Goal: Transaction & Acquisition: Book appointment/travel/reservation

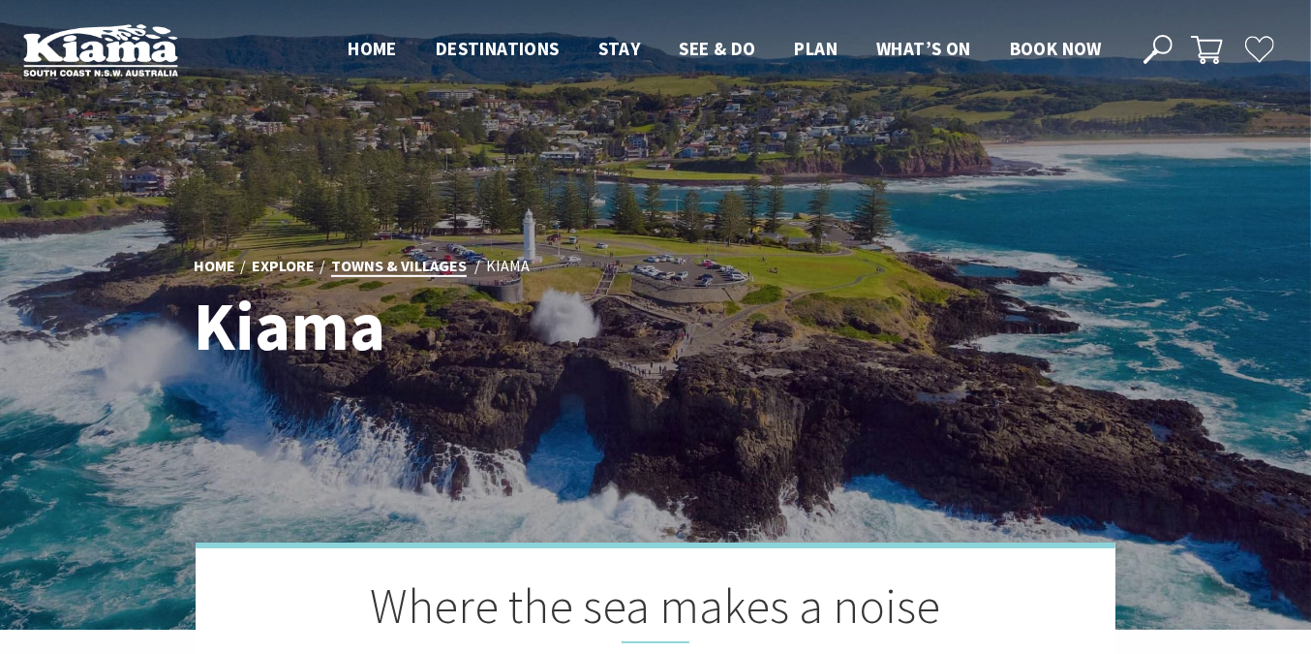
click at [365, 262] on link "Towns & Villages" at bounding box center [399, 266] width 136 height 21
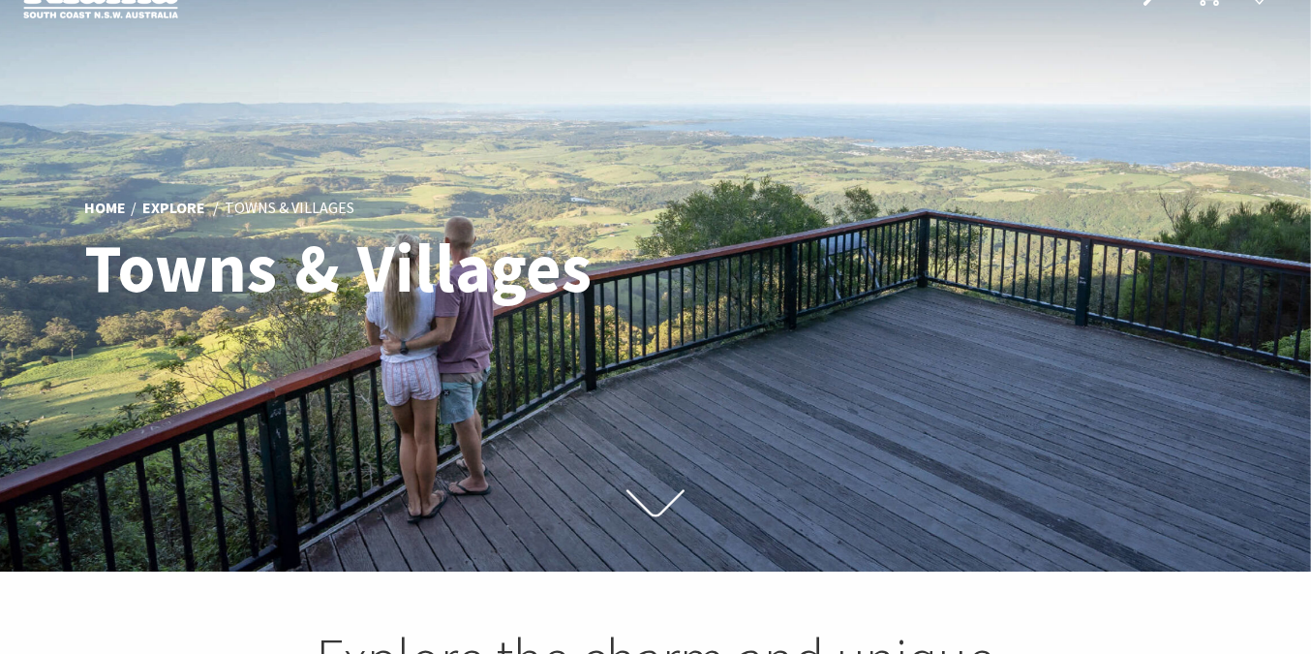
scroll to position [8, 0]
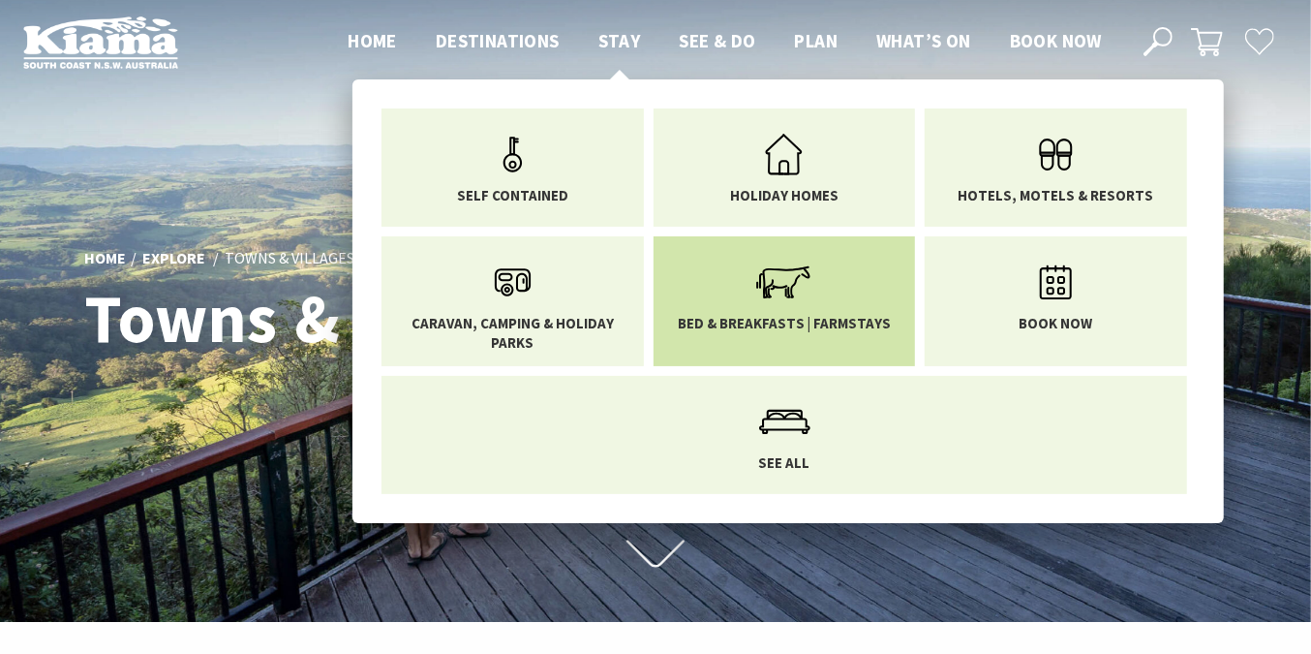
click at [778, 289] on icon "Main Menu" at bounding box center [783, 282] width 63 height 63
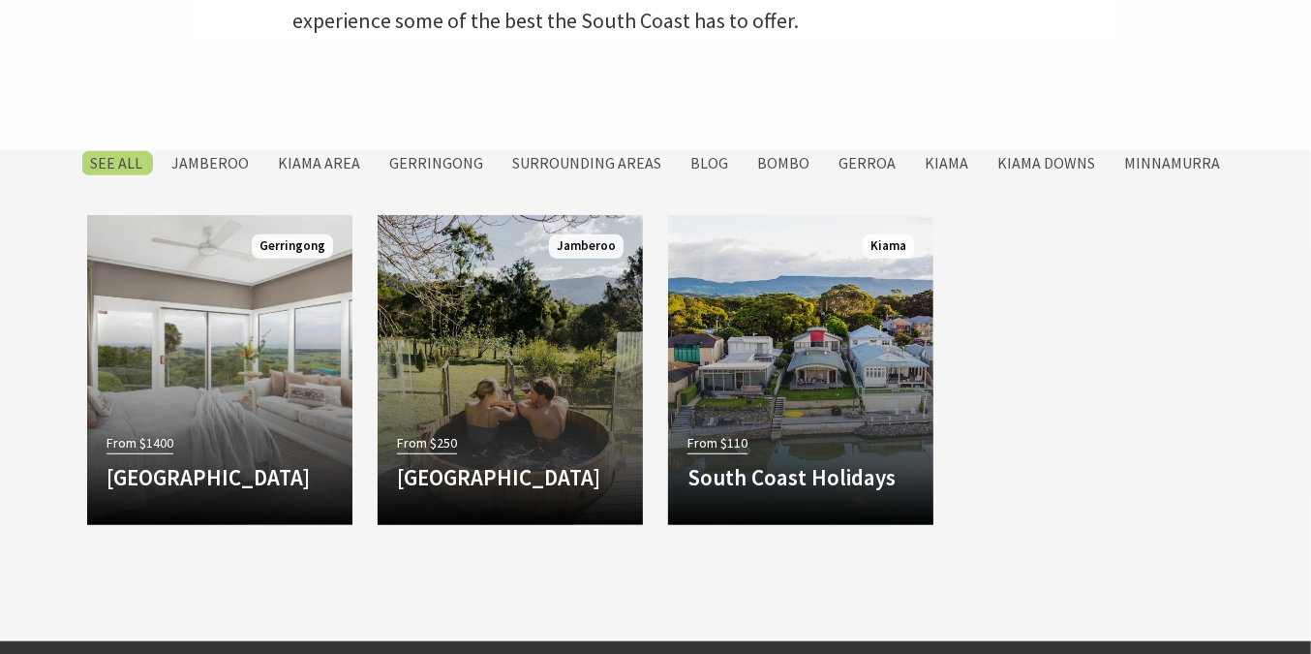
scroll to position [738, 0]
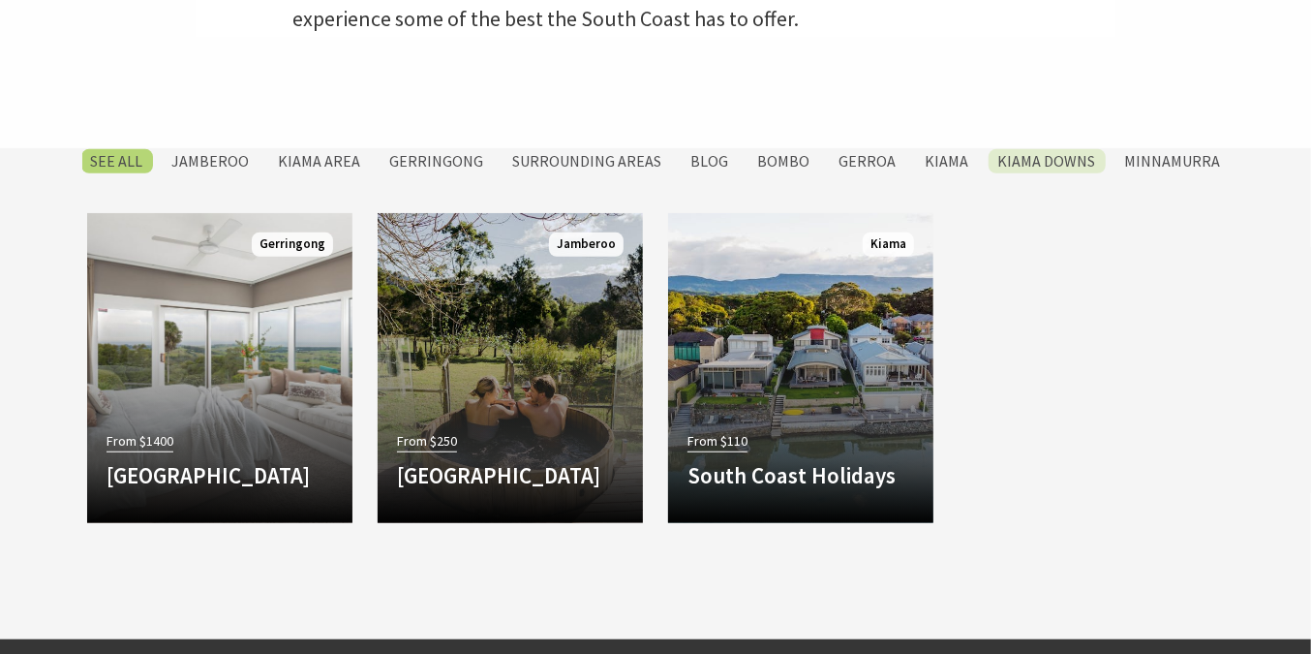
click at [1036, 157] on label "Kiama Downs" at bounding box center [1047, 161] width 117 height 24
click at [0, 0] on input "Kiama Downs" at bounding box center [0, 0] width 0 height 0
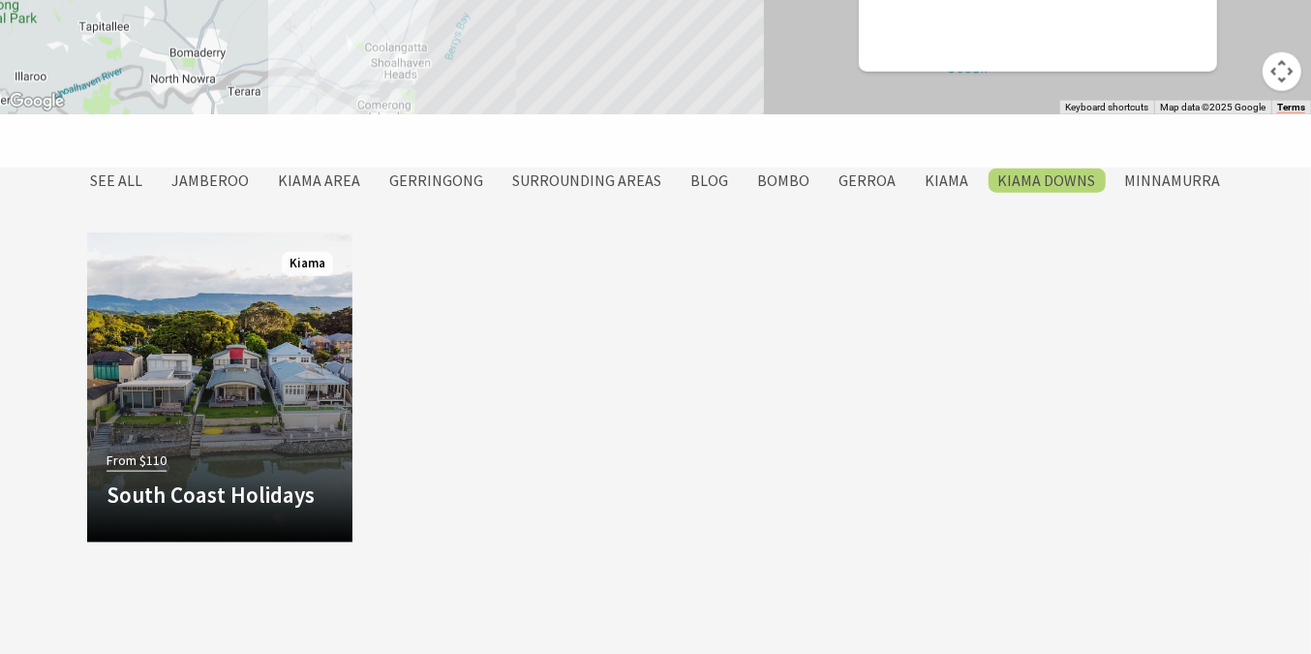
scroll to position [1403, 0]
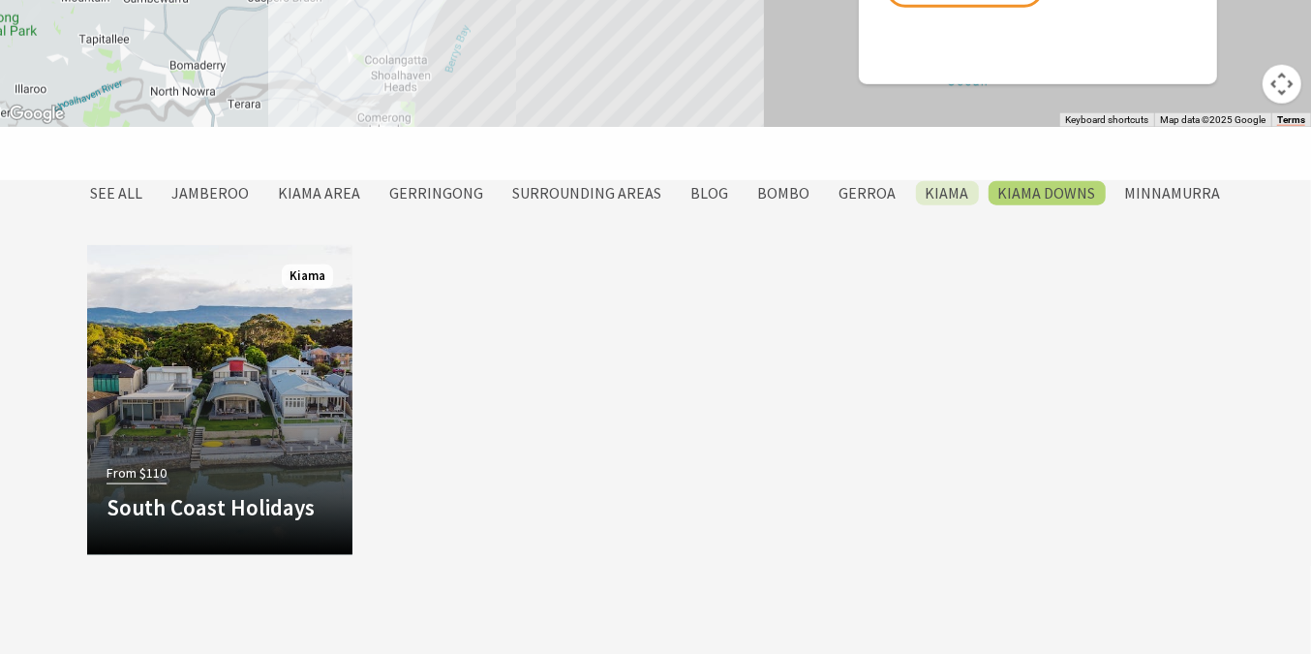
click at [919, 192] on label "Kiama" at bounding box center [947, 193] width 63 height 24
click at [0, 0] on input "Kiama" at bounding box center [0, 0] width 0 height 0
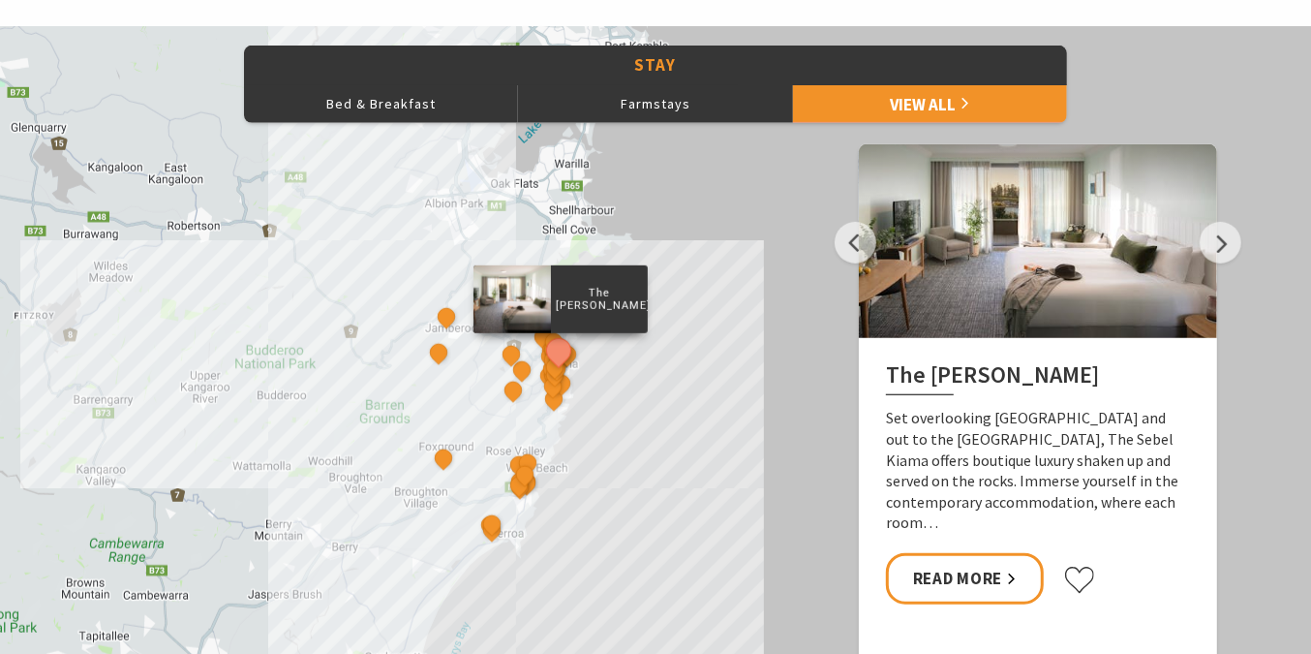
scroll to position [804, 0]
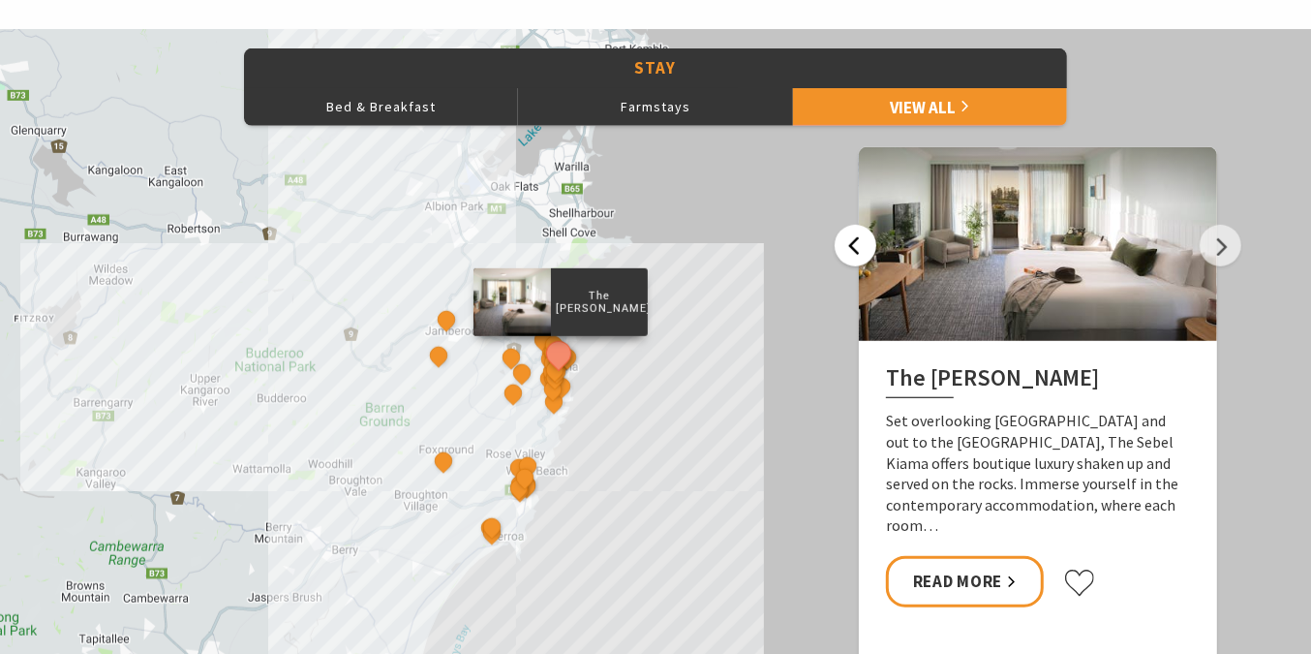
click at [854, 253] on button "Previous" at bounding box center [856, 246] width 42 height 42
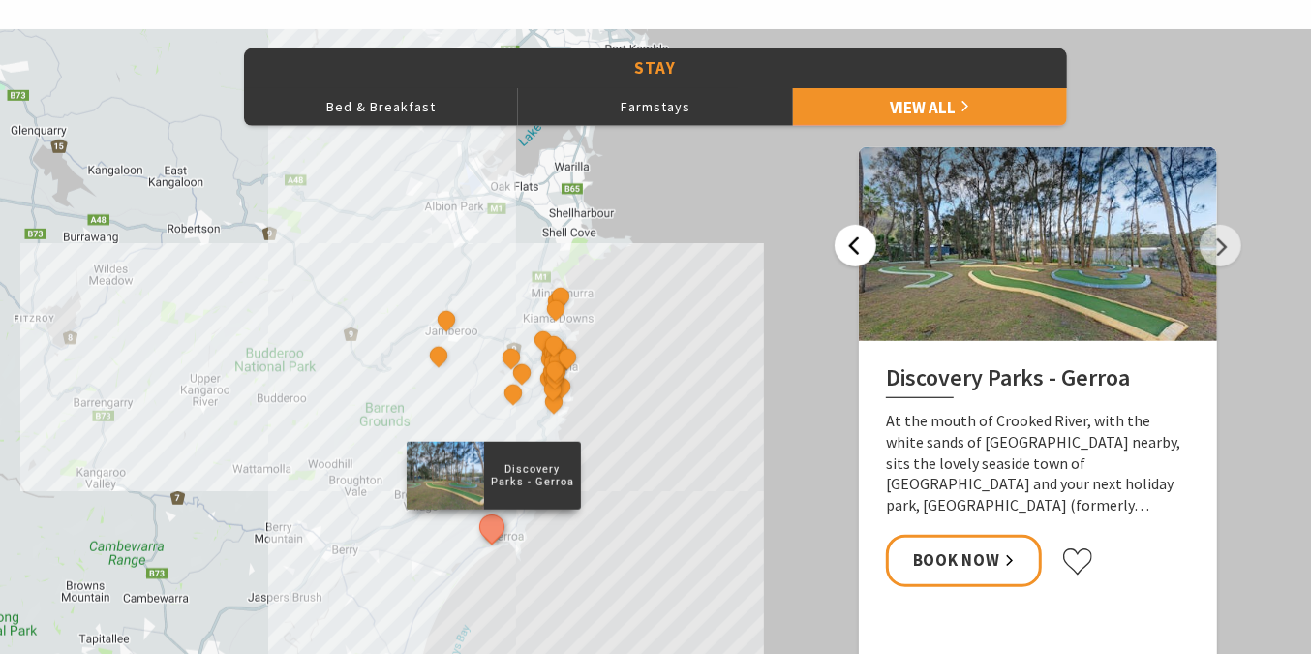
click at [852, 244] on button "Previous" at bounding box center [856, 246] width 42 height 42
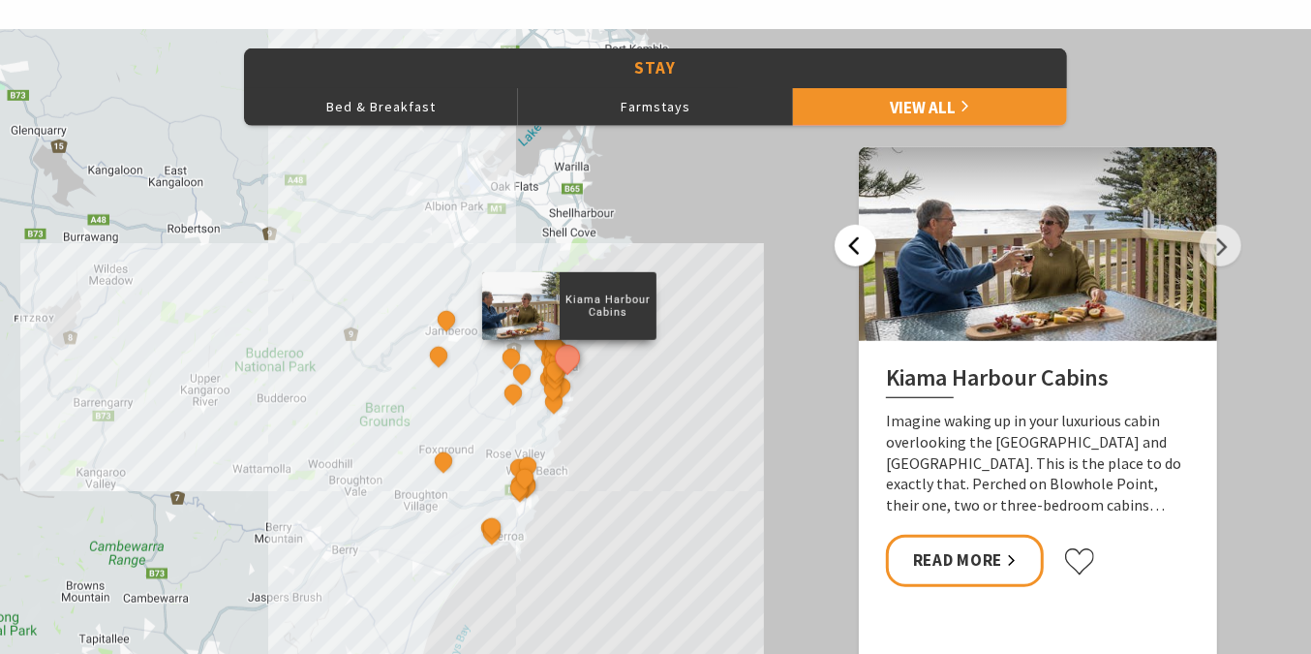
click at [849, 241] on button "Previous" at bounding box center [856, 246] width 42 height 42
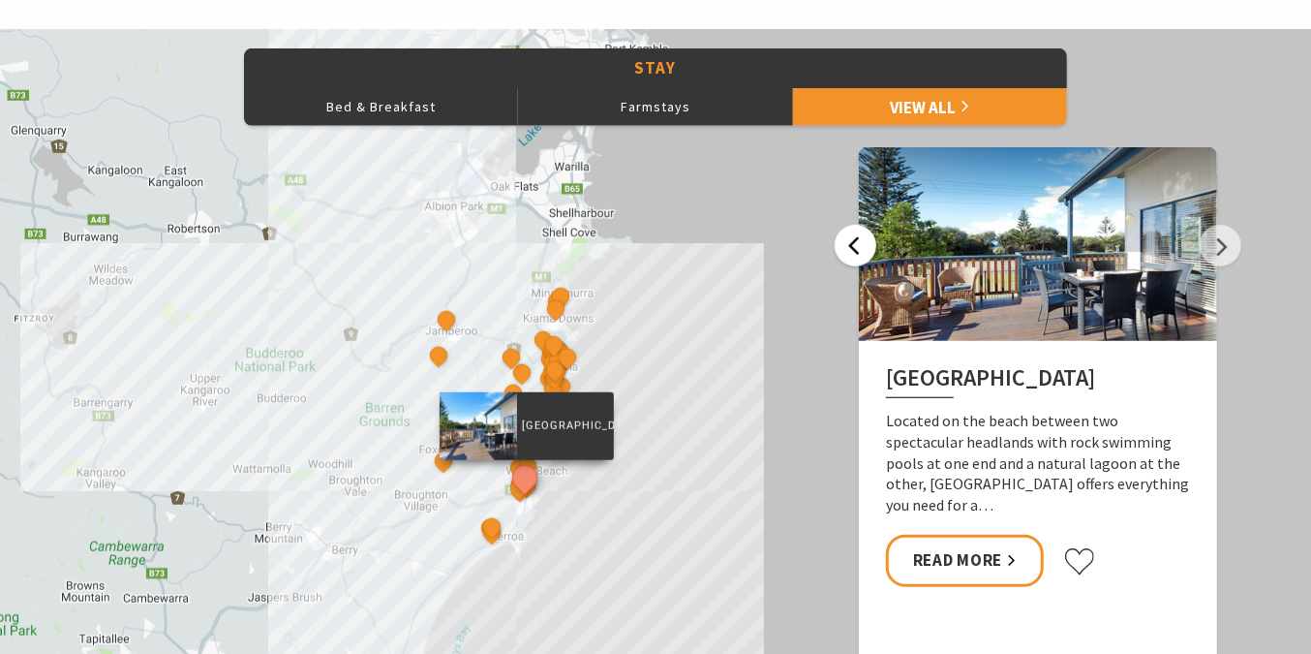
click at [847, 240] on button "Previous" at bounding box center [856, 246] width 42 height 42
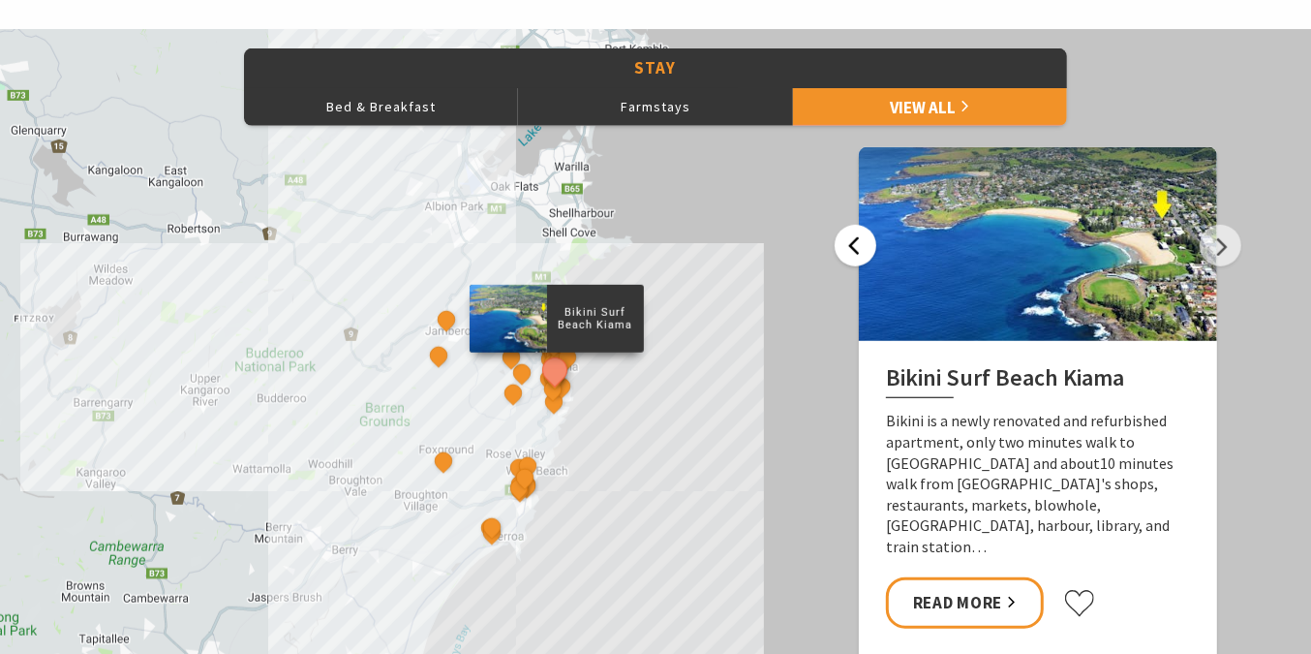
click at [845, 238] on button "Previous" at bounding box center [856, 246] width 42 height 42
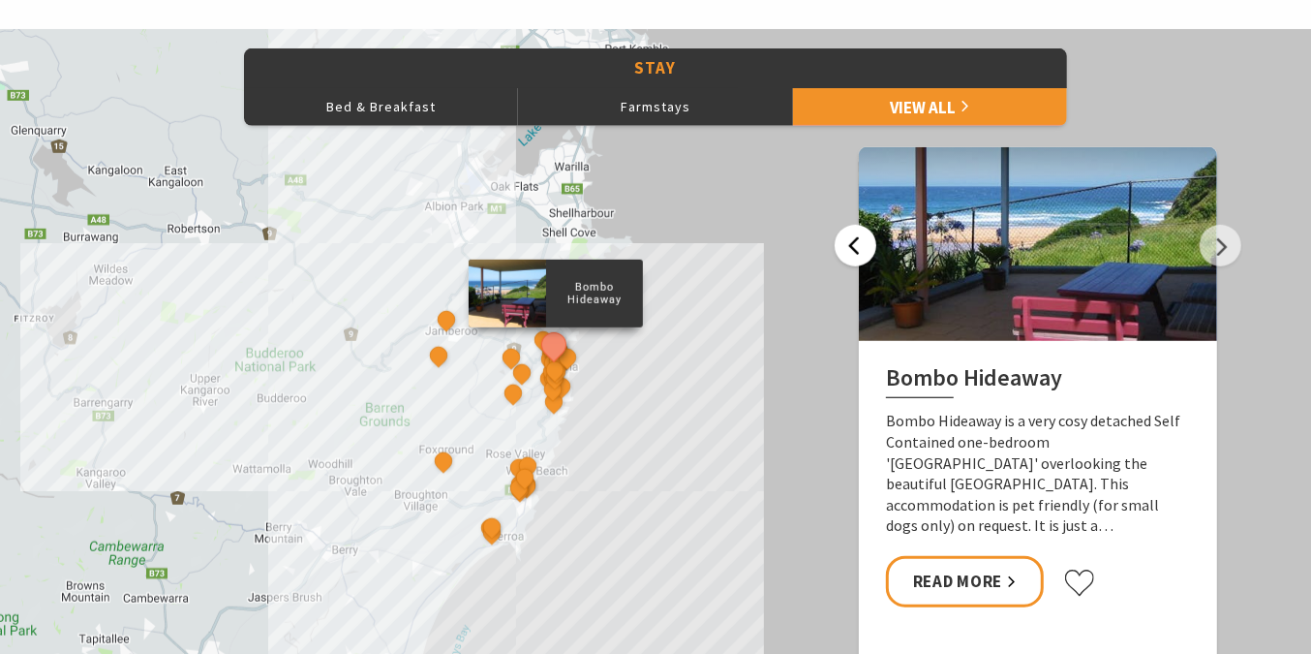
click at [845, 238] on button "Previous" at bounding box center [856, 246] width 42 height 42
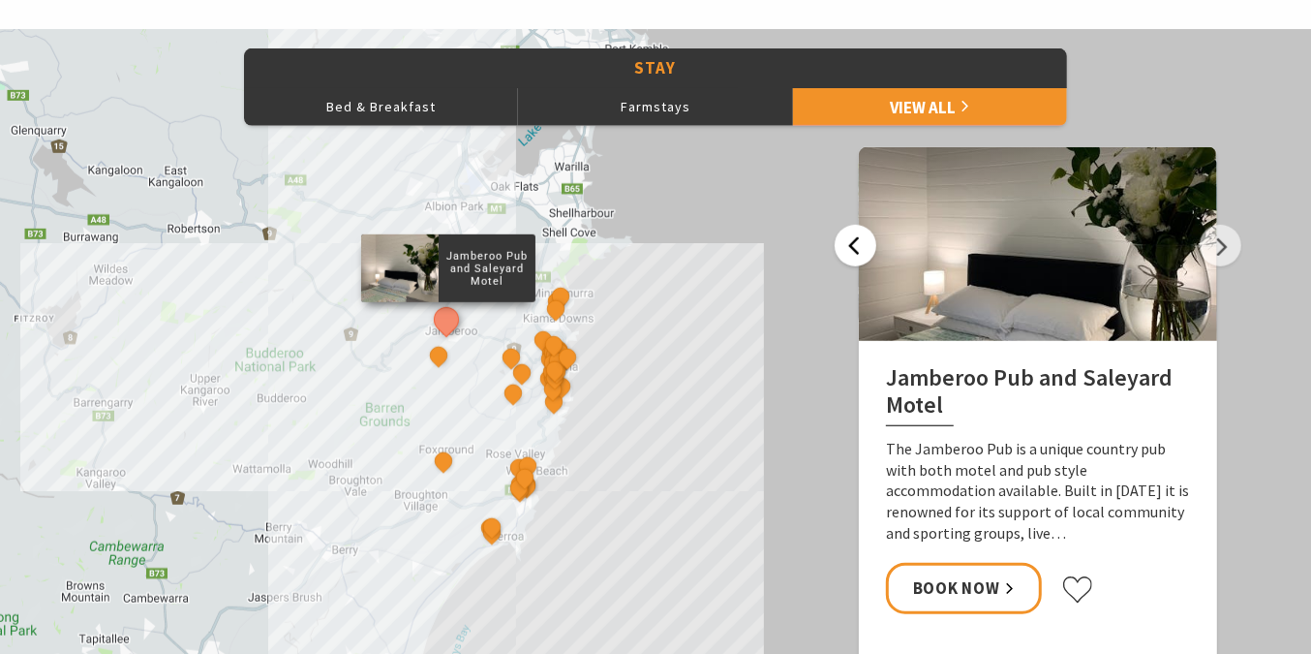
click at [845, 238] on button "Previous" at bounding box center [856, 246] width 42 height 42
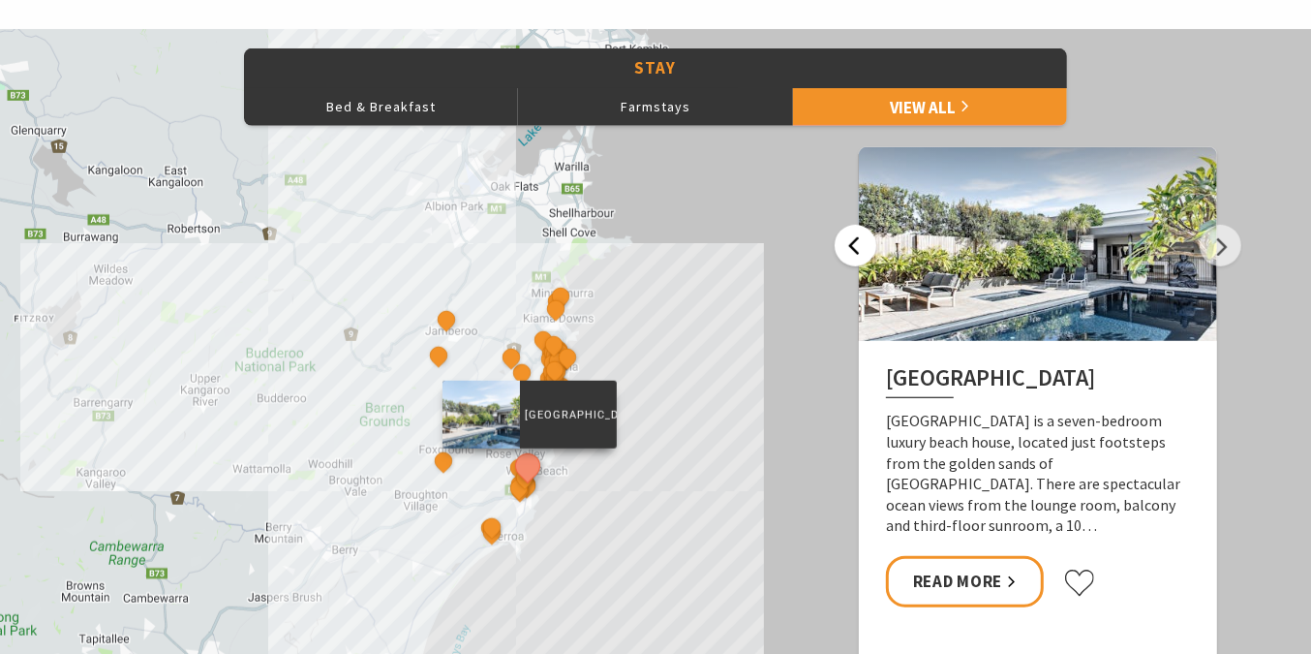
click at [845, 238] on button "Previous" at bounding box center [856, 246] width 42 height 42
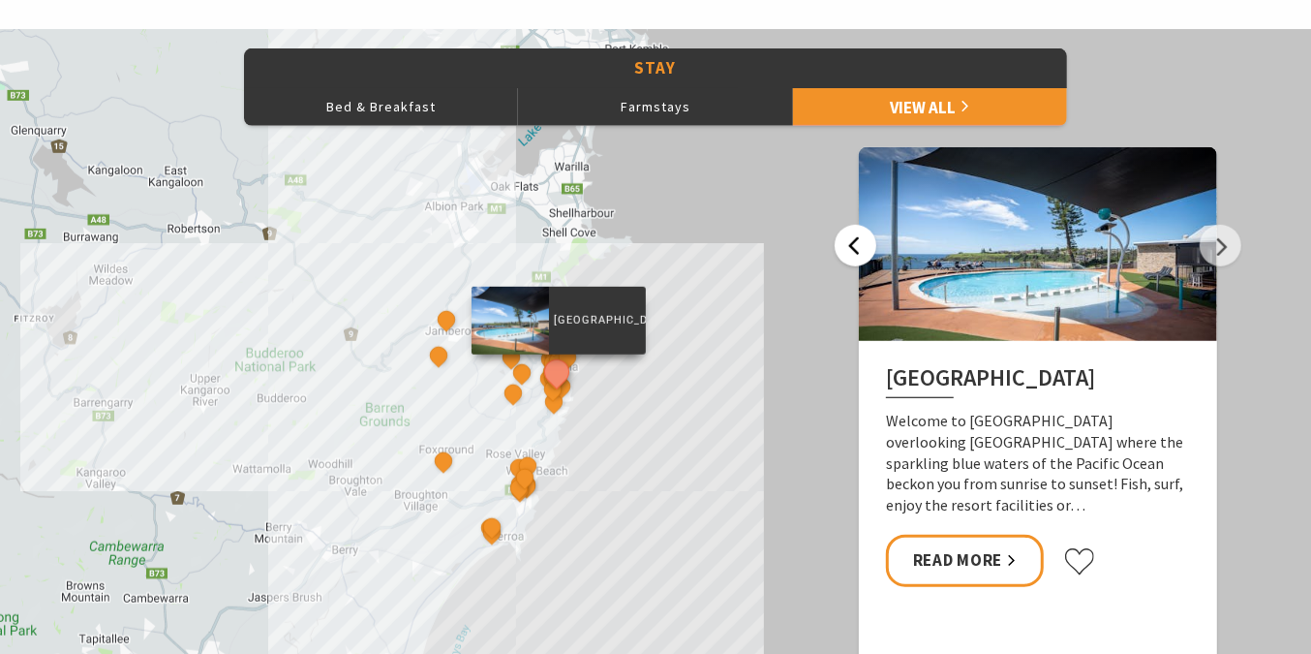
click at [845, 238] on button "Previous" at bounding box center [856, 246] width 42 height 42
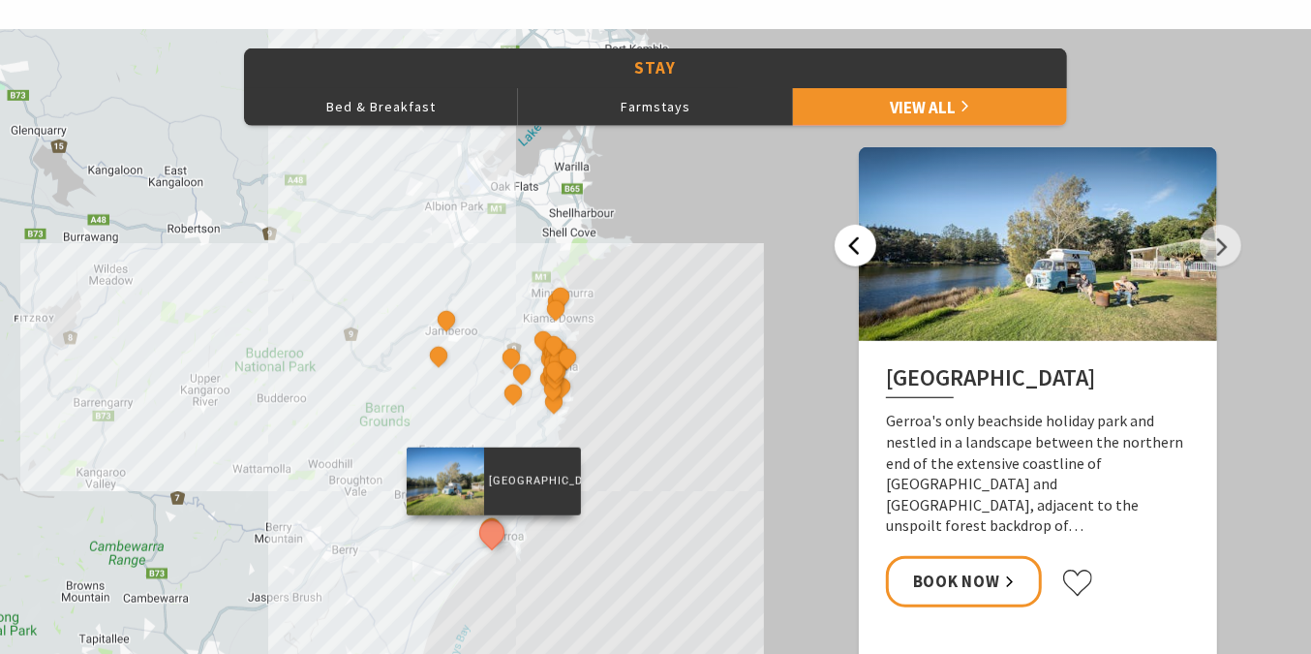
click at [845, 238] on button "Previous" at bounding box center [856, 246] width 42 height 42
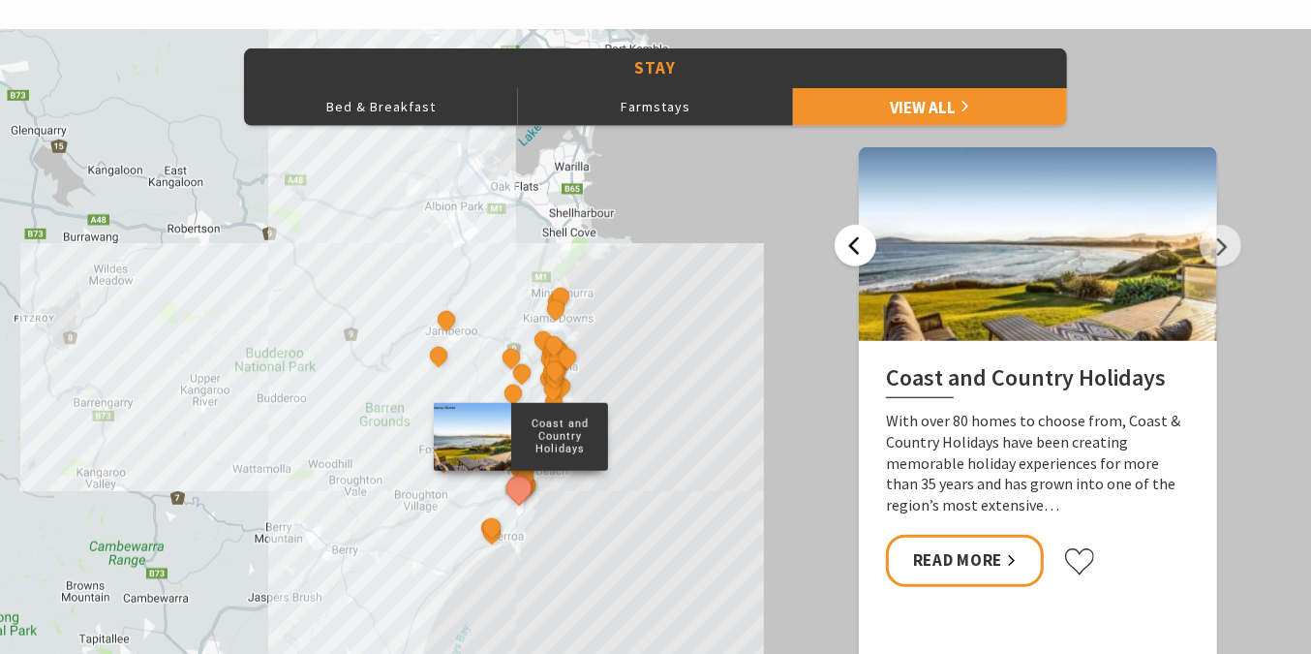
click at [844, 238] on button "Previous" at bounding box center [856, 246] width 42 height 42
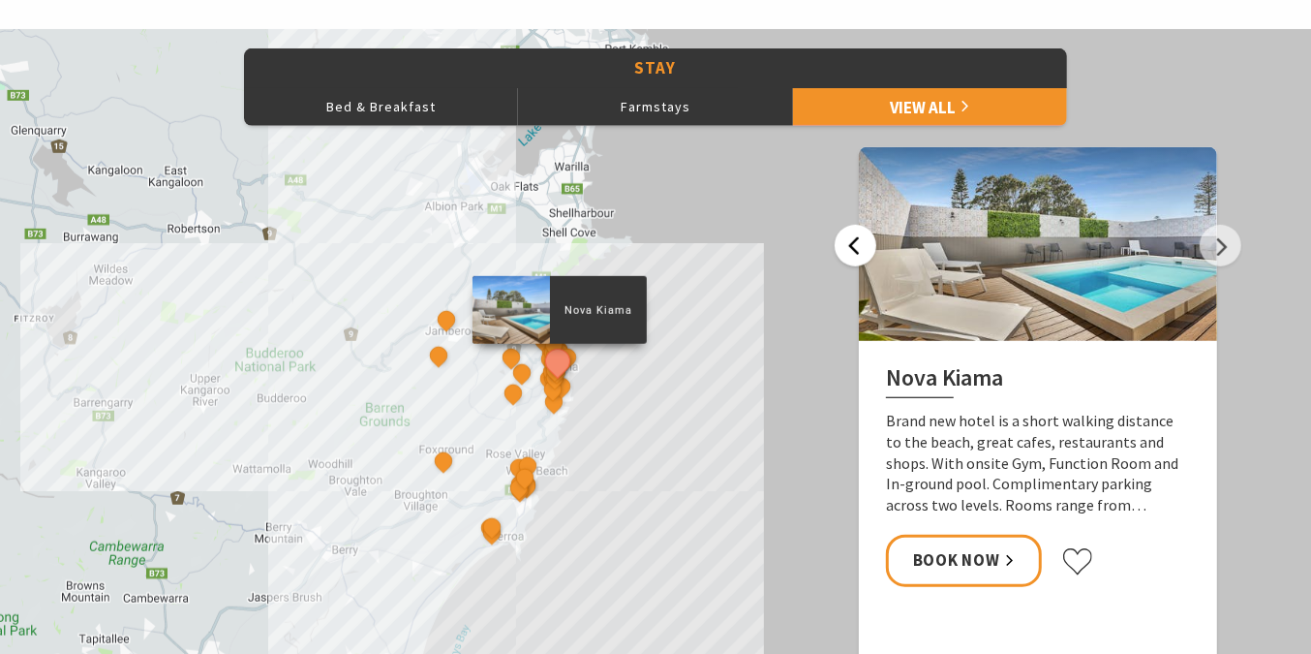
click at [844, 238] on button "Previous" at bounding box center [856, 246] width 42 height 42
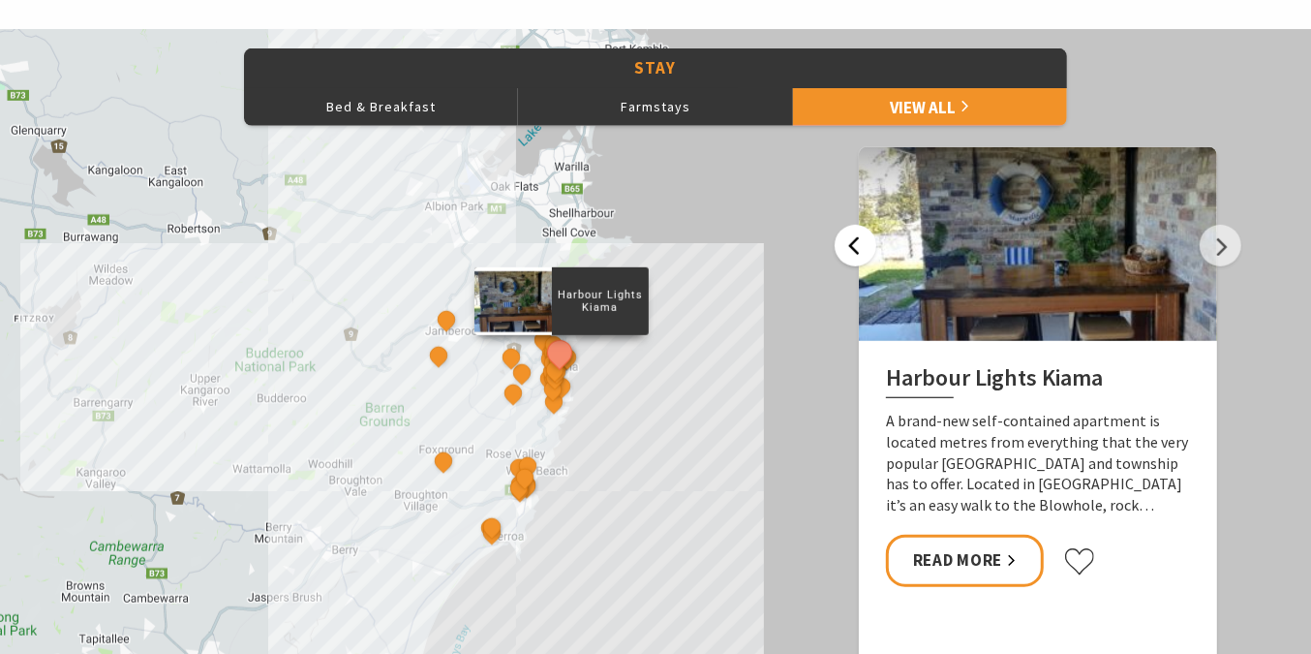
click at [844, 238] on button "Previous" at bounding box center [856, 246] width 42 height 42
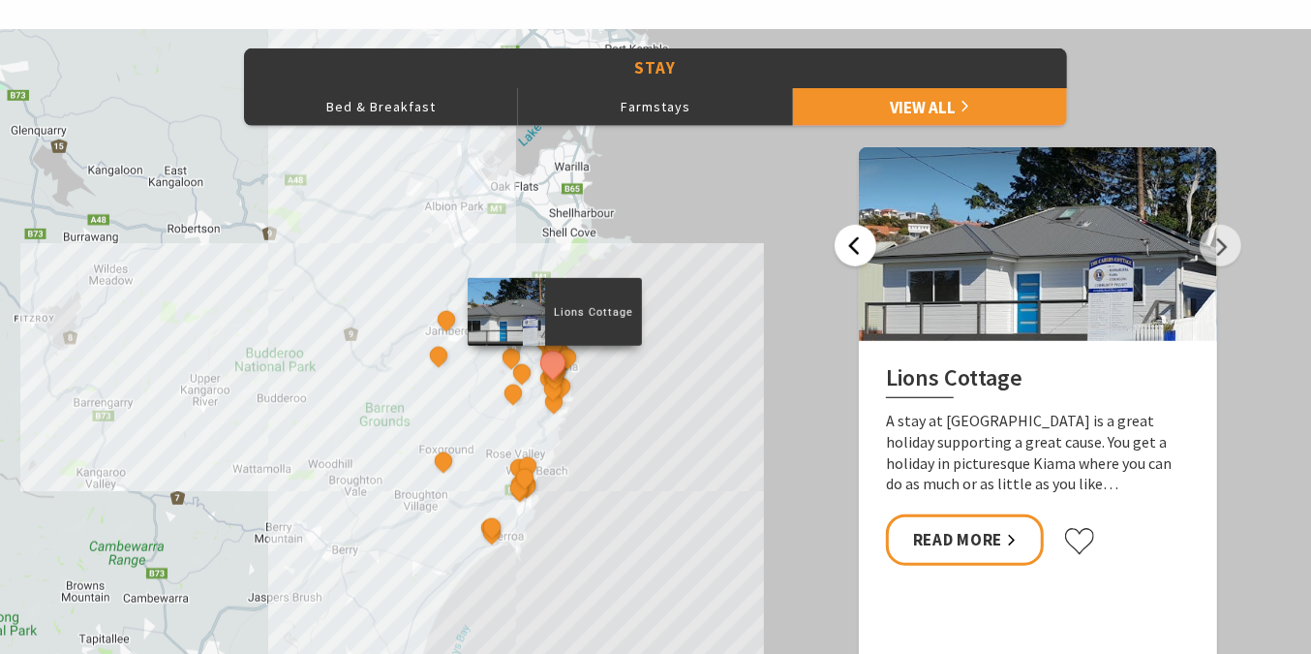
click at [844, 238] on button "Previous" at bounding box center [856, 246] width 42 height 42
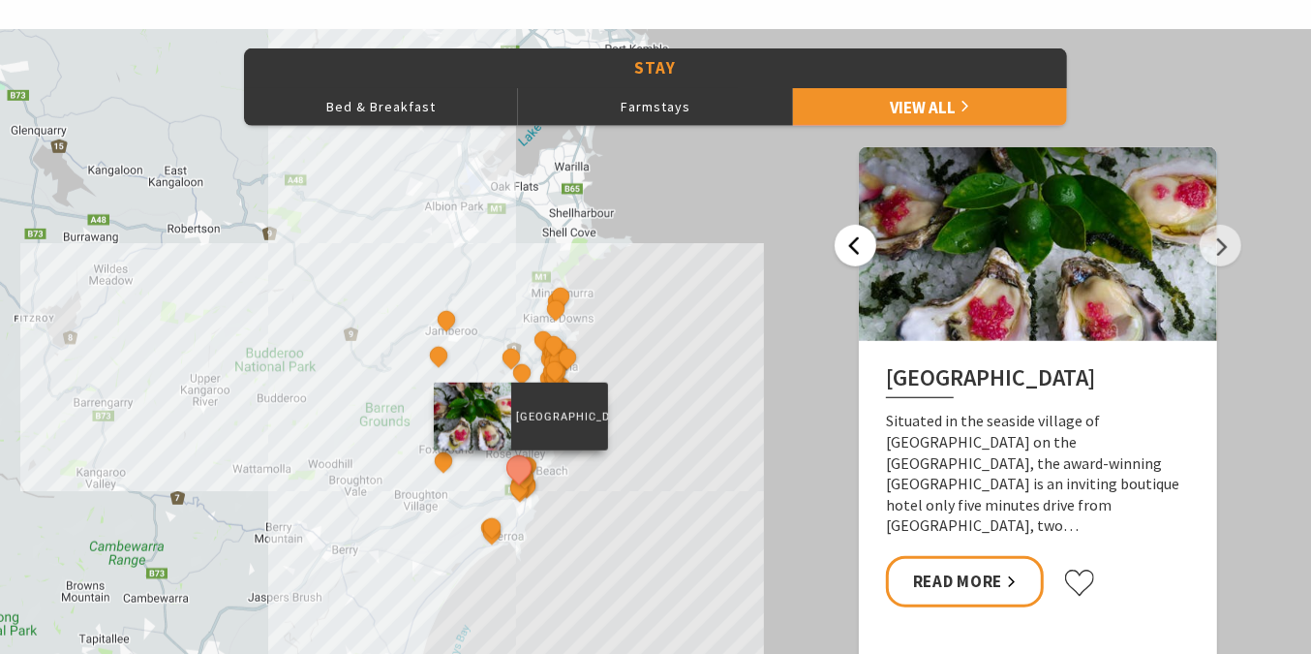
click at [844, 238] on button "Previous" at bounding box center [856, 246] width 42 height 42
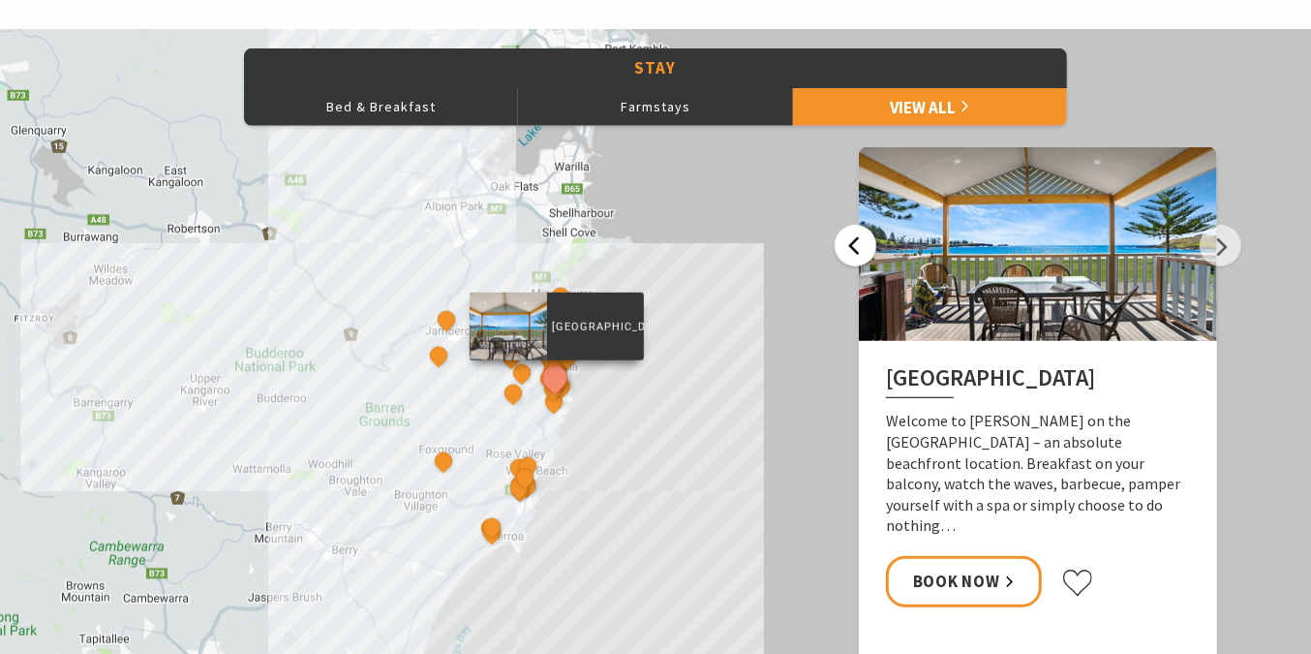
click at [844, 238] on button "Previous" at bounding box center [856, 246] width 42 height 42
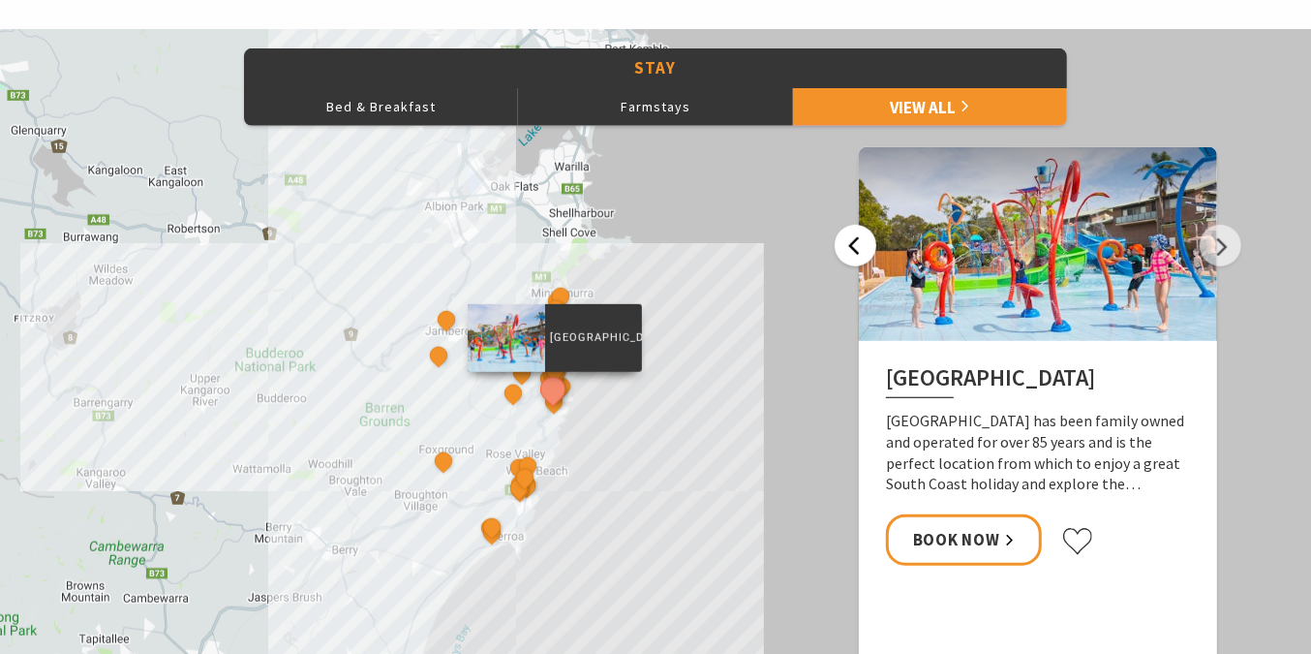
click at [844, 238] on button "Previous" at bounding box center [856, 246] width 42 height 42
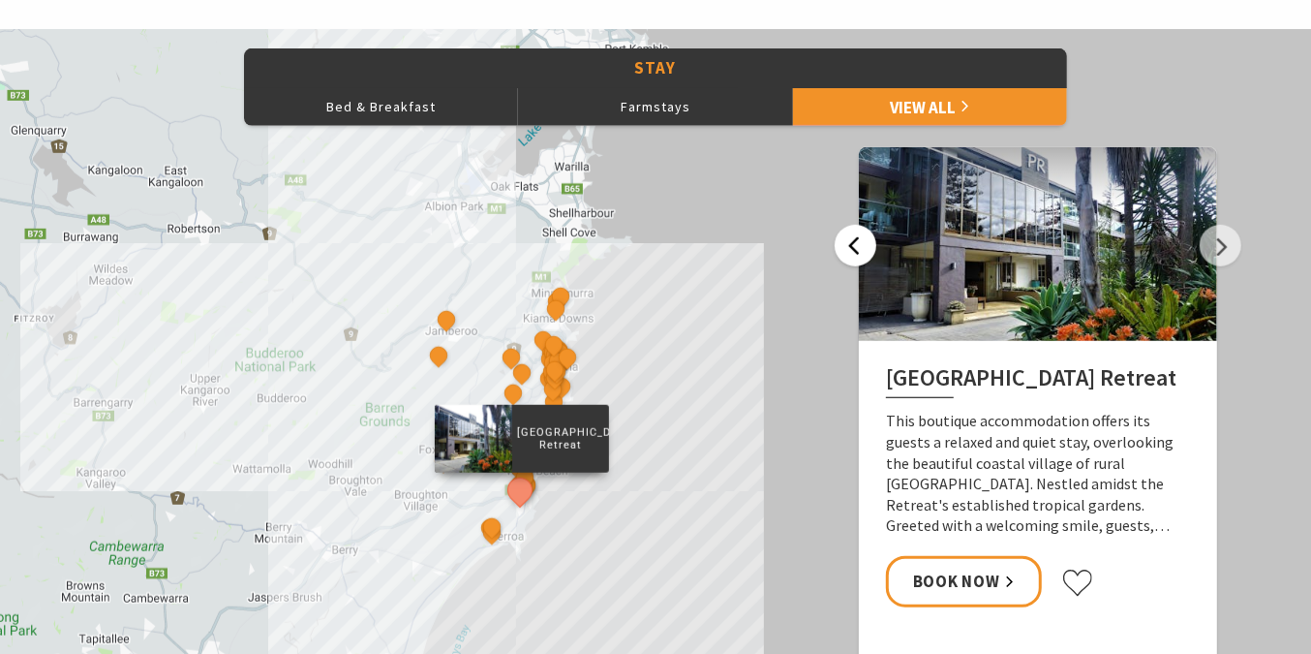
click at [844, 238] on button "Previous" at bounding box center [856, 246] width 42 height 42
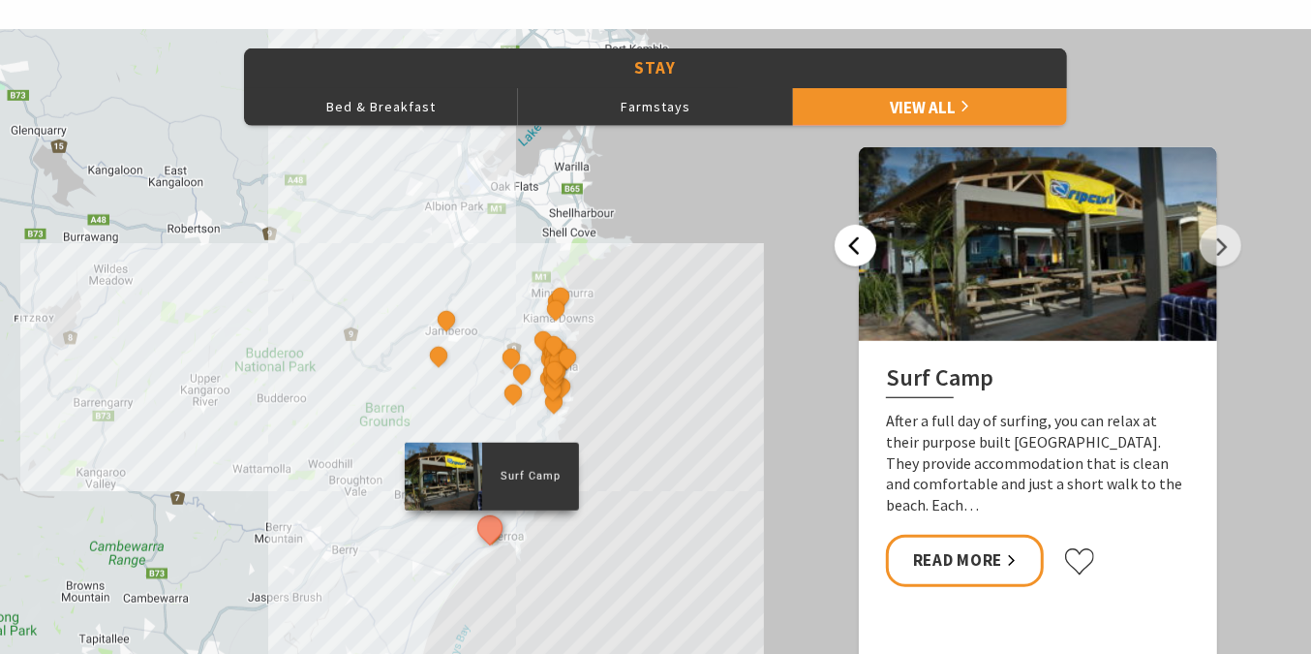
click at [844, 238] on button "Previous" at bounding box center [856, 246] width 42 height 42
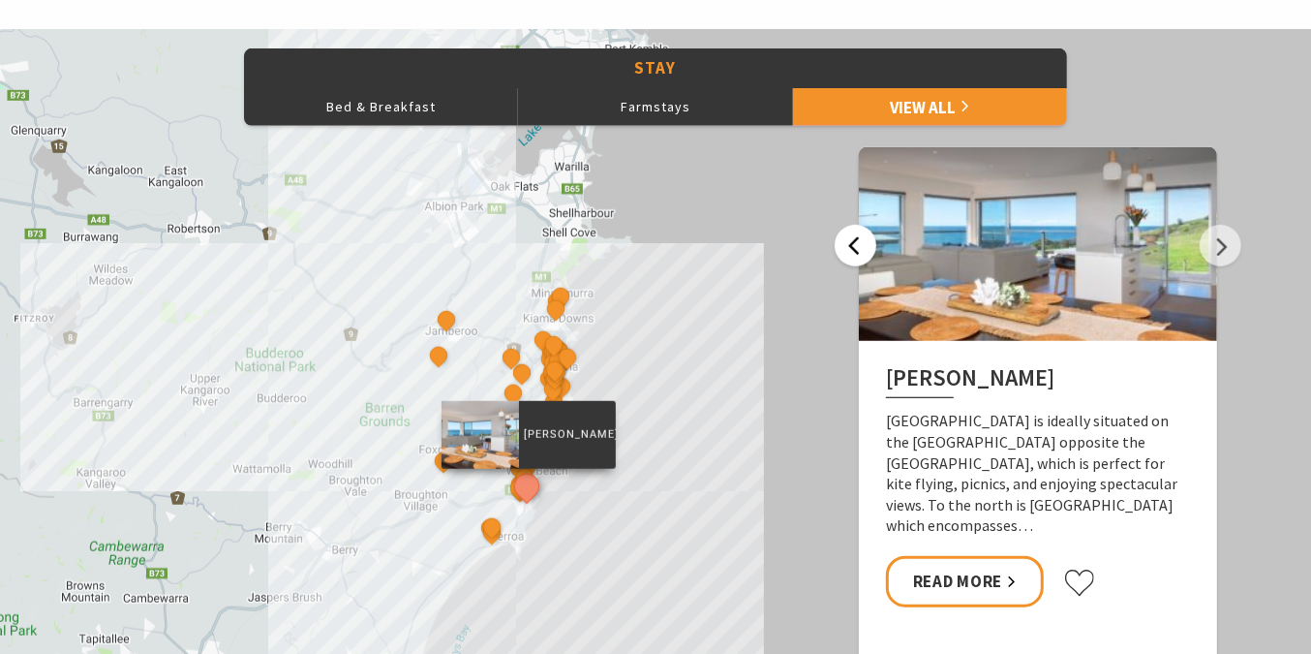
click at [844, 238] on button "Previous" at bounding box center [856, 246] width 42 height 42
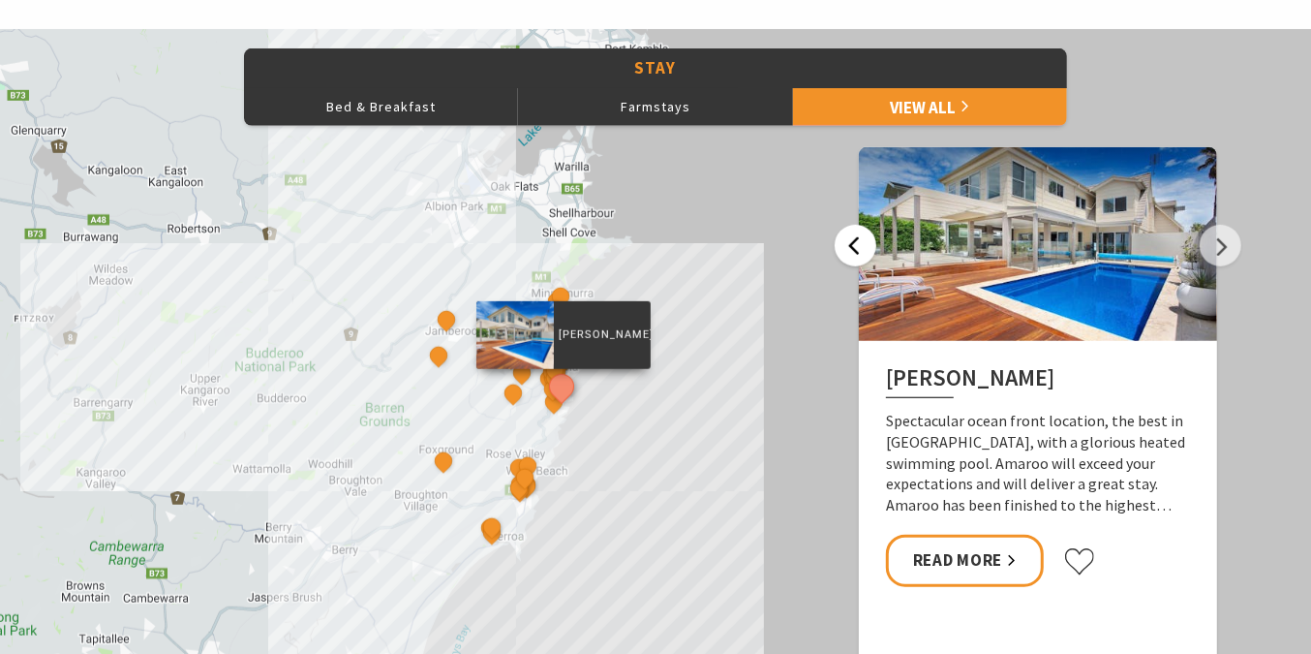
click at [844, 238] on button "Previous" at bounding box center [856, 246] width 42 height 42
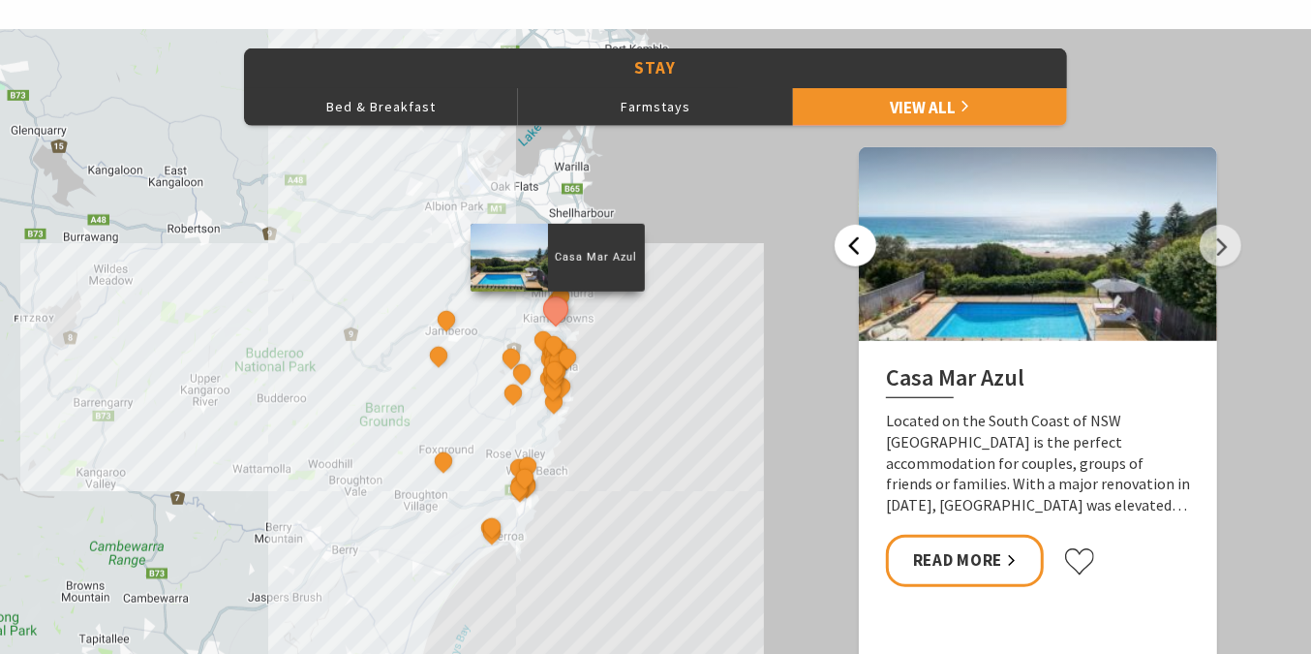
click at [844, 238] on button "Previous" at bounding box center [856, 246] width 42 height 42
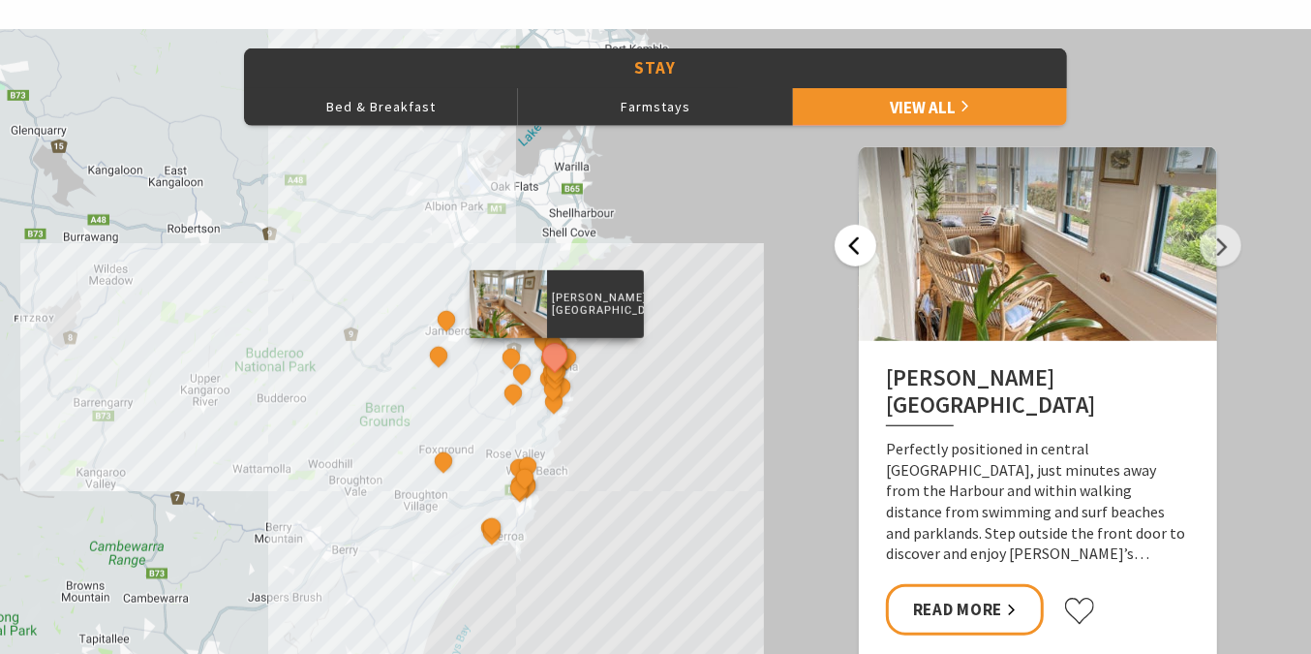
click at [844, 238] on button "Previous" at bounding box center [856, 246] width 42 height 42
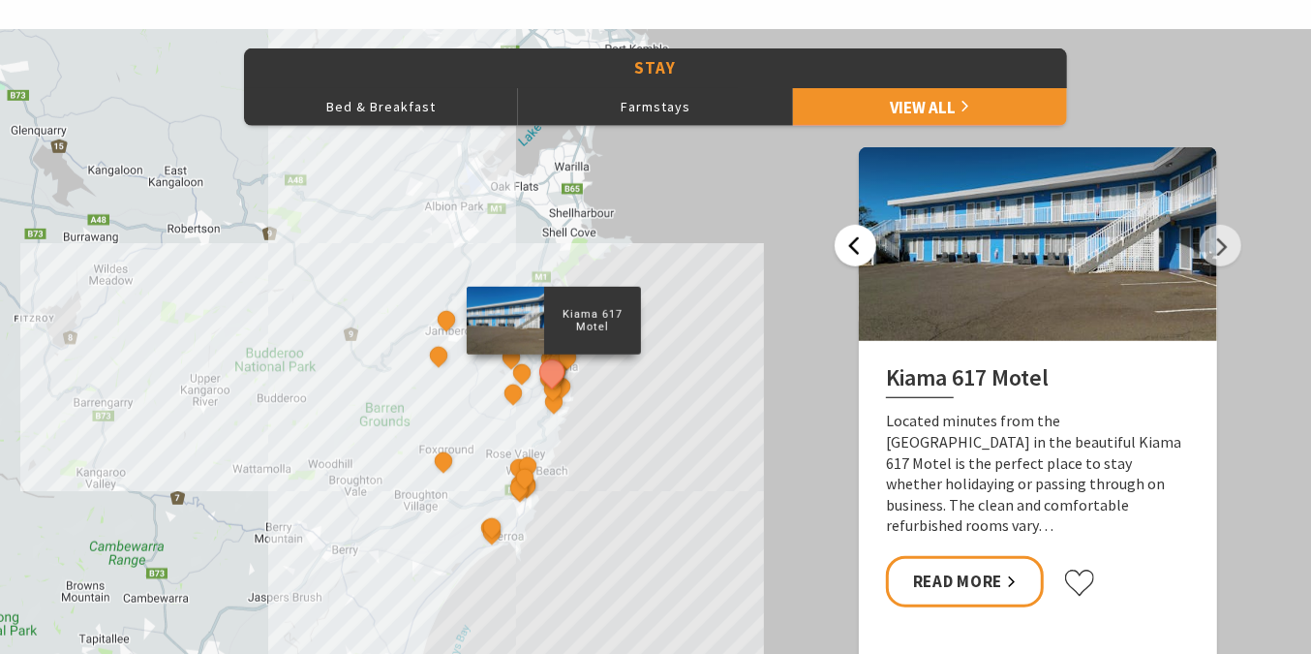
click at [844, 238] on button "Previous" at bounding box center [856, 246] width 42 height 42
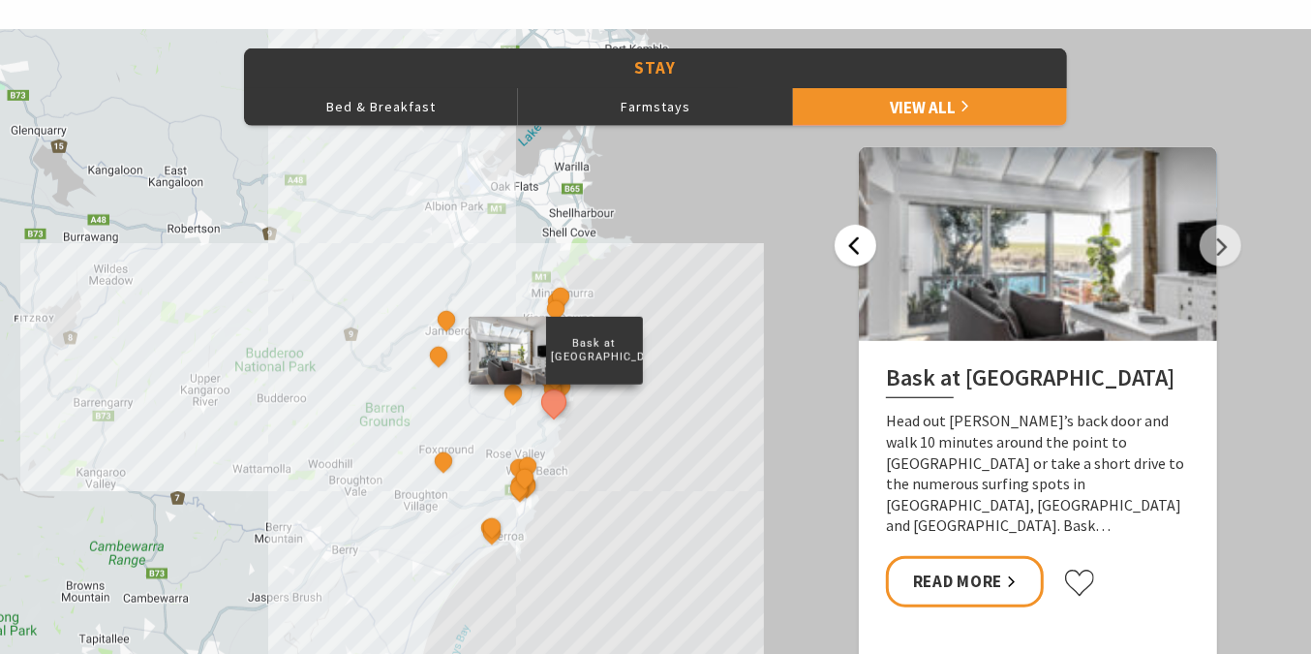
click at [844, 238] on button "Previous" at bounding box center [856, 246] width 42 height 42
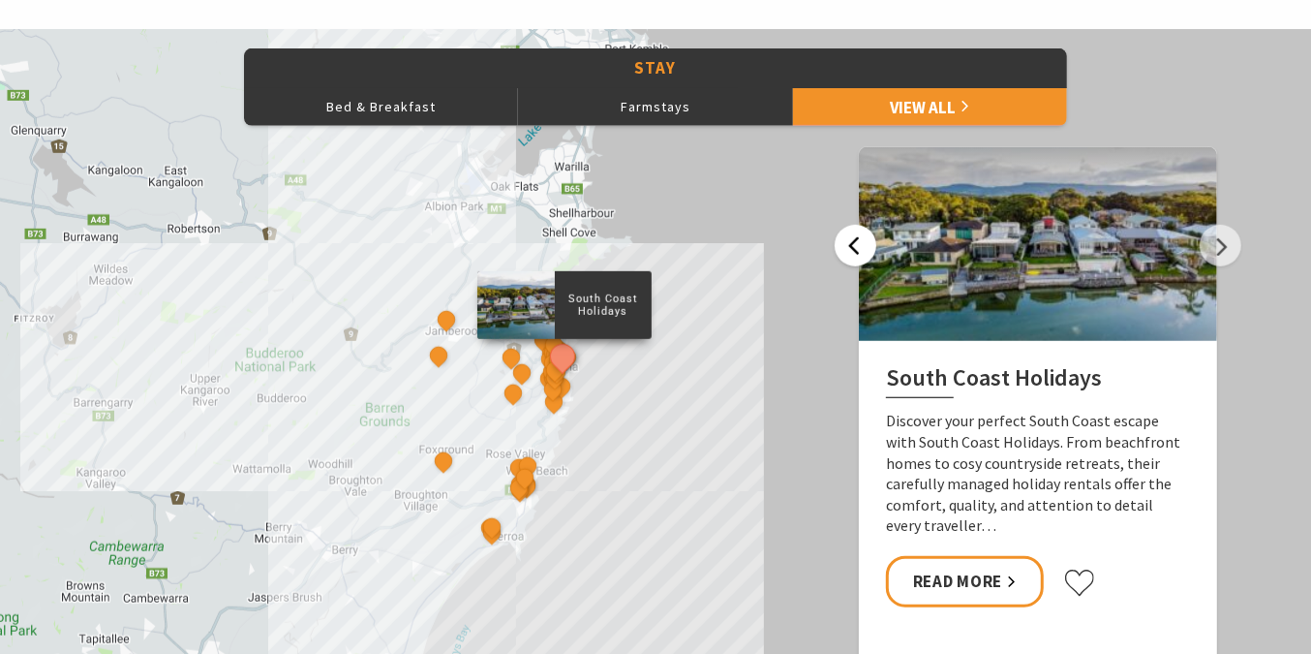
click at [844, 238] on button "Previous" at bounding box center [856, 246] width 42 height 42
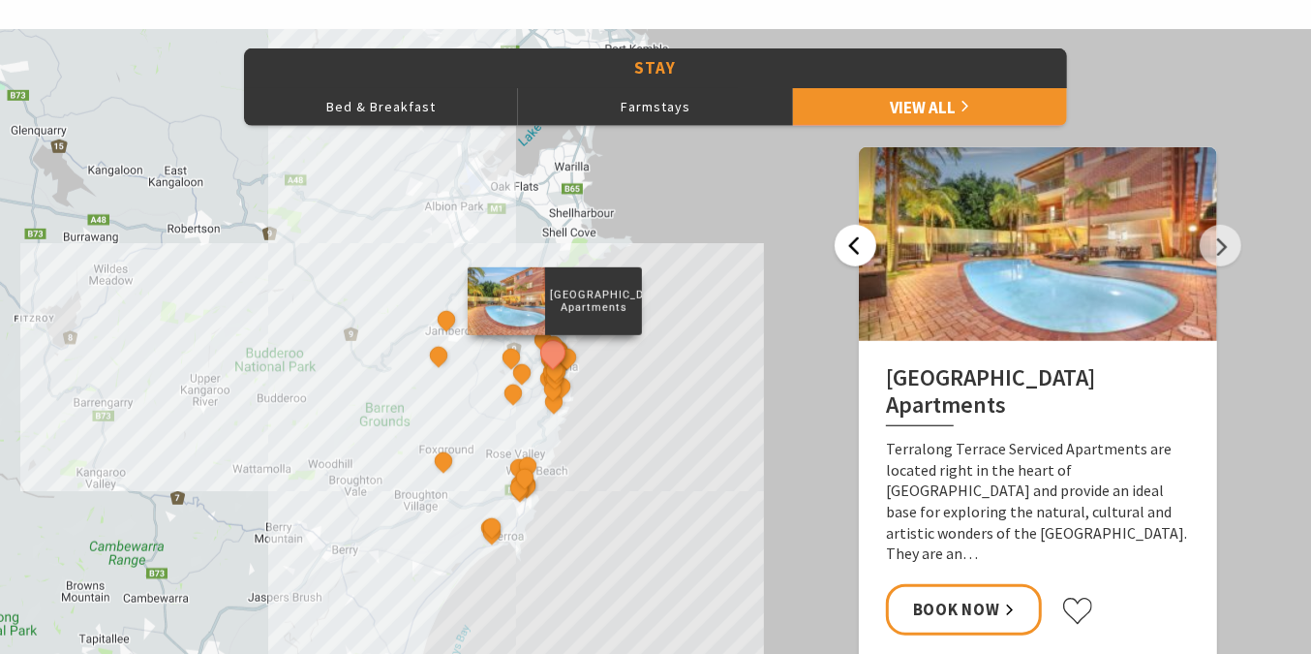
click at [844, 238] on button "Previous" at bounding box center [856, 246] width 42 height 42
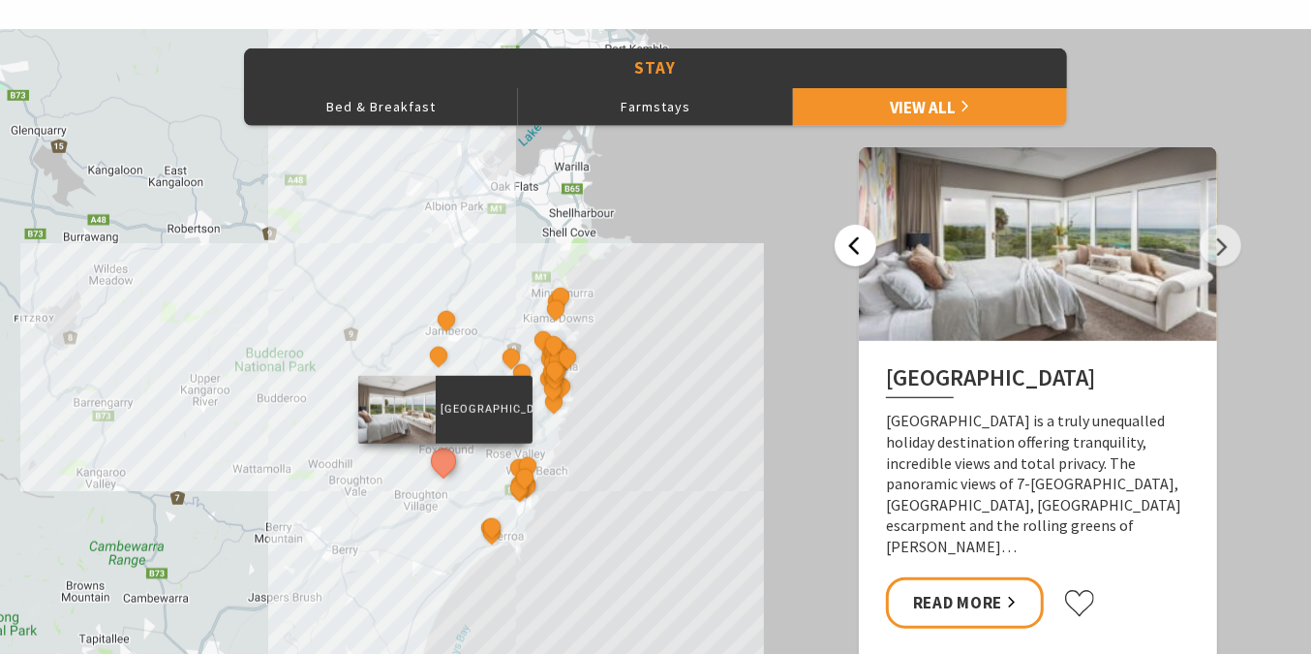
click at [844, 238] on button "Previous" at bounding box center [856, 246] width 42 height 42
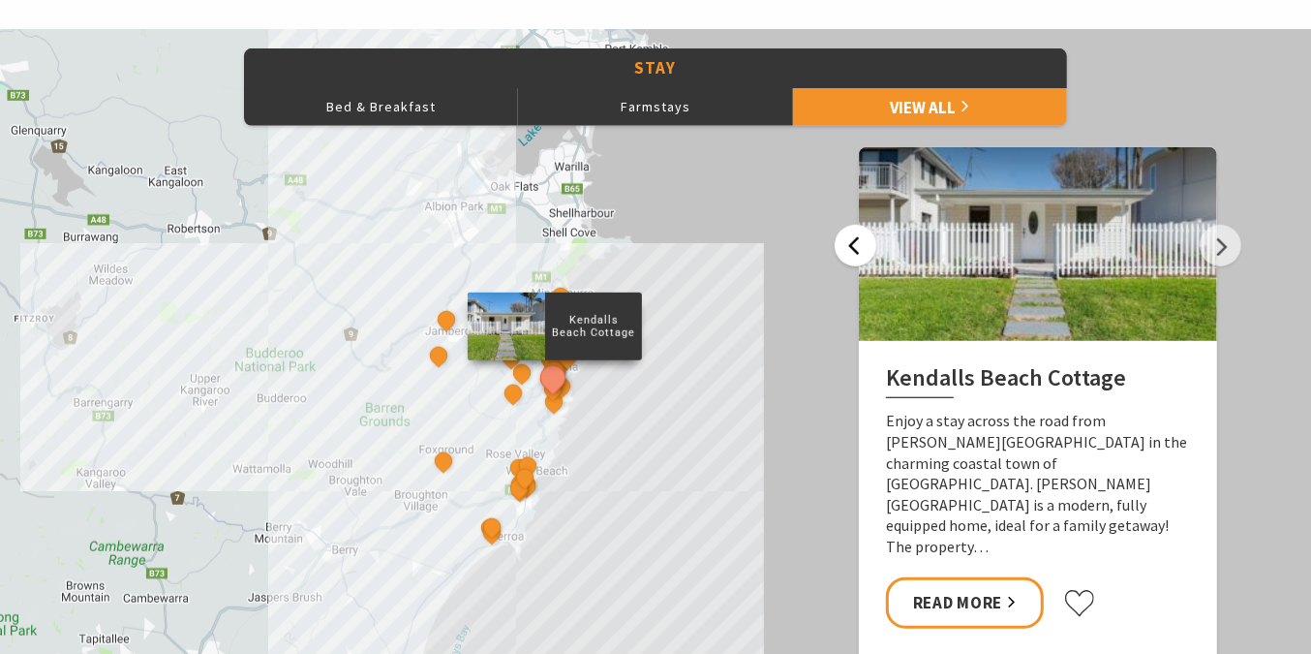
click at [844, 238] on button "Previous" at bounding box center [856, 246] width 42 height 42
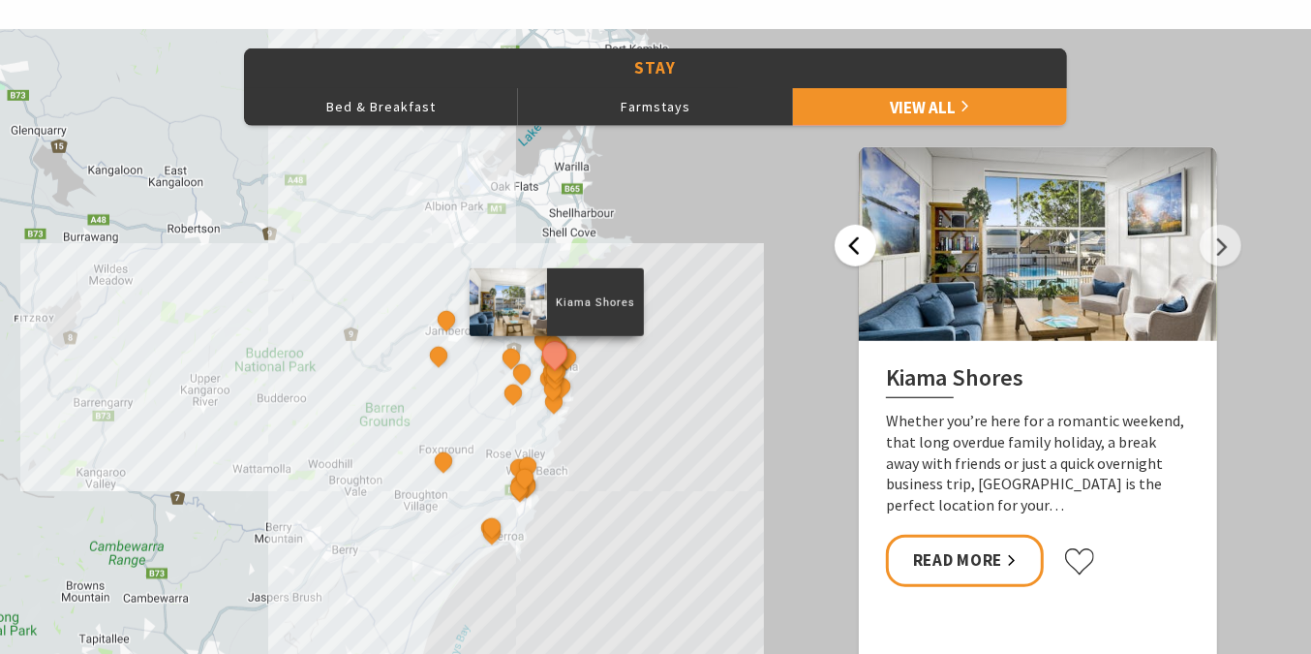
click at [844, 238] on button "Previous" at bounding box center [856, 246] width 42 height 42
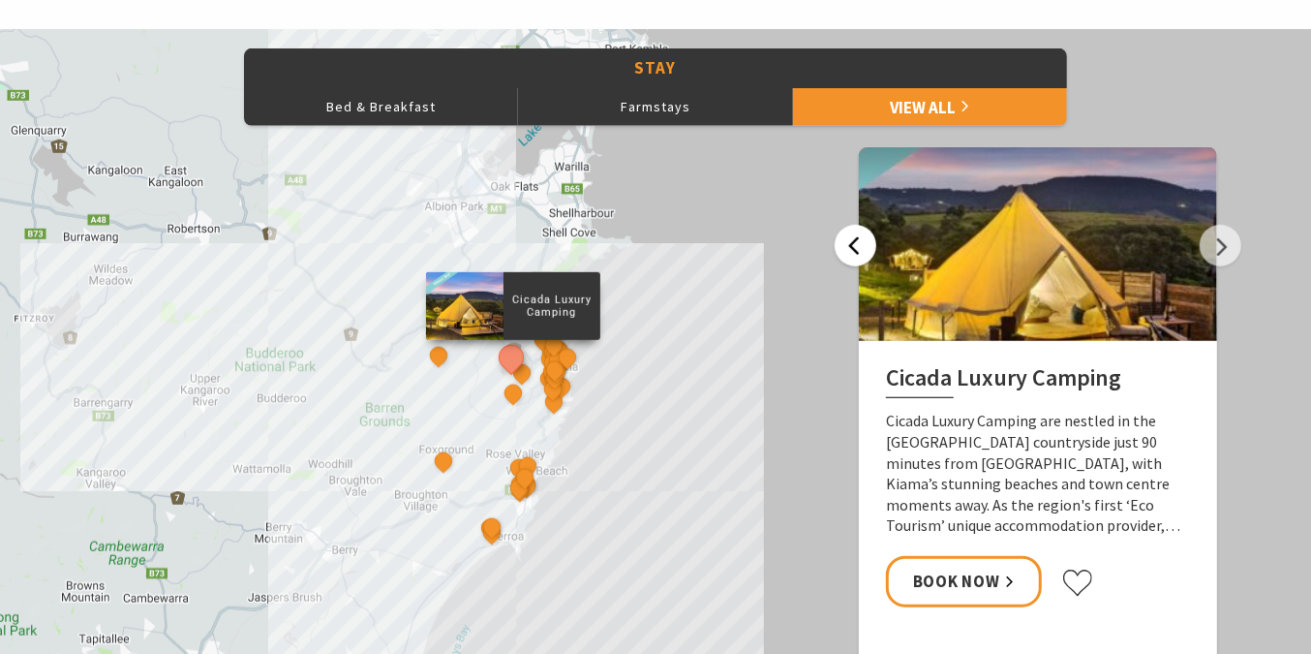
click at [844, 238] on button "Previous" at bounding box center [856, 246] width 42 height 42
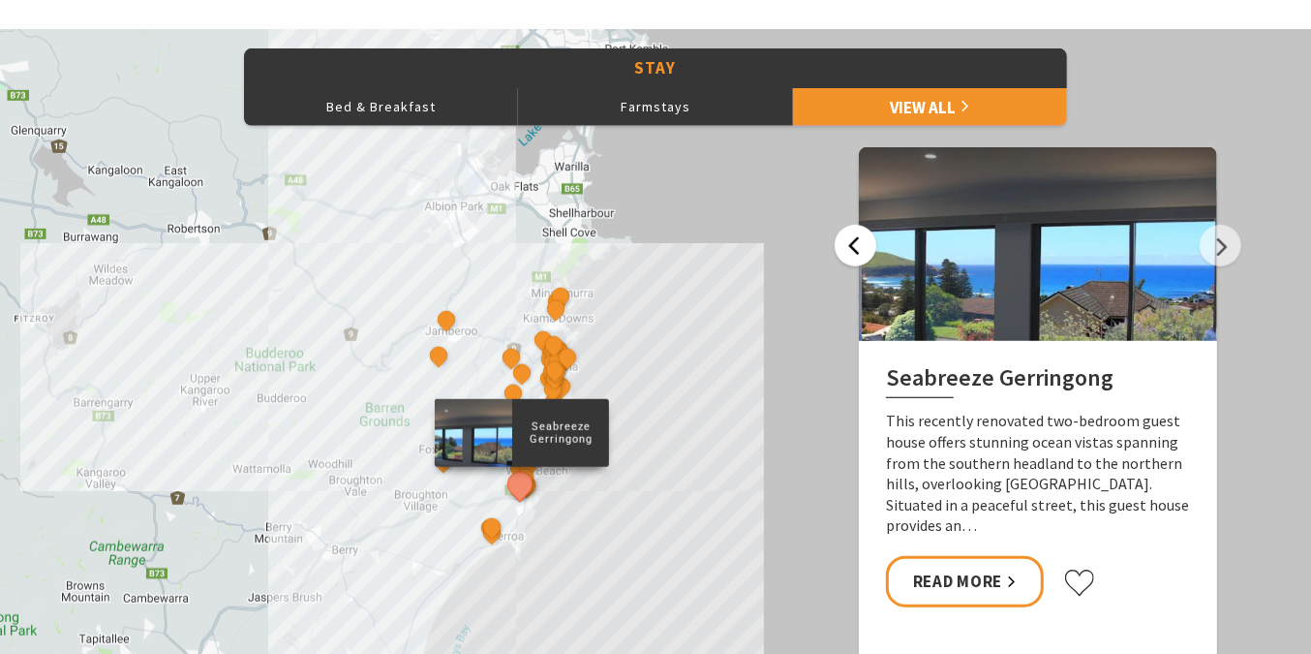
click at [844, 238] on button "Previous" at bounding box center [856, 246] width 42 height 42
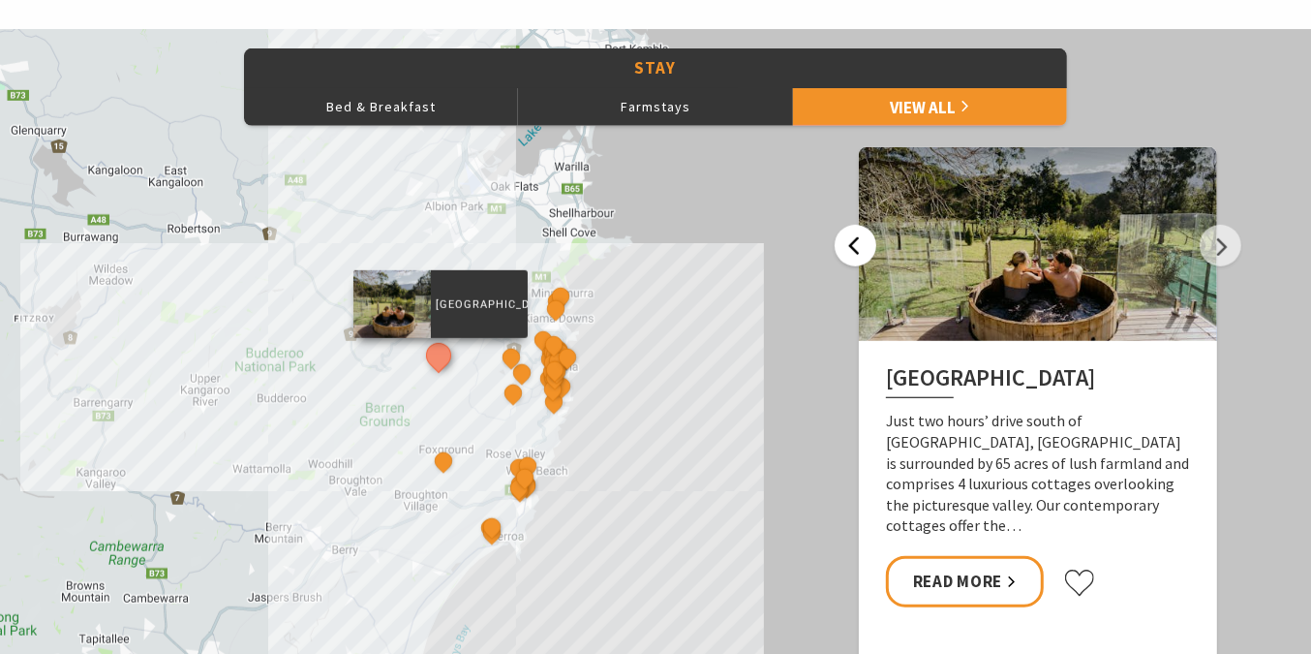
click at [844, 238] on button "Previous" at bounding box center [856, 246] width 42 height 42
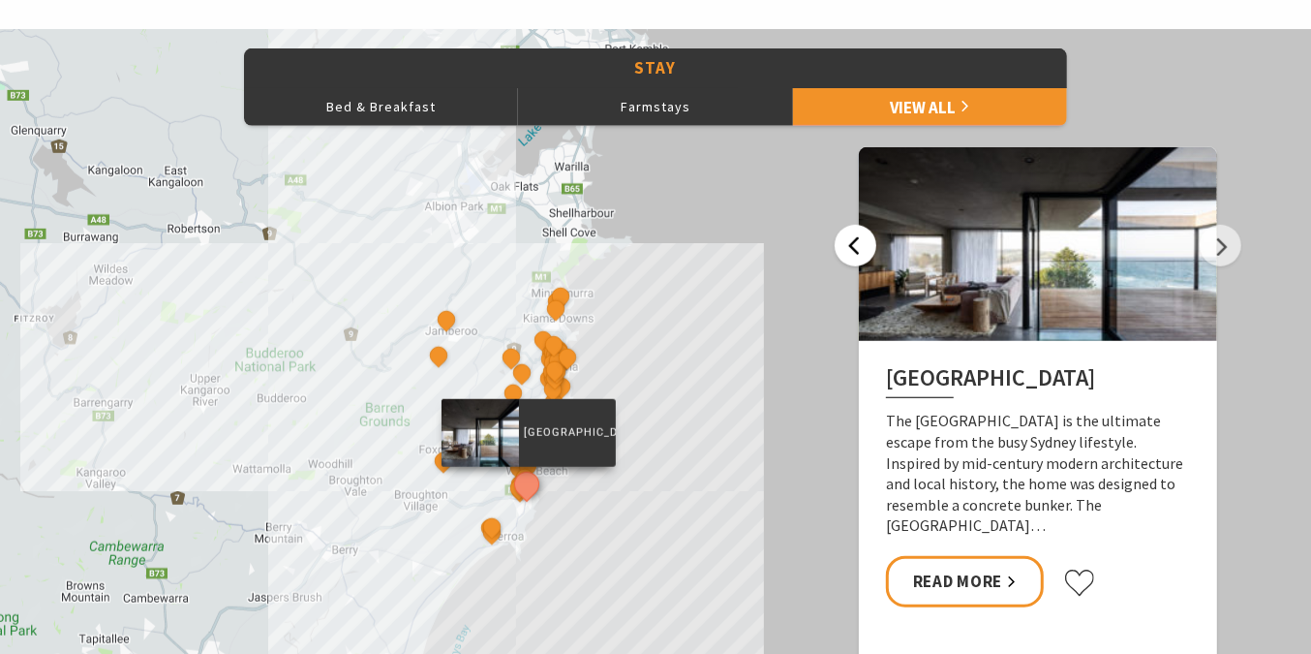
click at [844, 238] on button "Previous" at bounding box center [856, 246] width 42 height 42
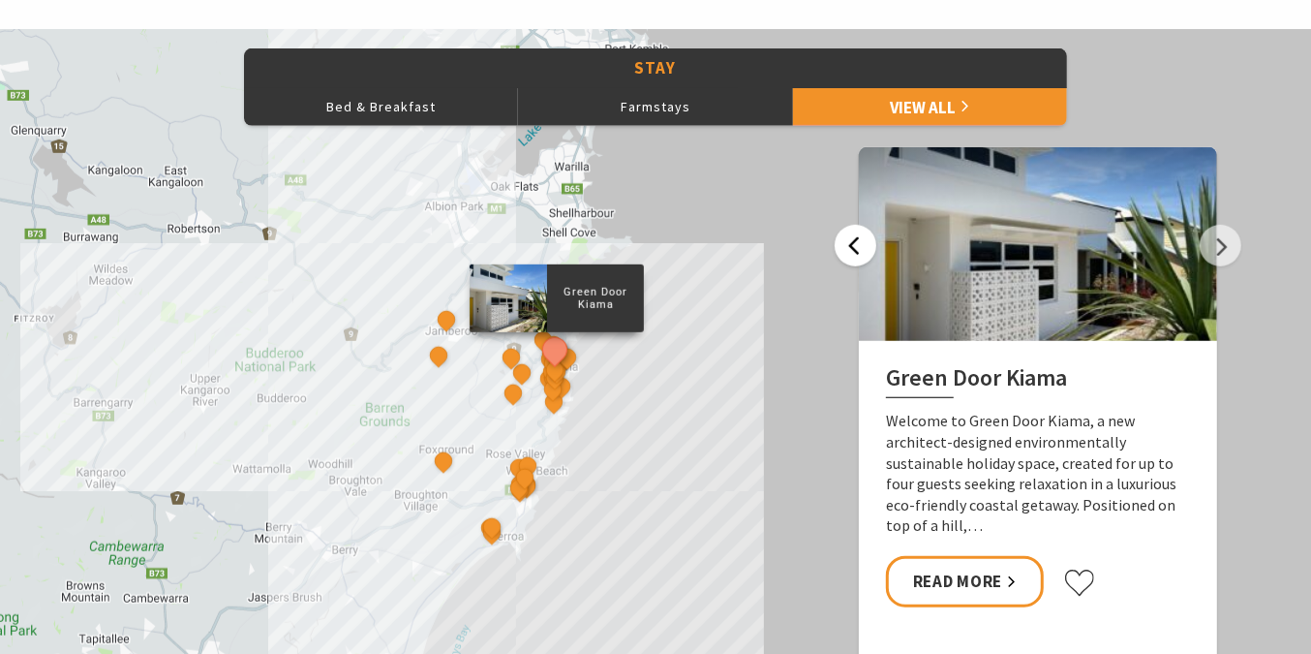
click at [844, 238] on button "Previous" at bounding box center [856, 246] width 42 height 42
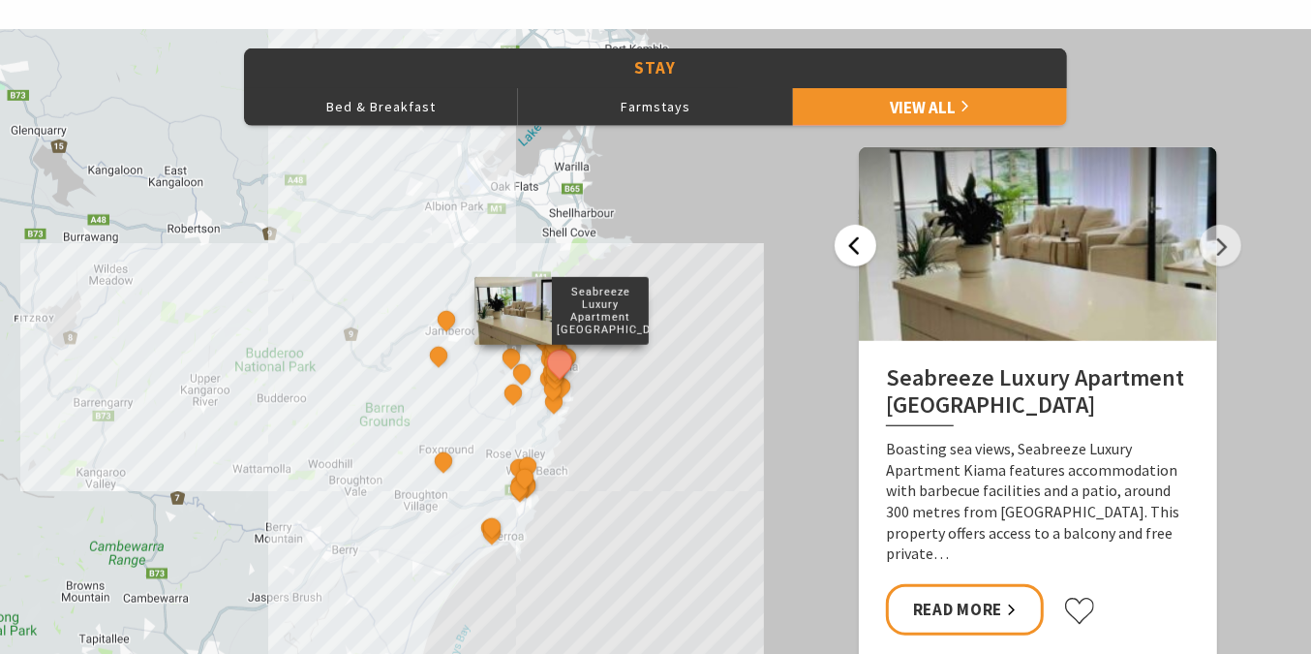
click at [844, 238] on button "Previous" at bounding box center [856, 246] width 42 height 42
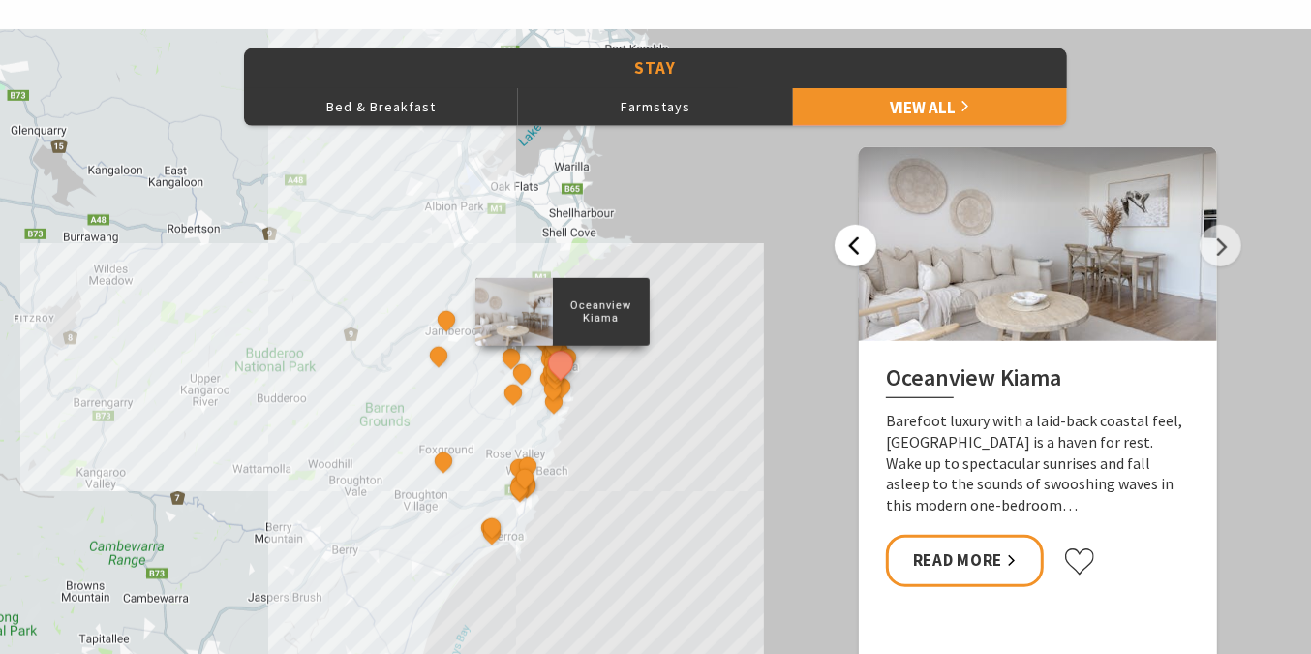
click at [844, 238] on button "Previous" at bounding box center [856, 246] width 42 height 42
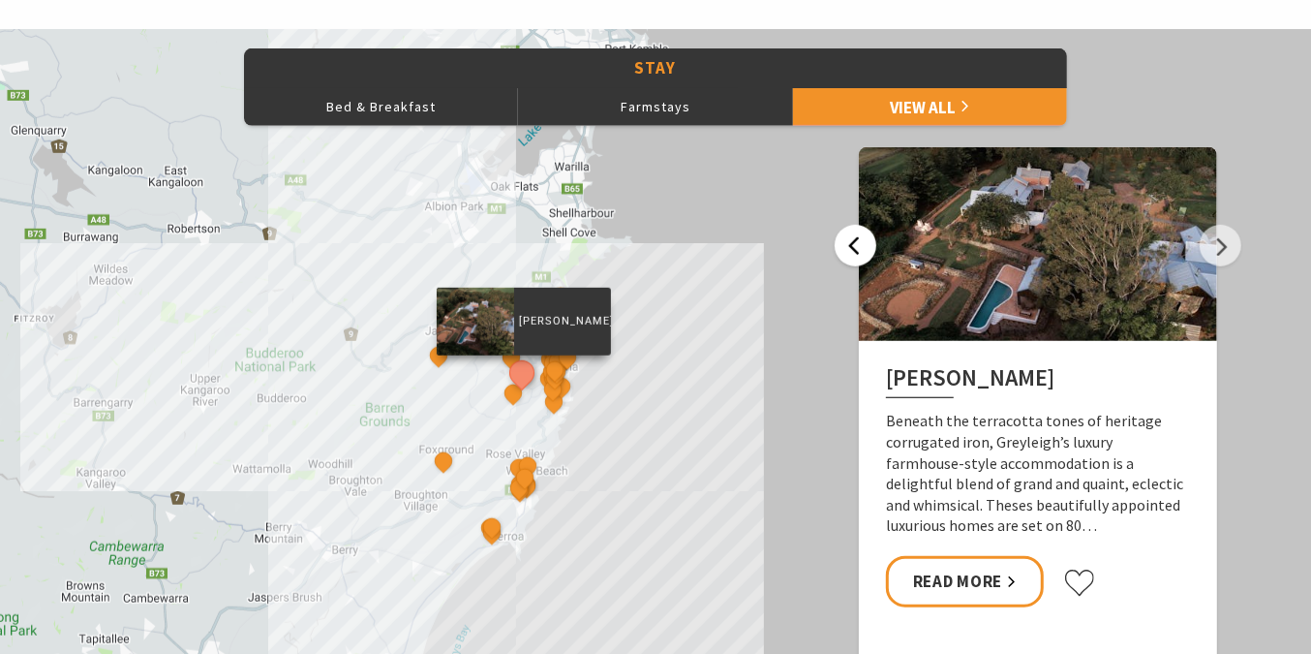
click at [844, 238] on button "Previous" at bounding box center [856, 246] width 42 height 42
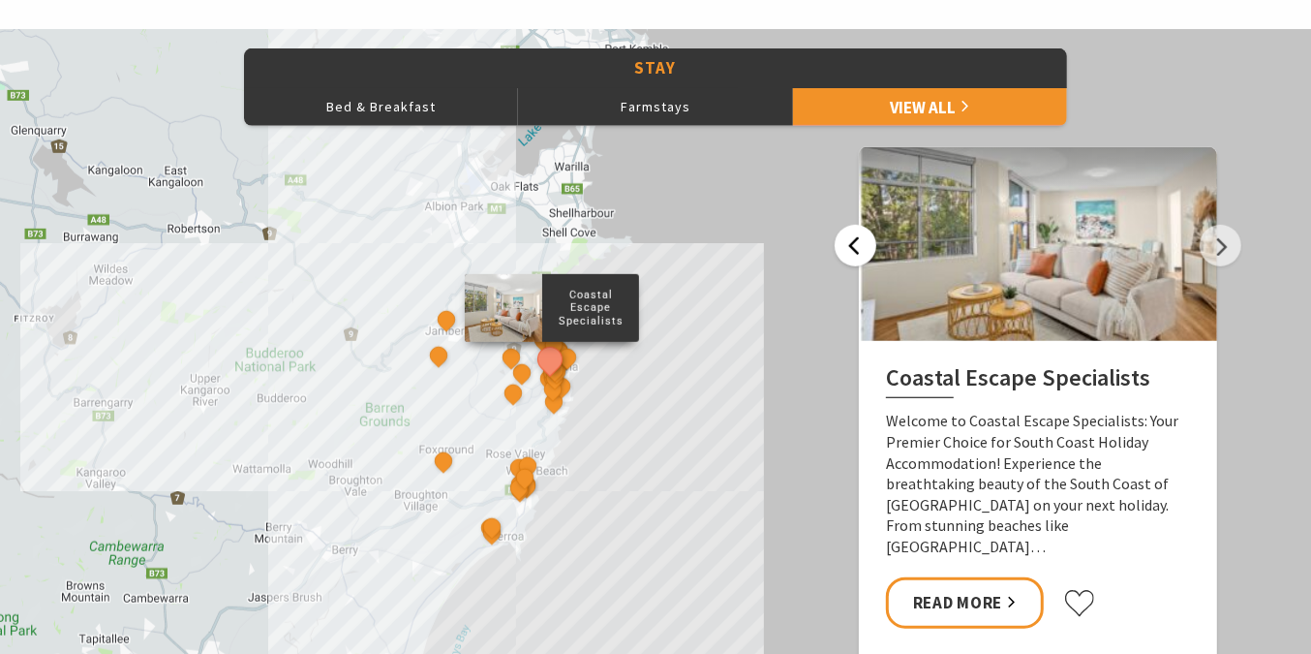
click at [844, 238] on button "Previous" at bounding box center [856, 246] width 42 height 42
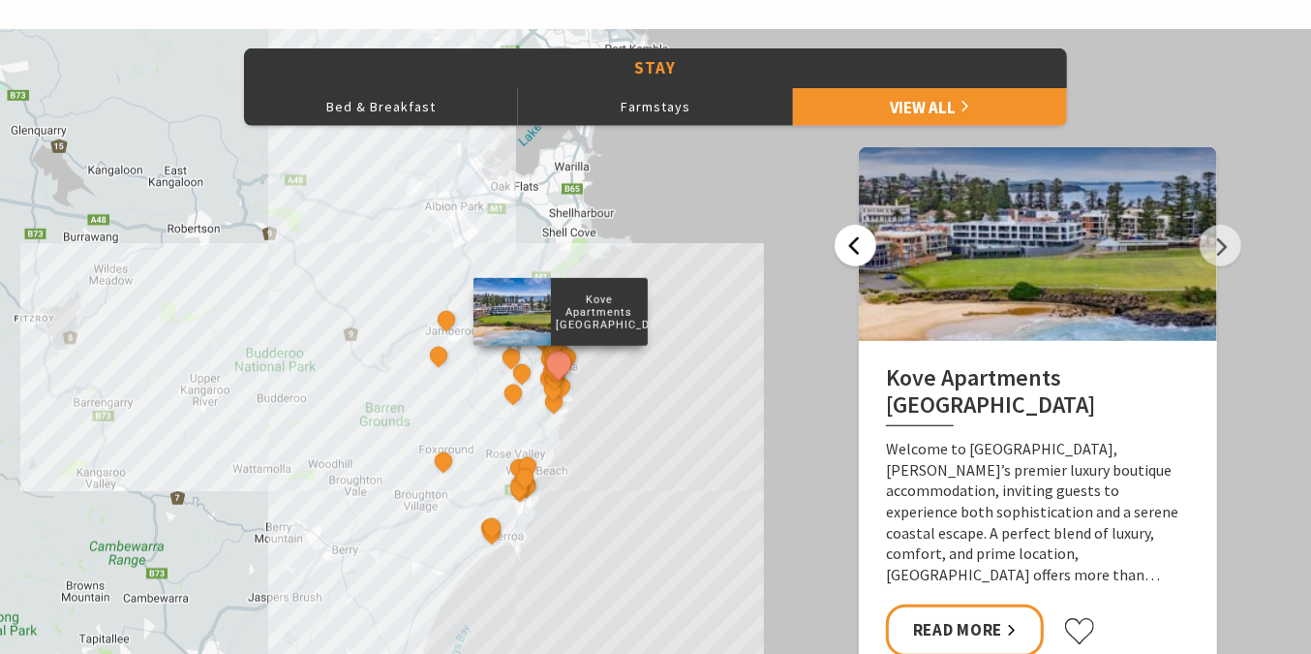
click at [844, 238] on button "Previous" at bounding box center [856, 246] width 42 height 42
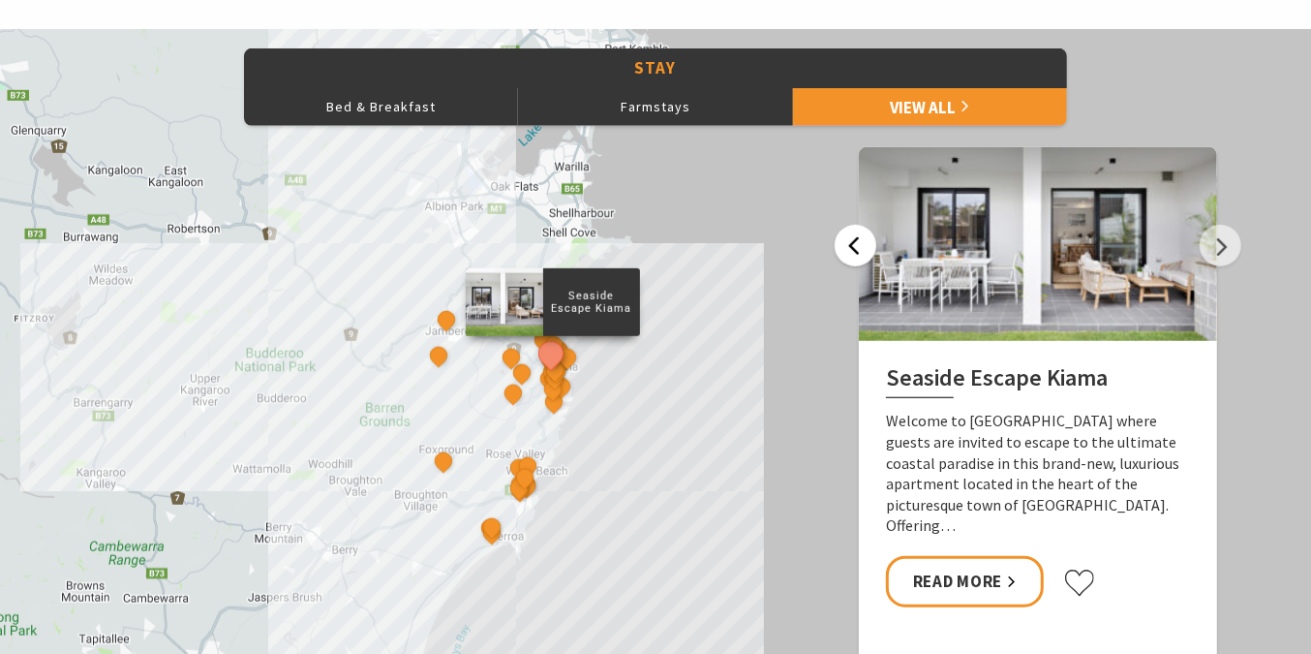
click at [844, 238] on button "Previous" at bounding box center [856, 246] width 42 height 42
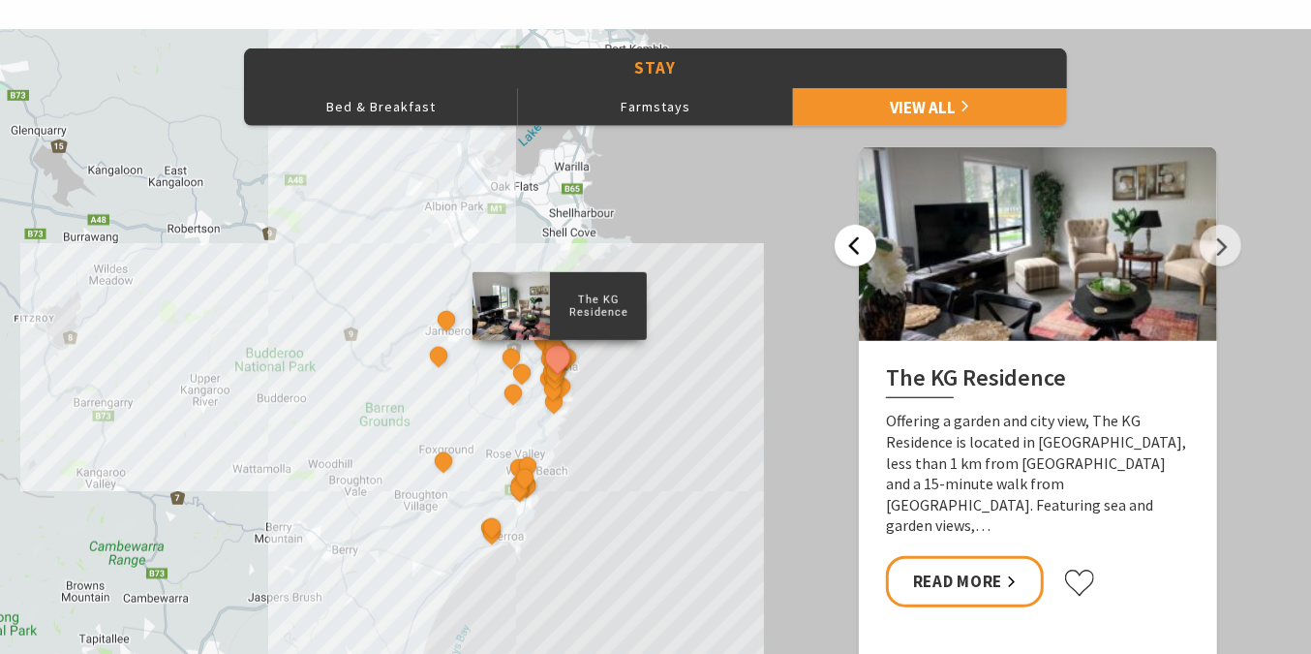
click at [844, 238] on button "Previous" at bounding box center [856, 246] width 42 height 42
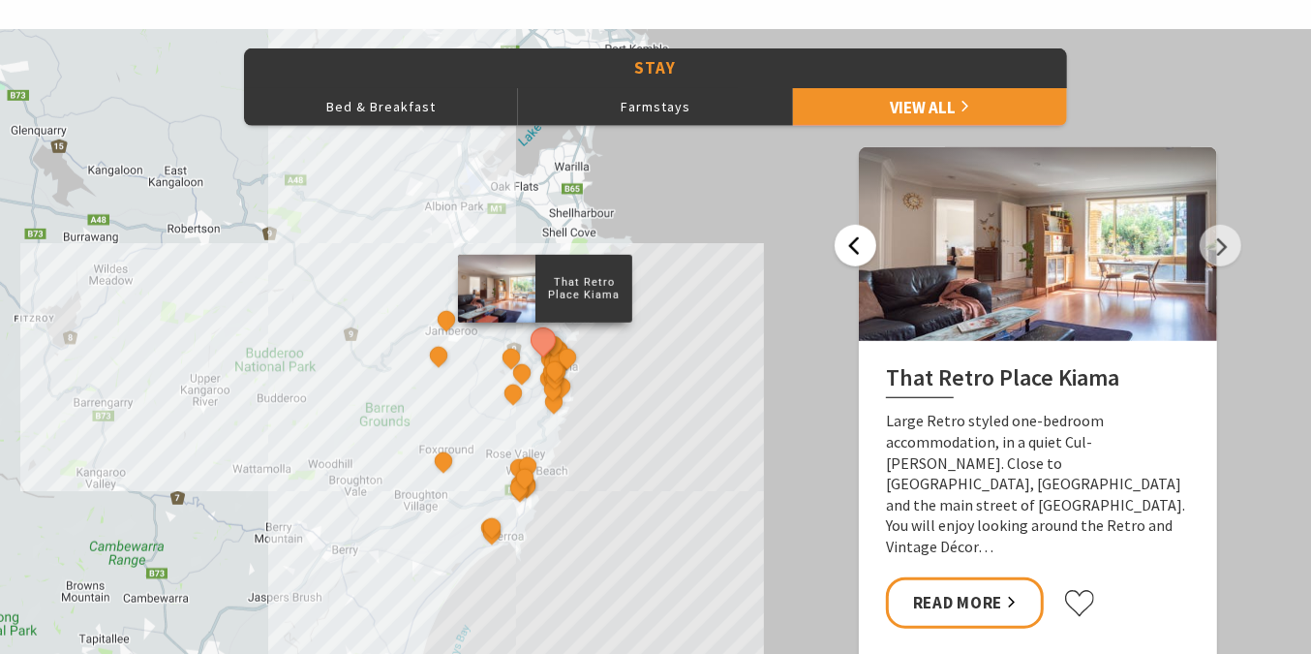
click at [844, 236] on button "Previous" at bounding box center [856, 246] width 42 height 42
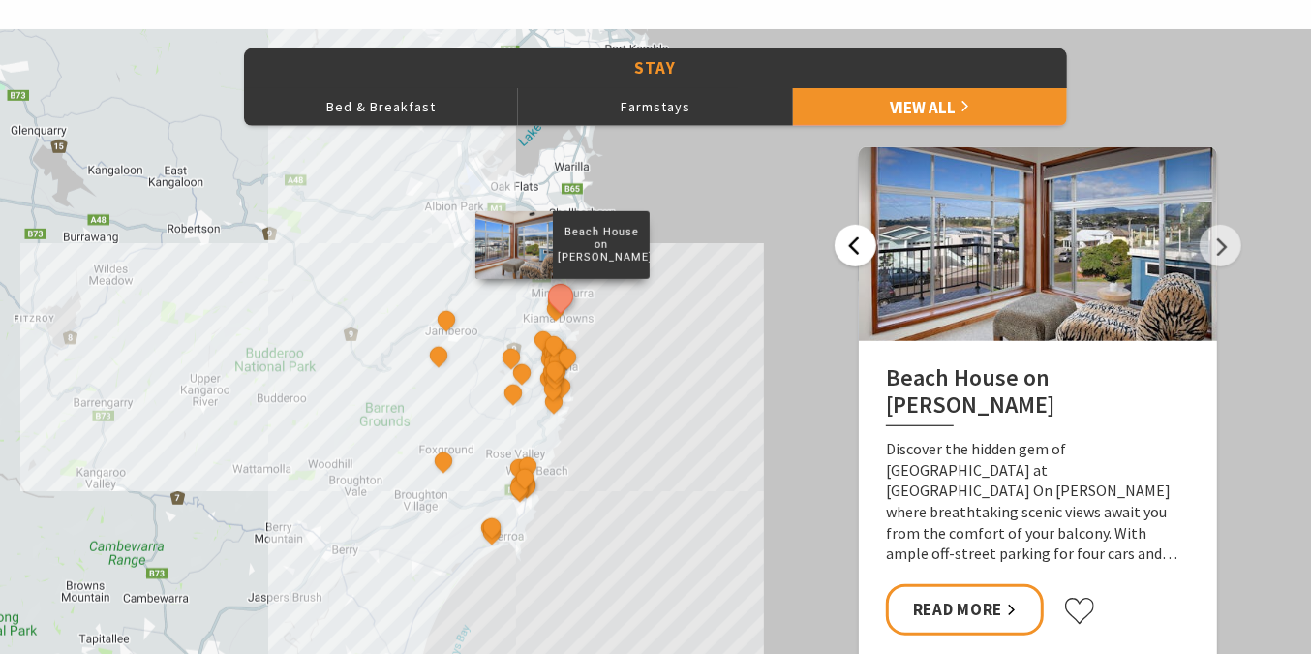
click at [843, 230] on button "Previous" at bounding box center [856, 246] width 42 height 42
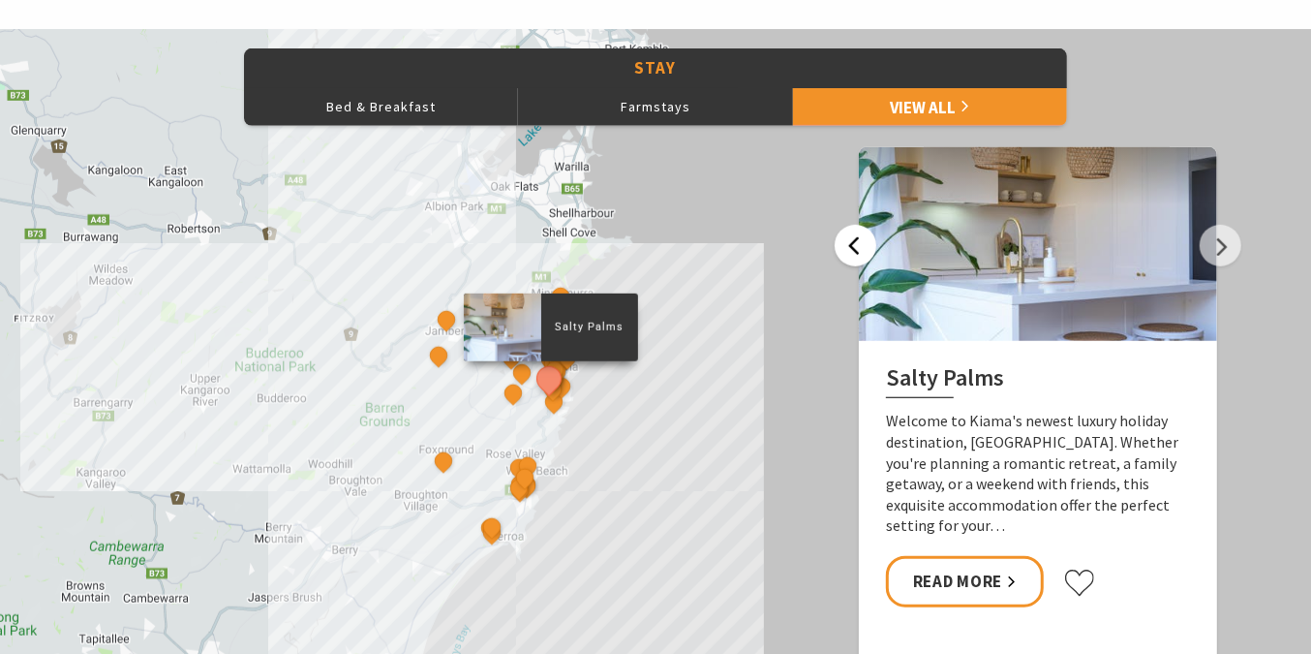
click at [843, 230] on button "Previous" at bounding box center [856, 246] width 42 height 42
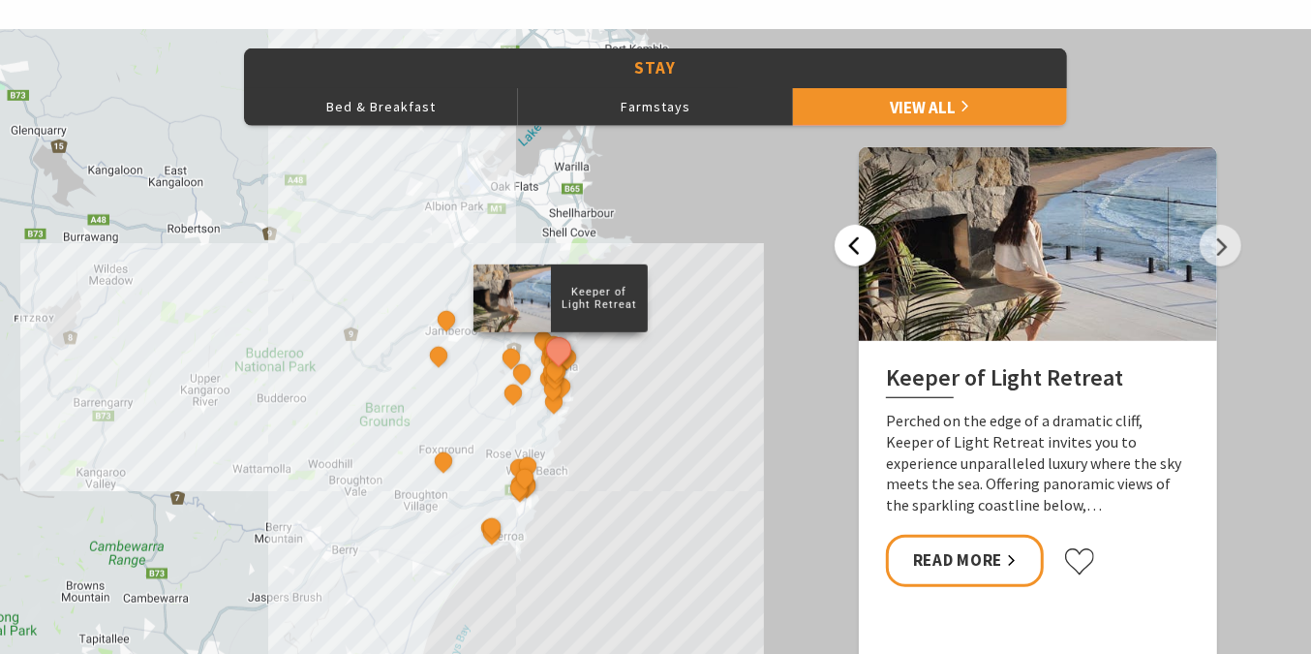
click at [843, 230] on button "Previous" at bounding box center [856, 246] width 42 height 42
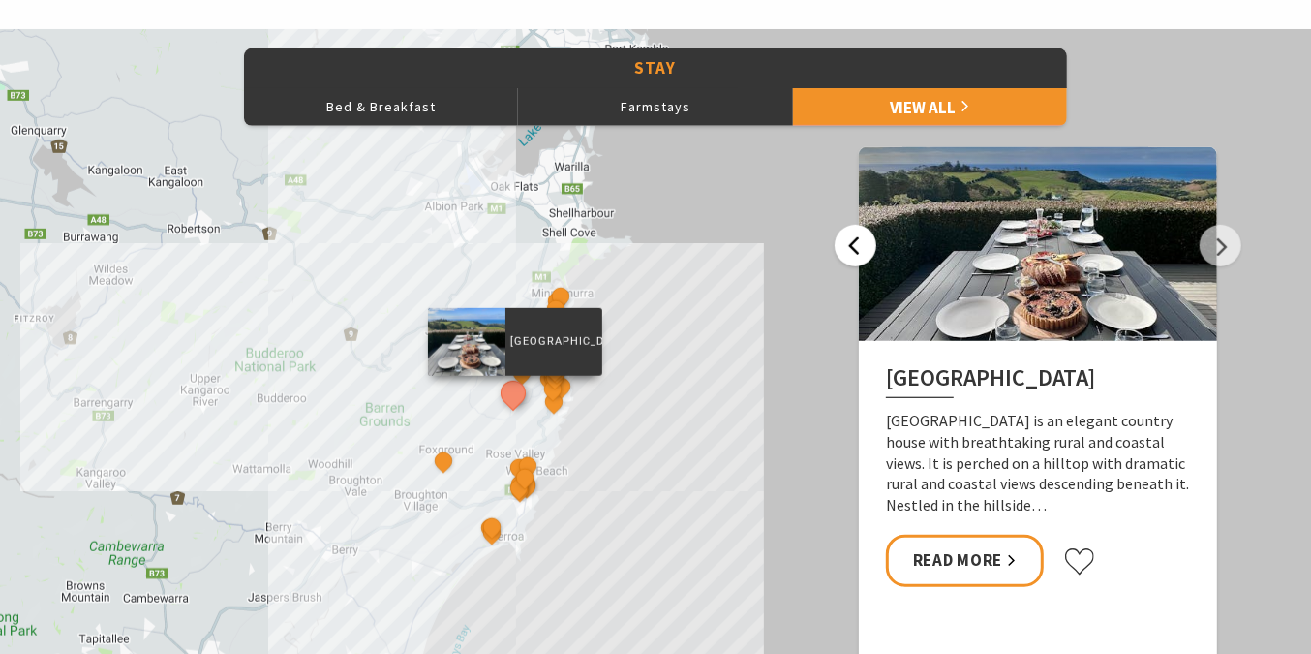
click at [843, 230] on button "Previous" at bounding box center [856, 246] width 42 height 42
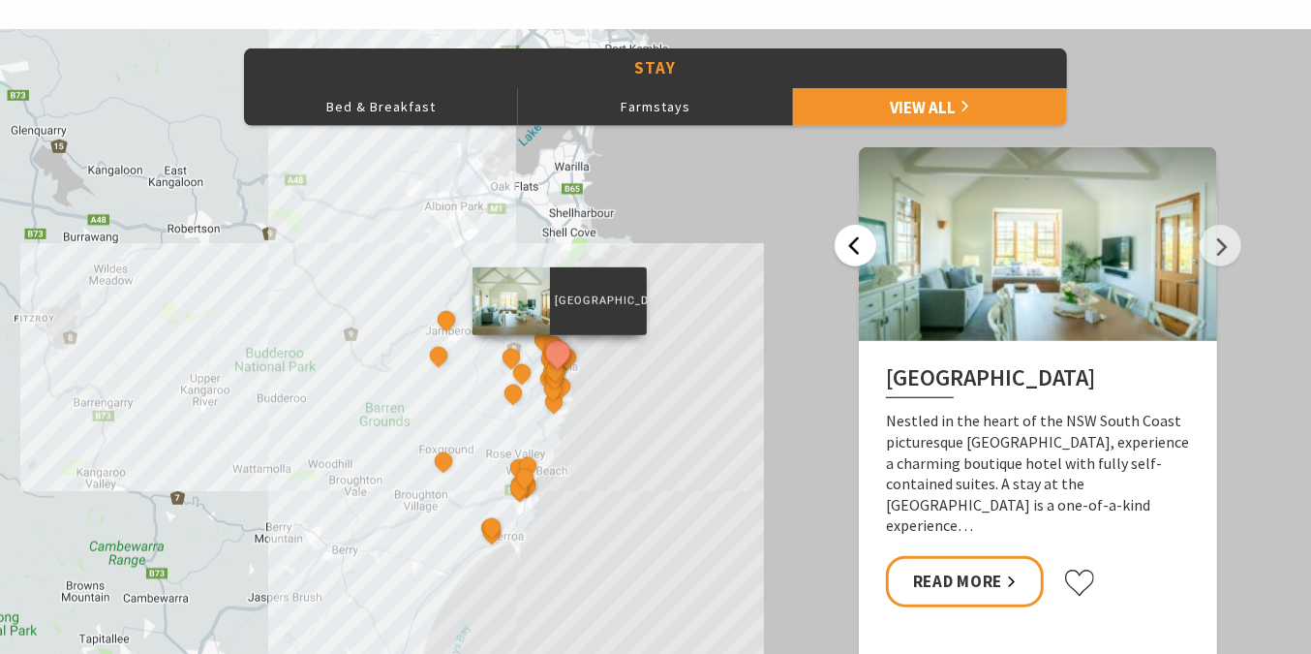
click at [843, 230] on button "Previous" at bounding box center [856, 246] width 42 height 42
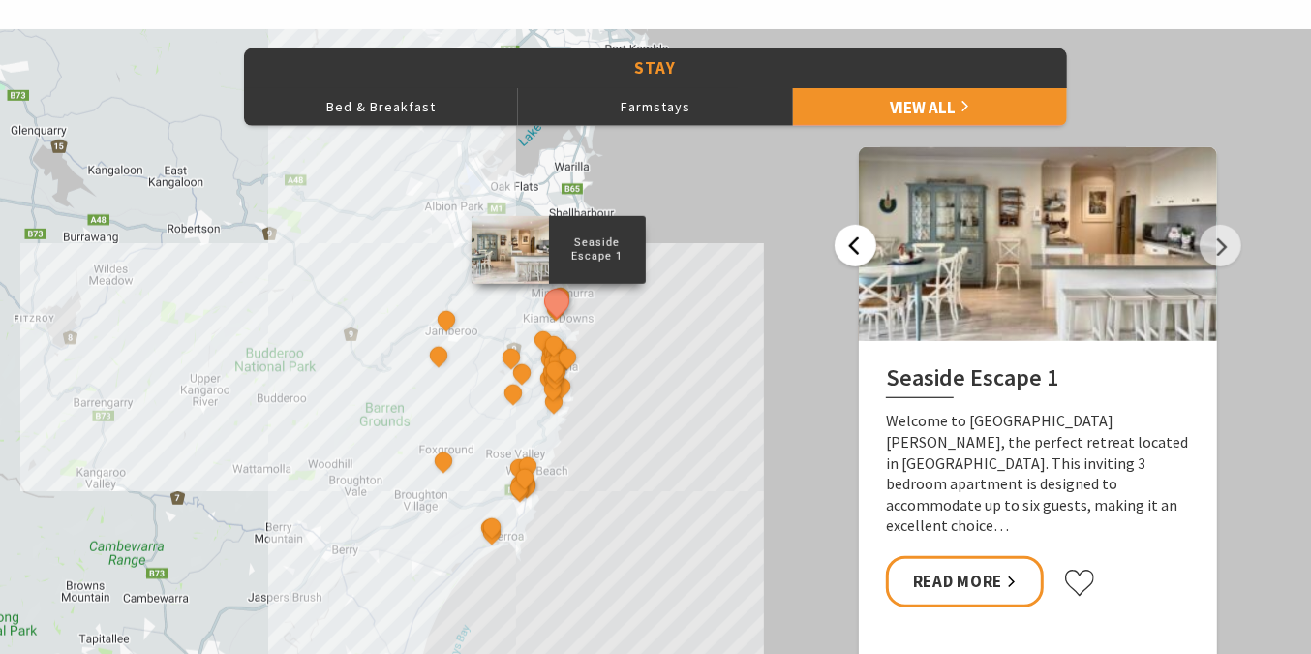
click at [843, 230] on button "Previous" at bounding box center [856, 246] width 42 height 42
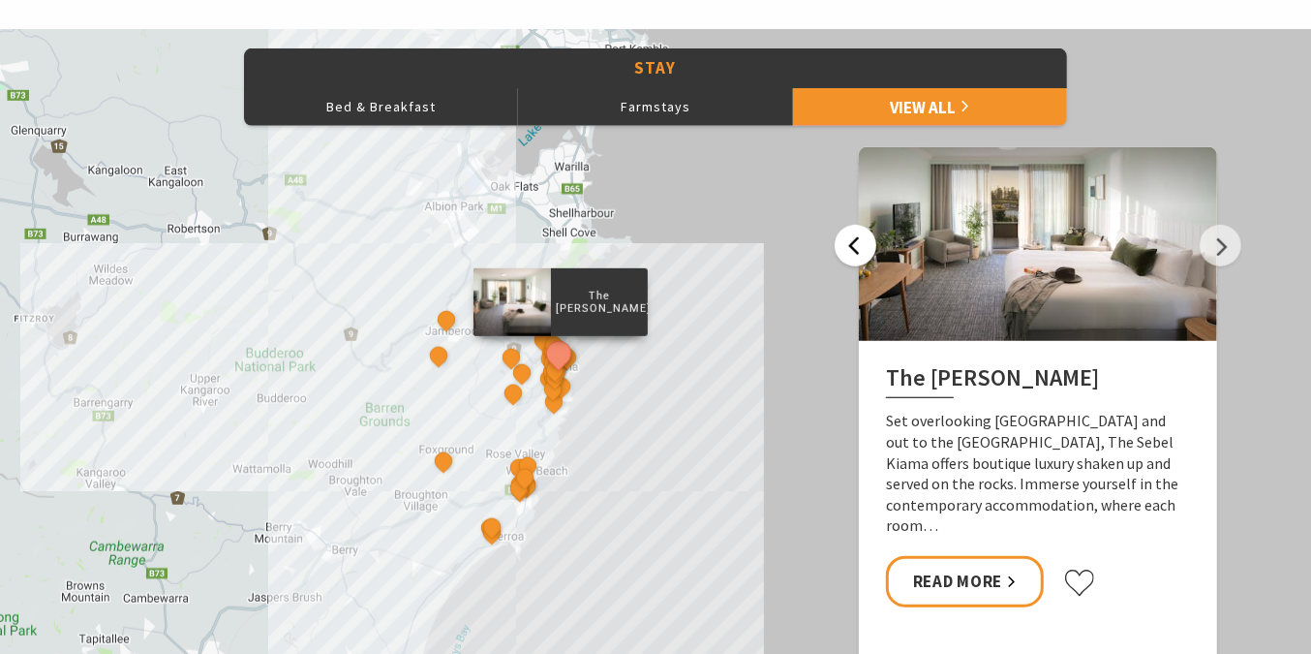
click at [843, 230] on button "Previous" at bounding box center [856, 246] width 42 height 42
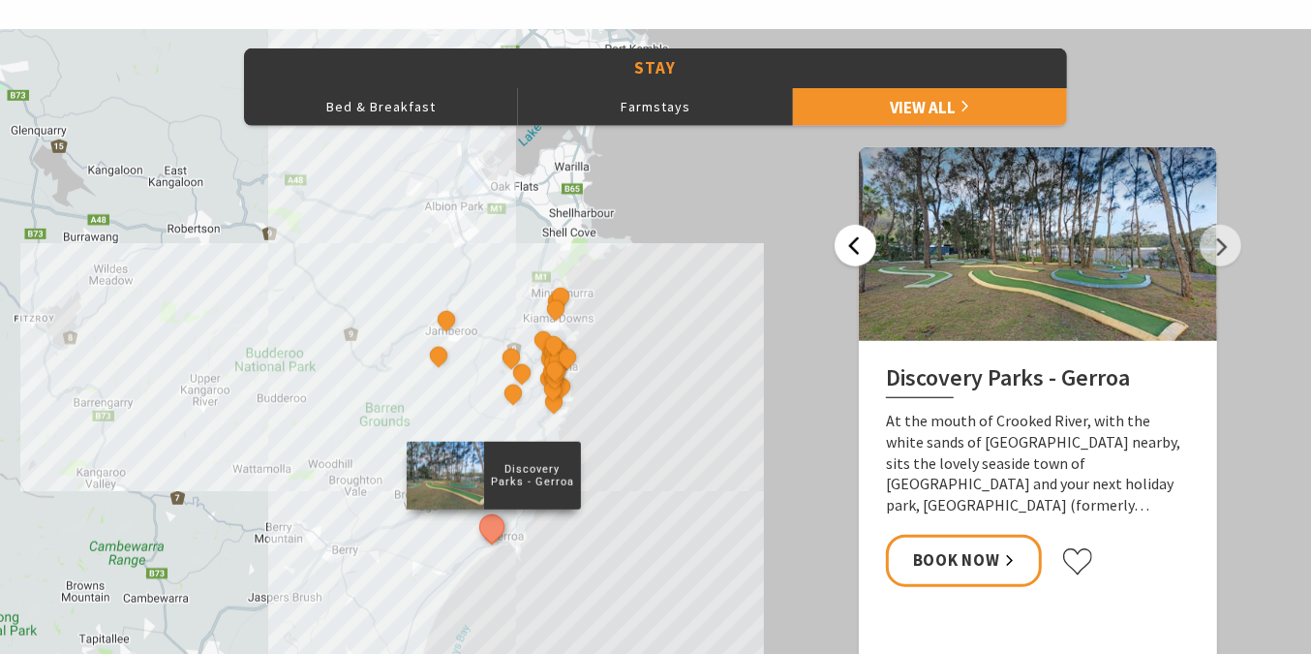
click at [843, 230] on button "Previous" at bounding box center [856, 246] width 42 height 42
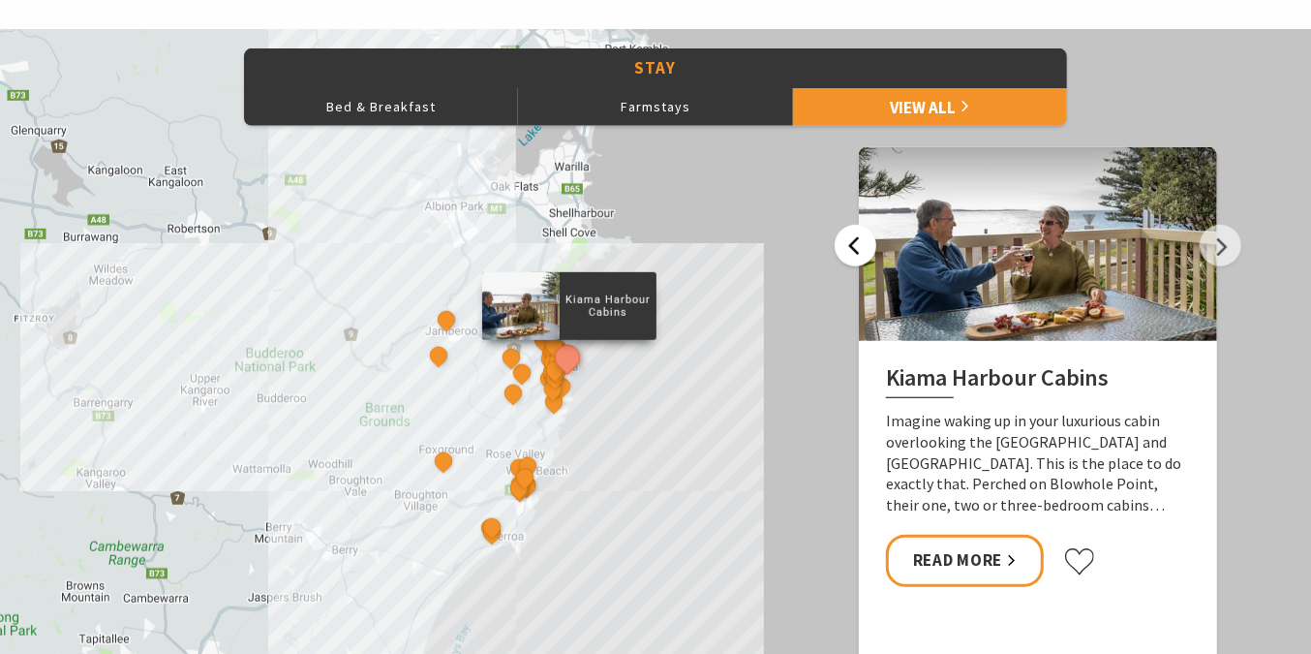
click at [843, 230] on button "Previous" at bounding box center [856, 246] width 42 height 42
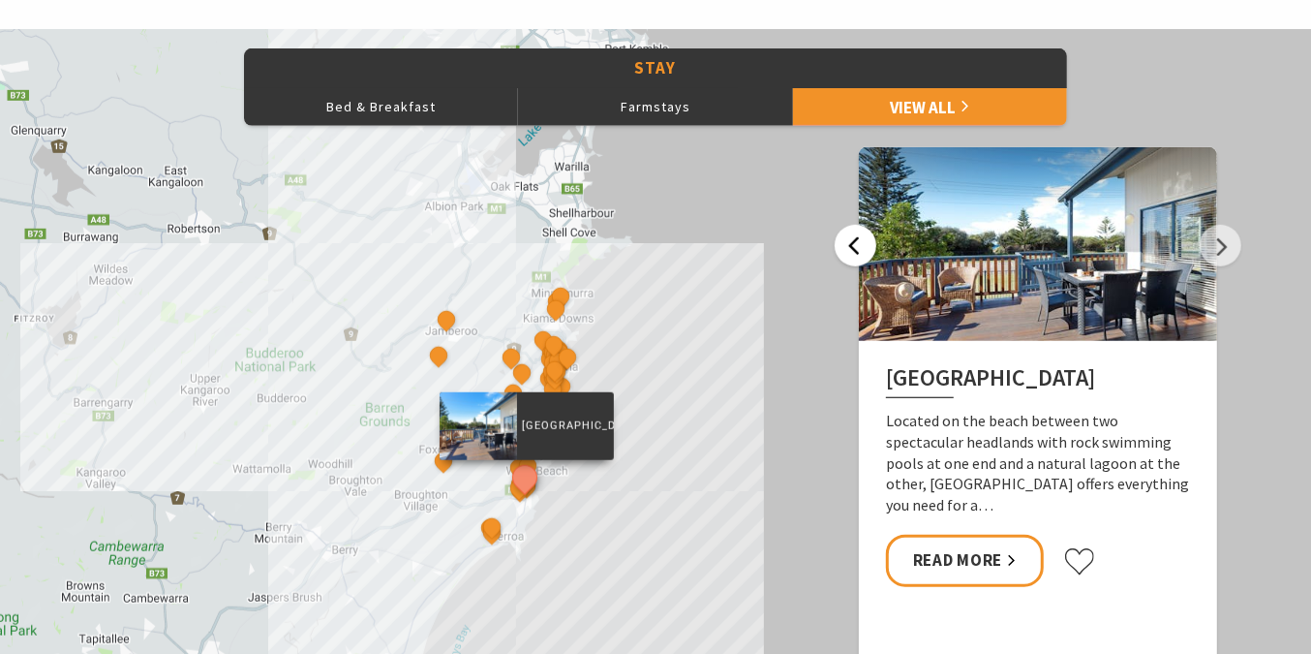
click at [843, 230] on button "Previous" at bounding box center [856, 246] width 42 height 42
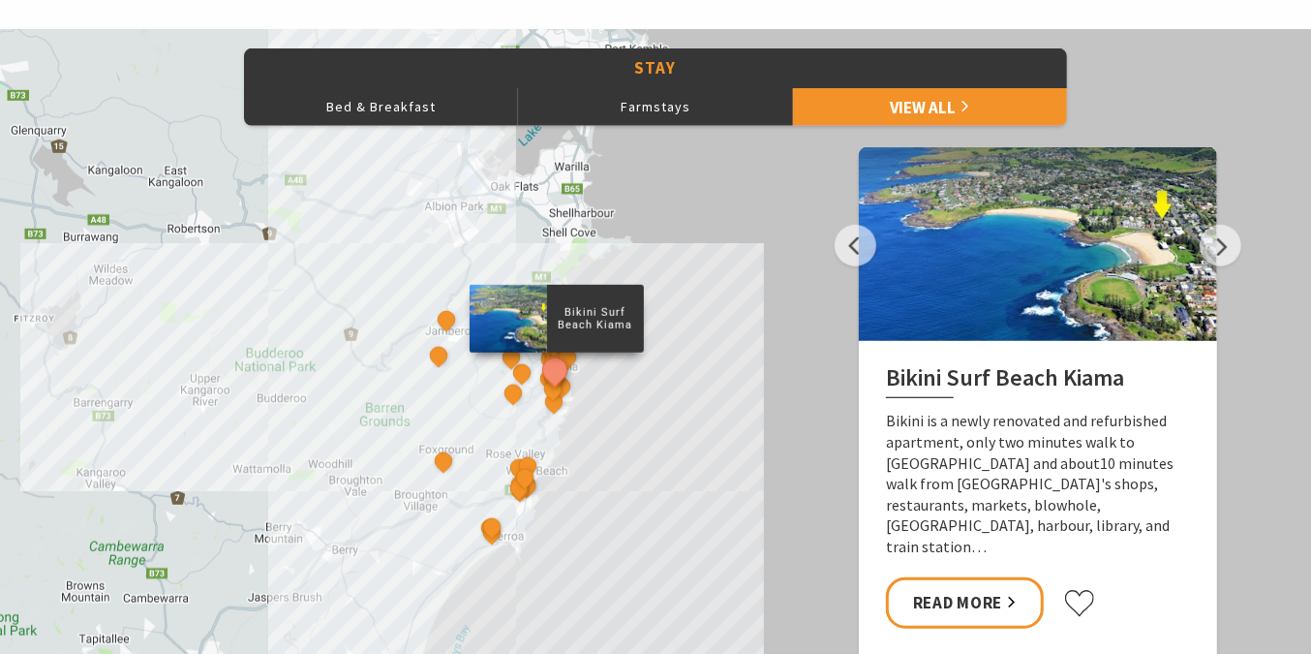
click at [860, 253] on button "Previous" at bounding box center [856, 246] width 42 height 42
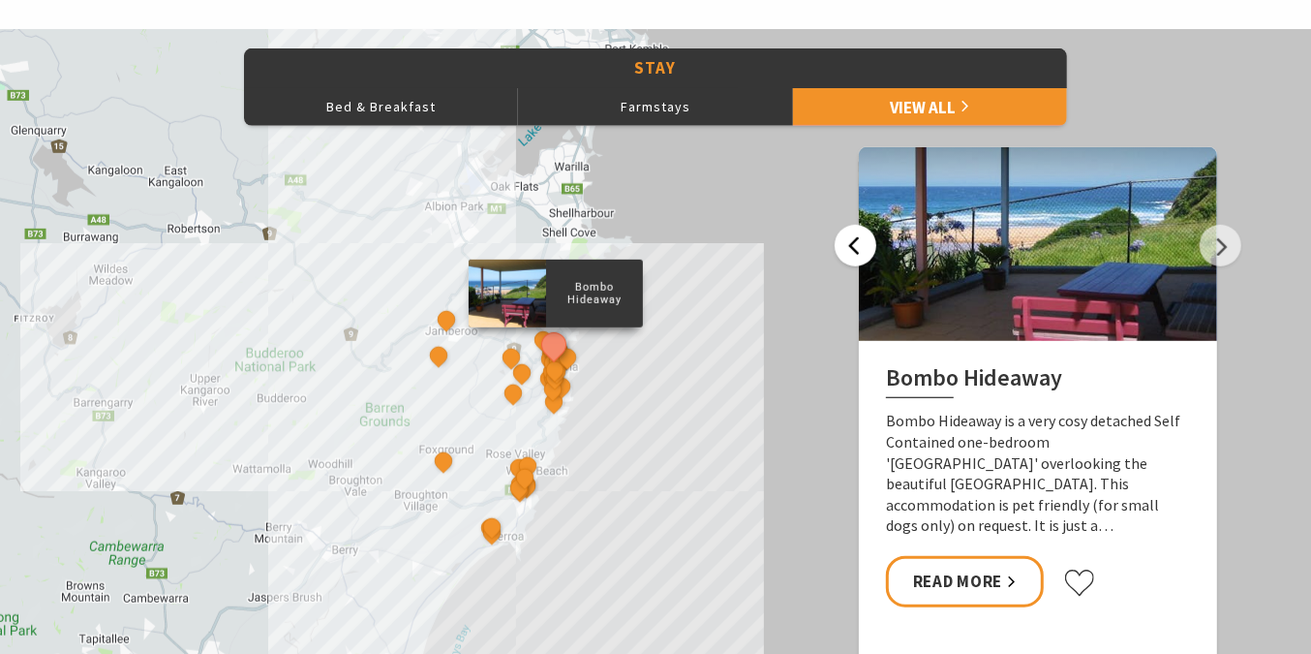
click at [860, 253] on button "Previous" at bounding box center [856, 246] width 42 height 42
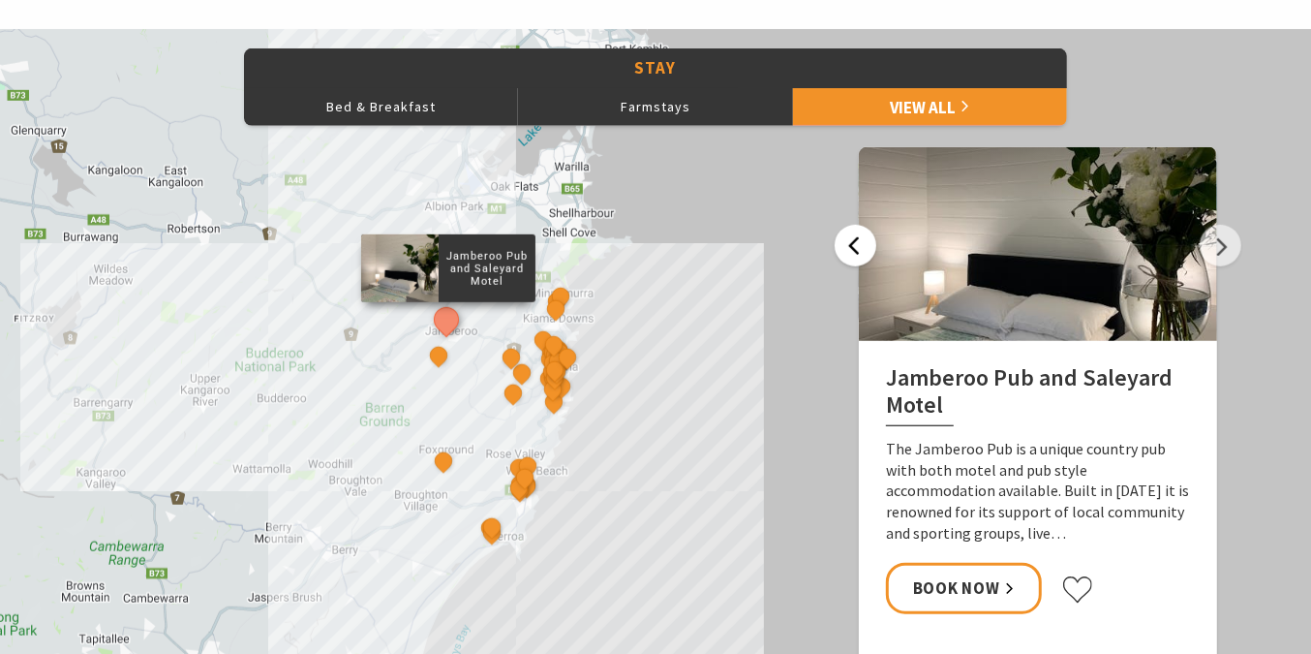
click at [860, 253] on button "Previous" at bounding box center [856, 246] width 42 height 42
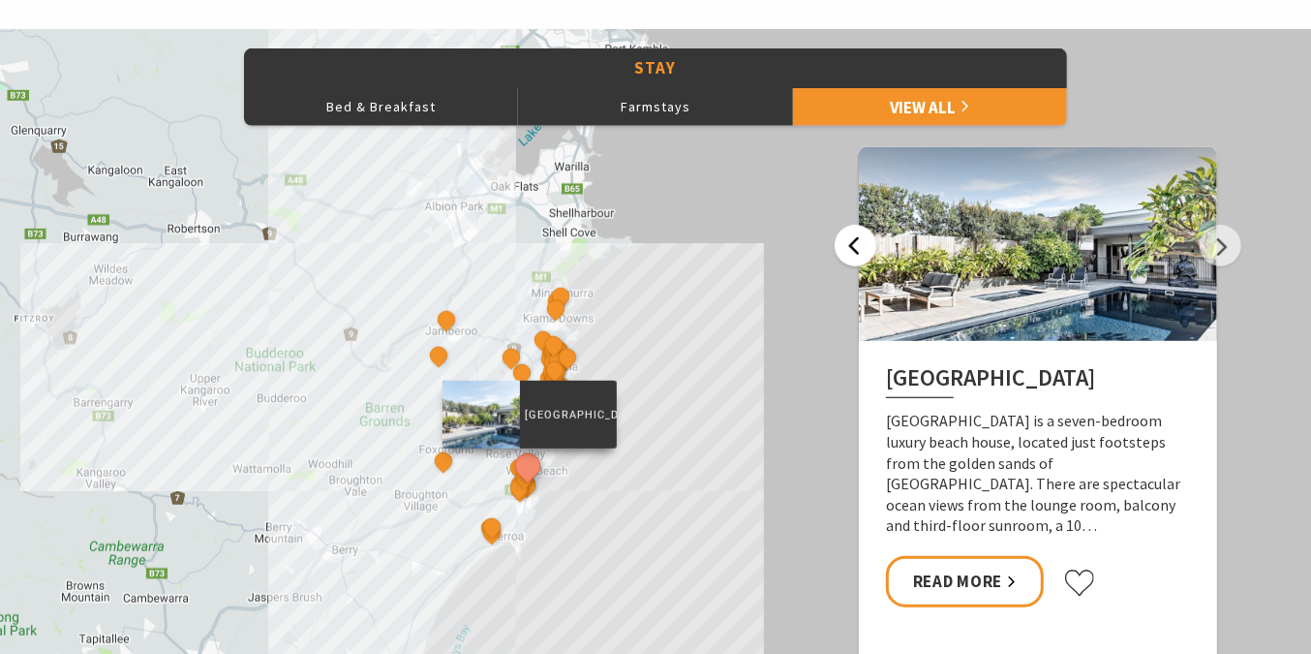
click at [860, 253] on button "Previous" at bounding box center [856, 246] width 42 height 42
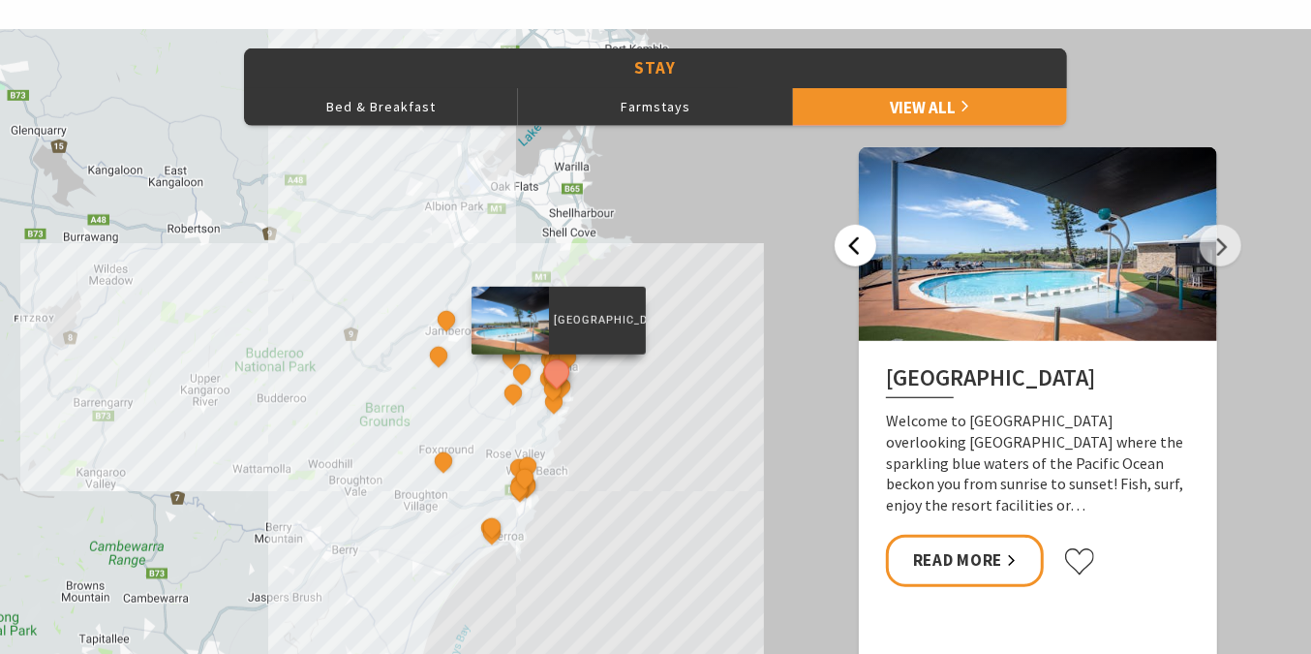
click at [860, 253] on button "Previous" at bounding box center [856, 246] width 42 height 42
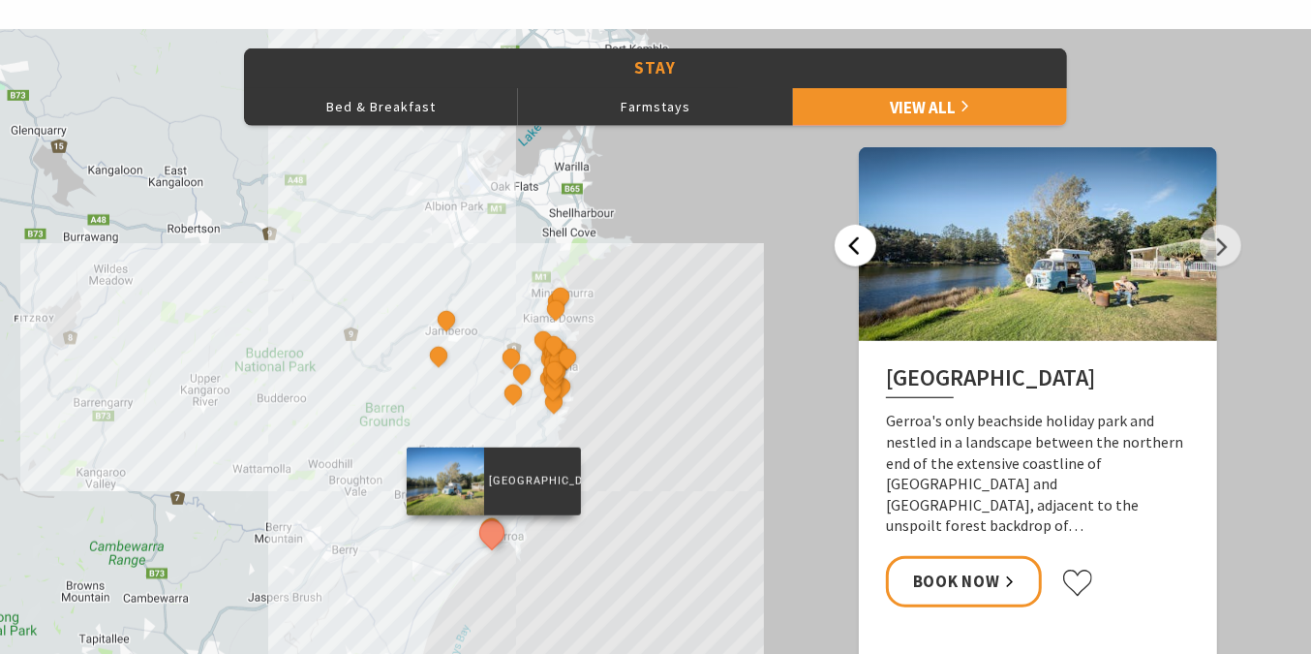
click at [860, 253] on button "Previous" at bounding box center [856, 246] width 42 height 42
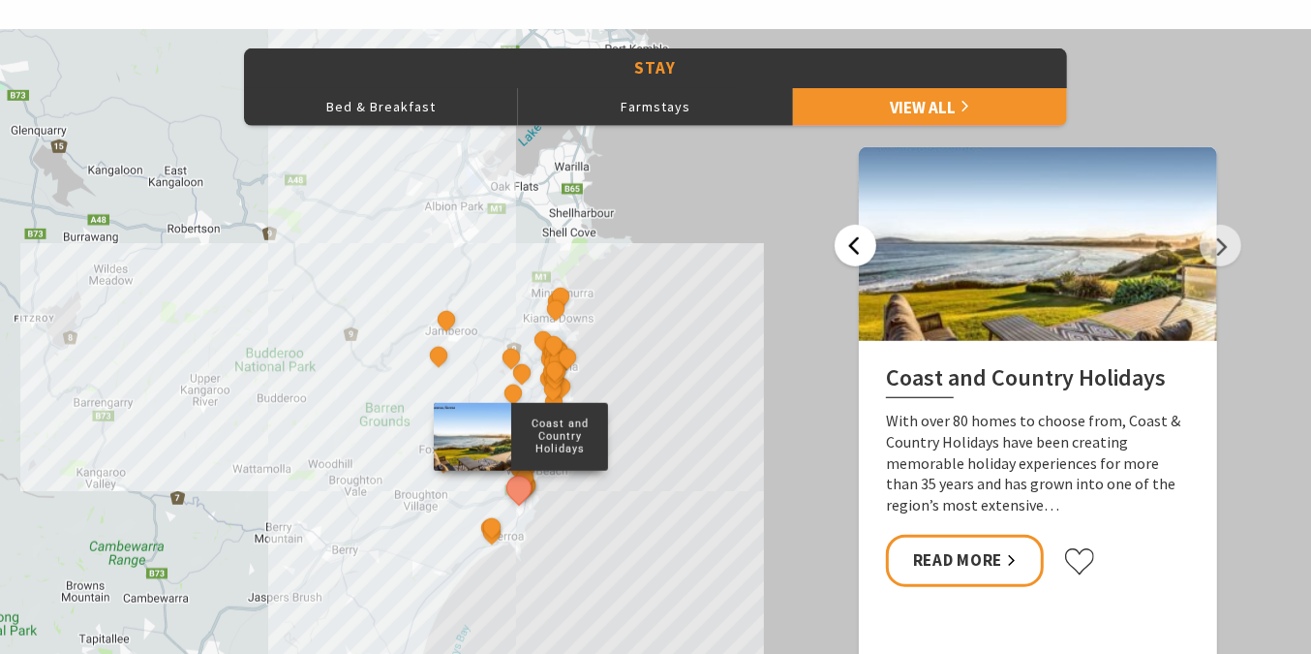
click at [860, 253] on button "Previous" at bounding box center [856, 246] width 42 height 42
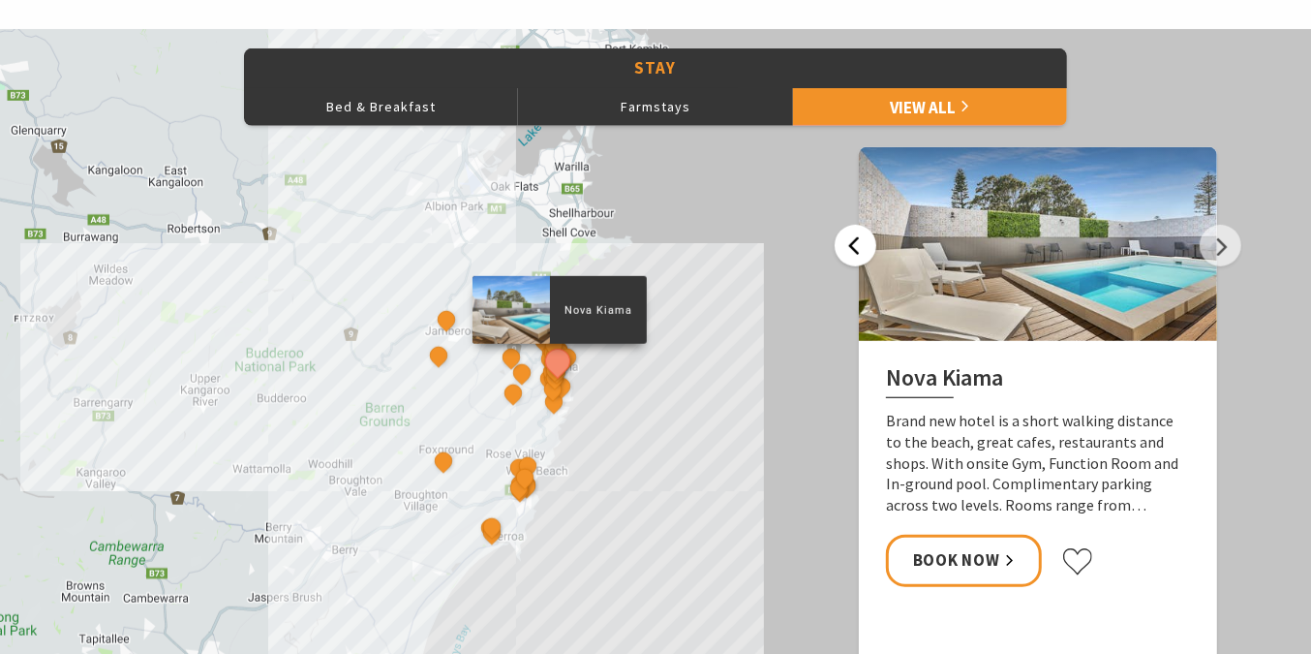
click at [860, 253] on button "Previous" at bounding box center [856, 246] width 42 height 42
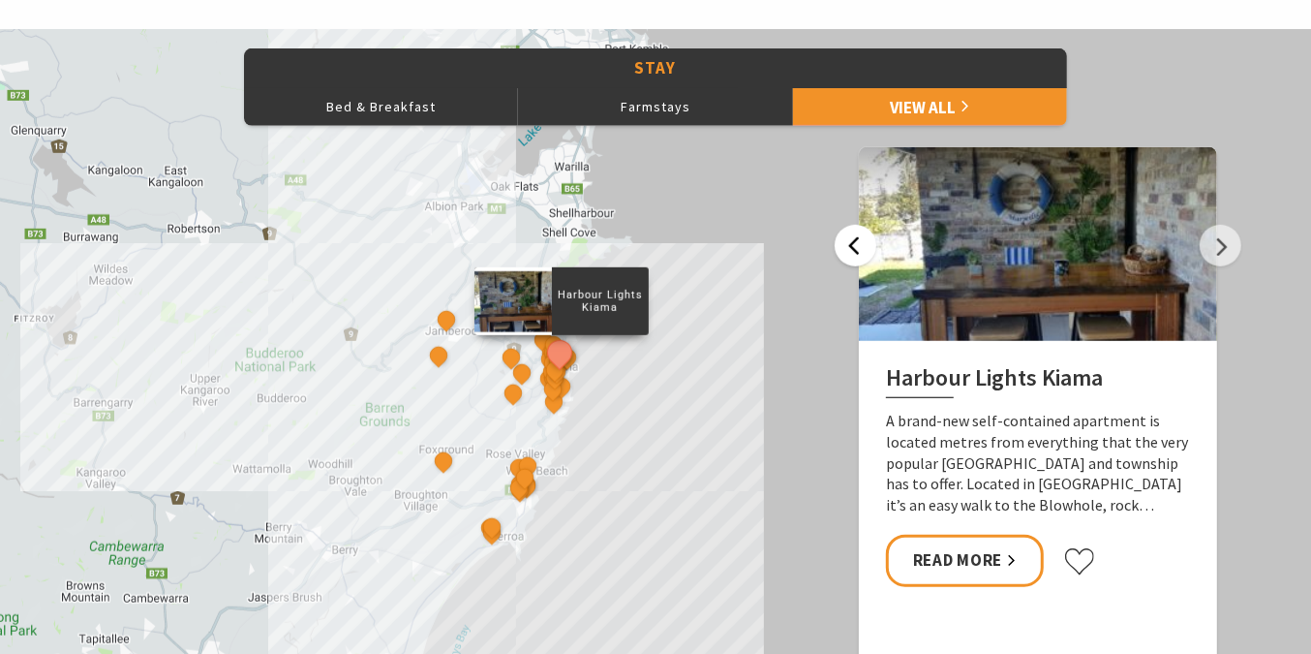
click at [860, 253] on button "Previous" at bounding box center [856, 246] width 42 height 42
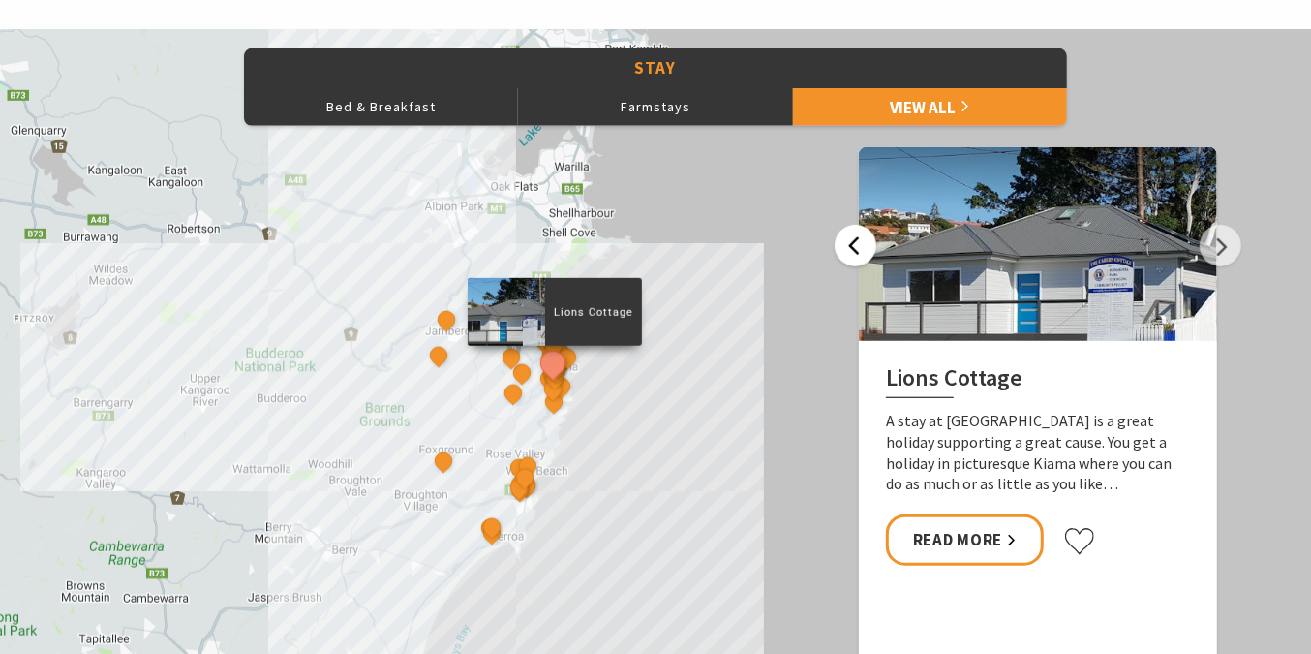
click at [860, 253] on button "Previous" at bounding box center [856, 246] width 42 height 42
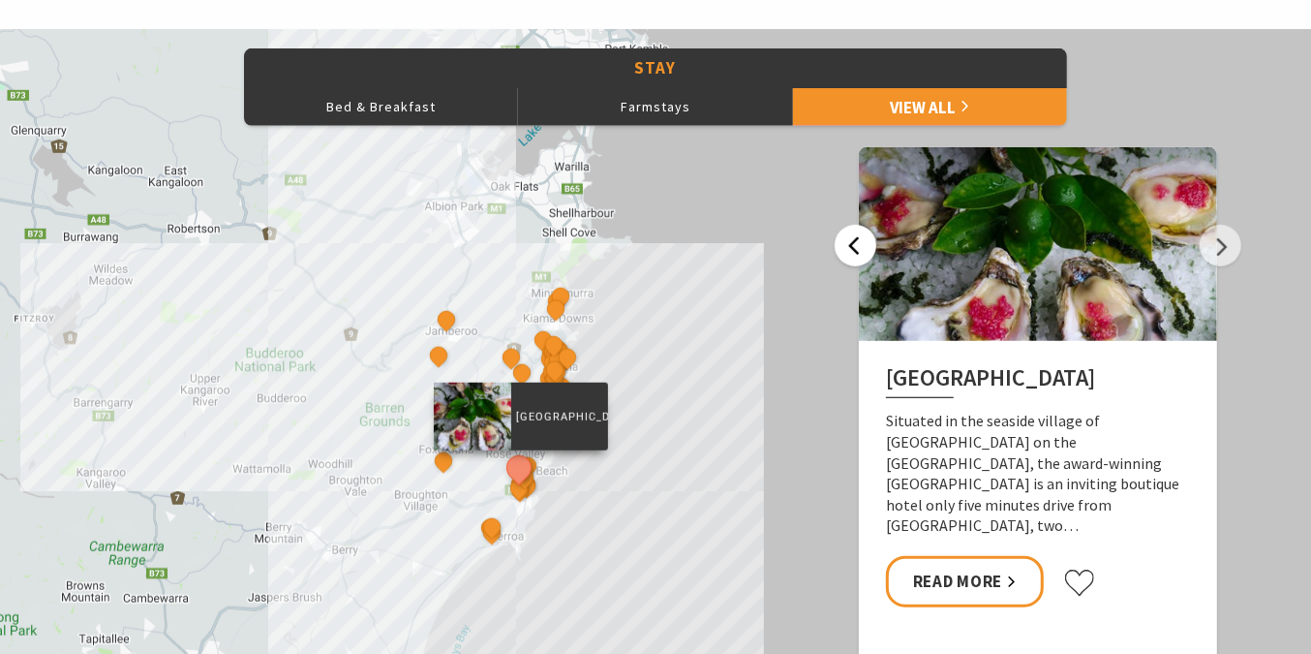
click at [860, 253] on button "Previous" at bounding box center [856, 246] width 42 height 42
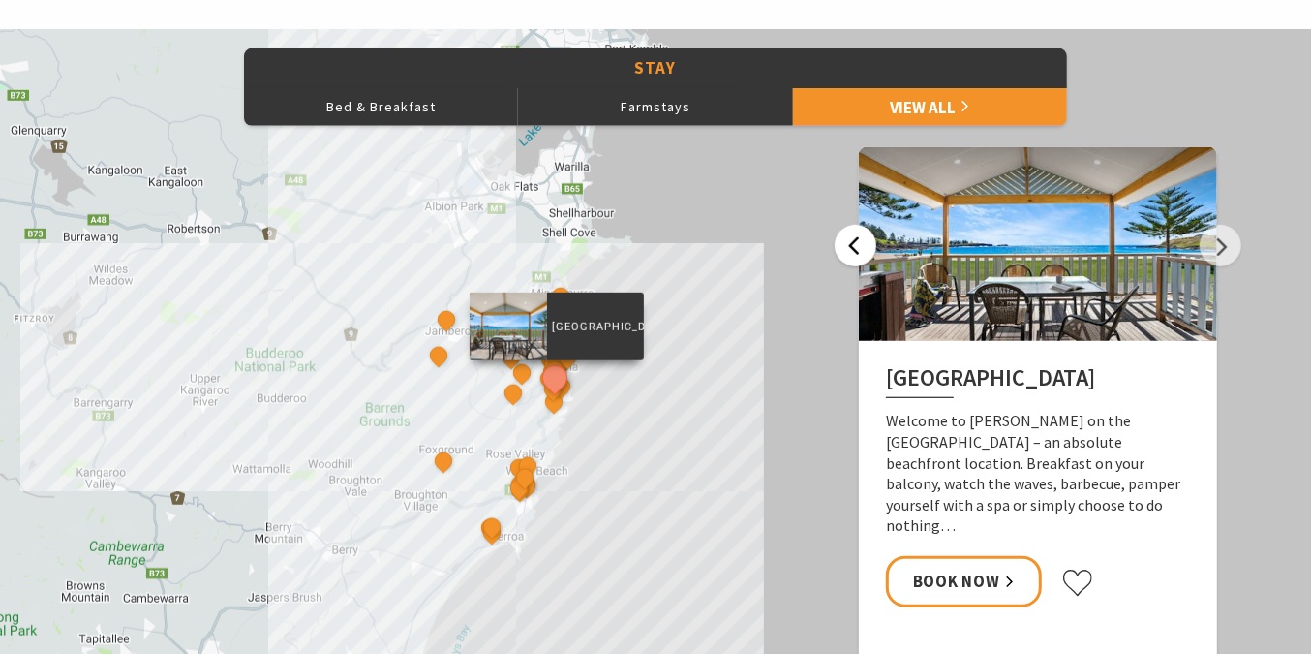
click at [860, 253] on button "Previous" at bounding box center [856, 246] width 42 height 42
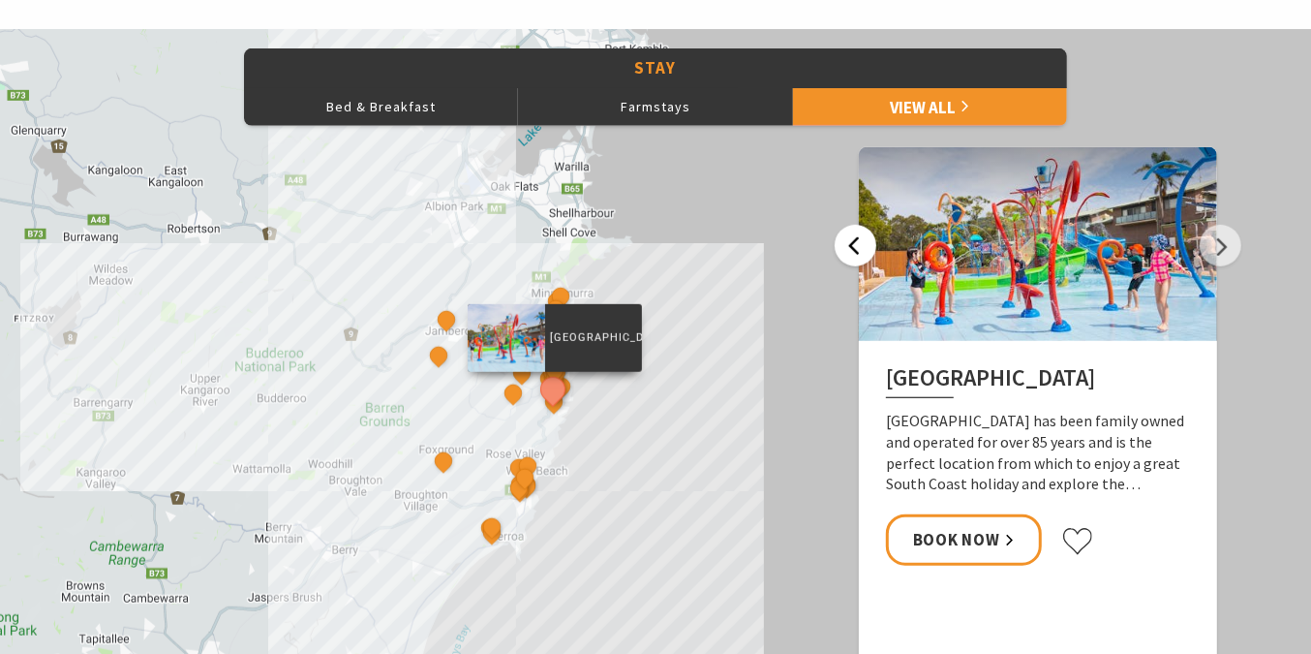
click at [860, 253] on button "Previous" at bounding box center [856, 246] width 42 height 42
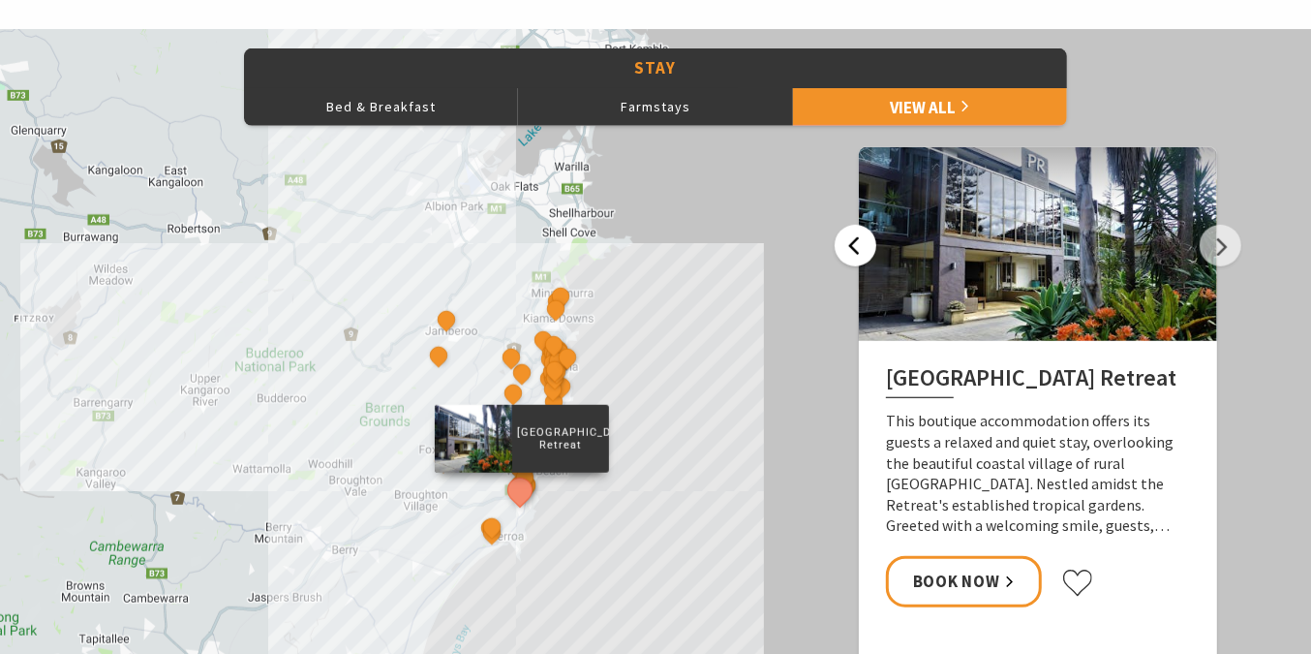
click at [860, 253] on button "Previous" at bounding box center [856, 246] width 42 height 42
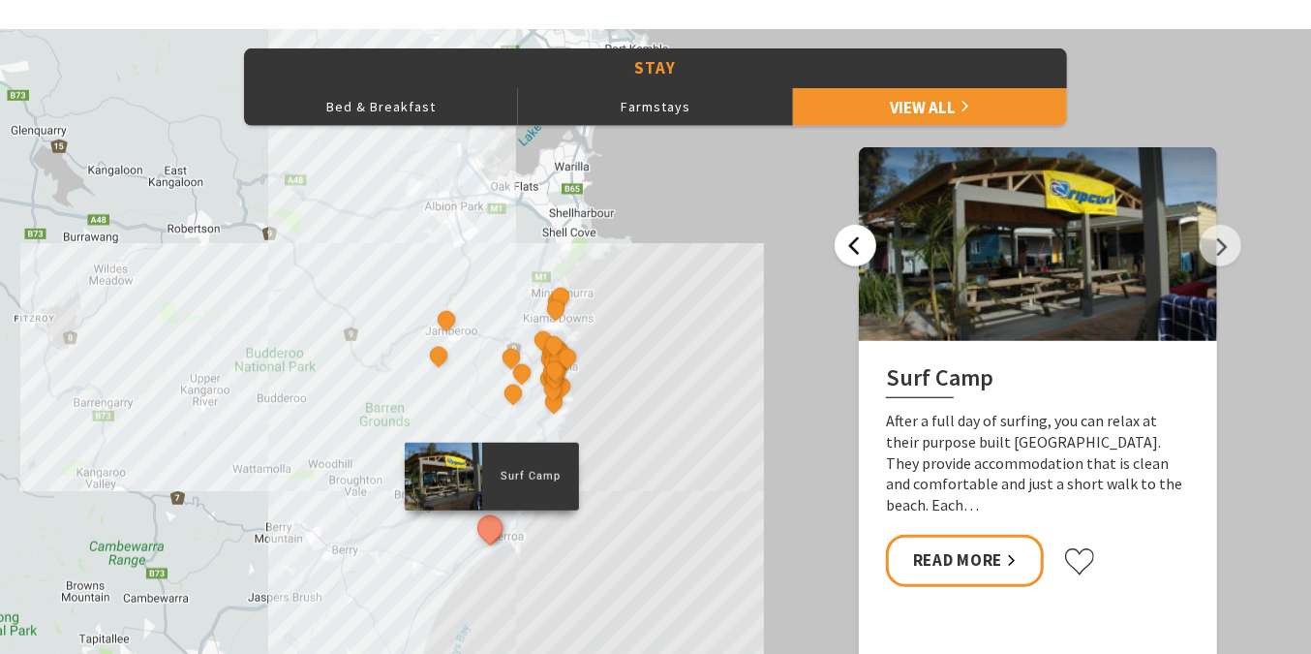
click at [860, 253] on button "Previous" at bounding box center [856, 246] width 42 height 42
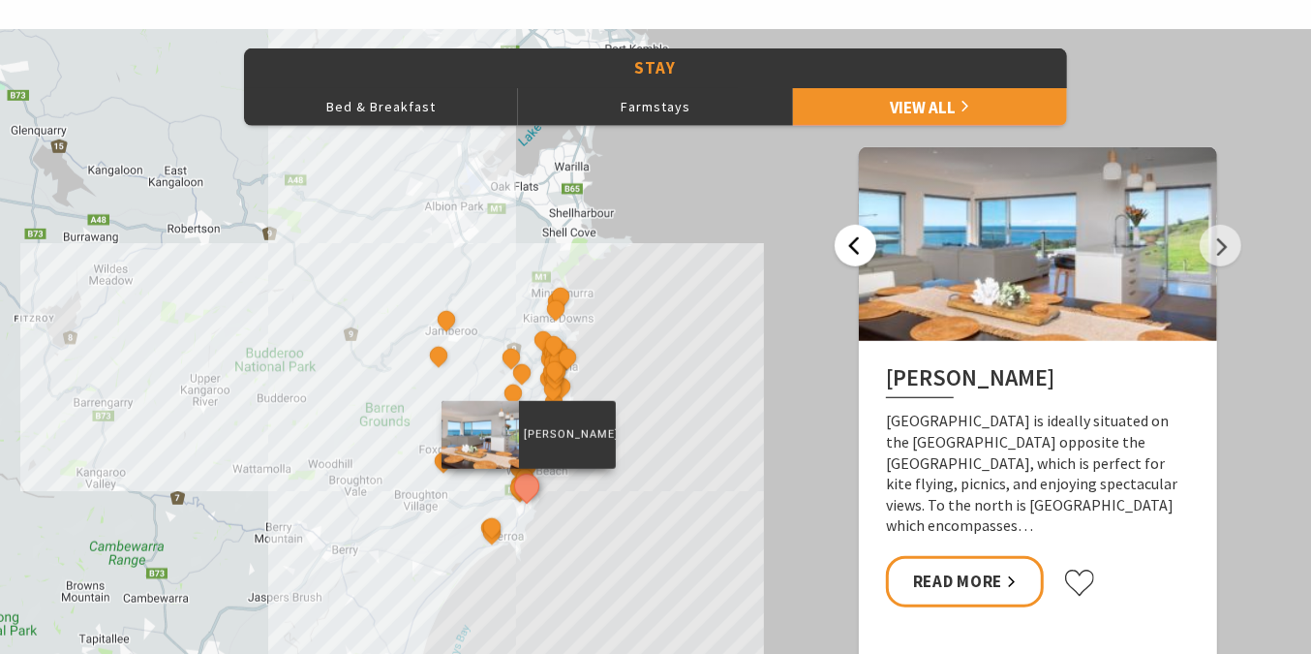
click at [860, 253] on button "Previous" at bounding box center [856, 246] width 42 height 42
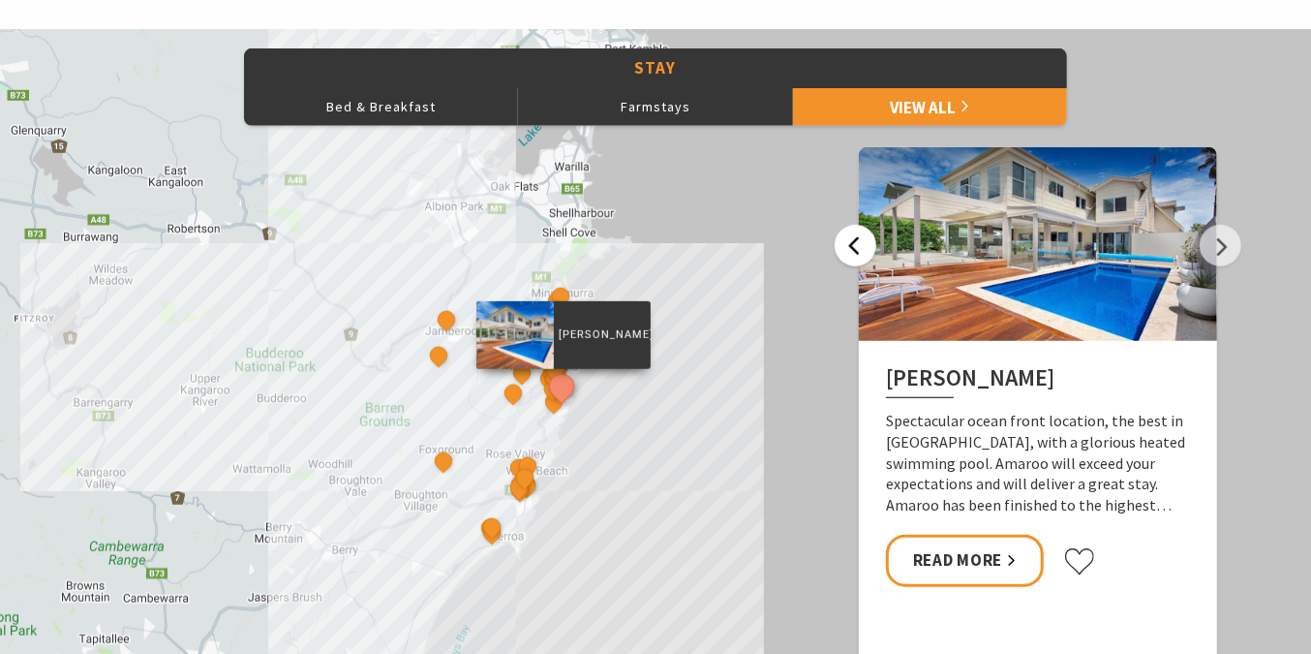
click at [860, 253] on button "Previous" at bounding box center [856, 246] width 42 height 42
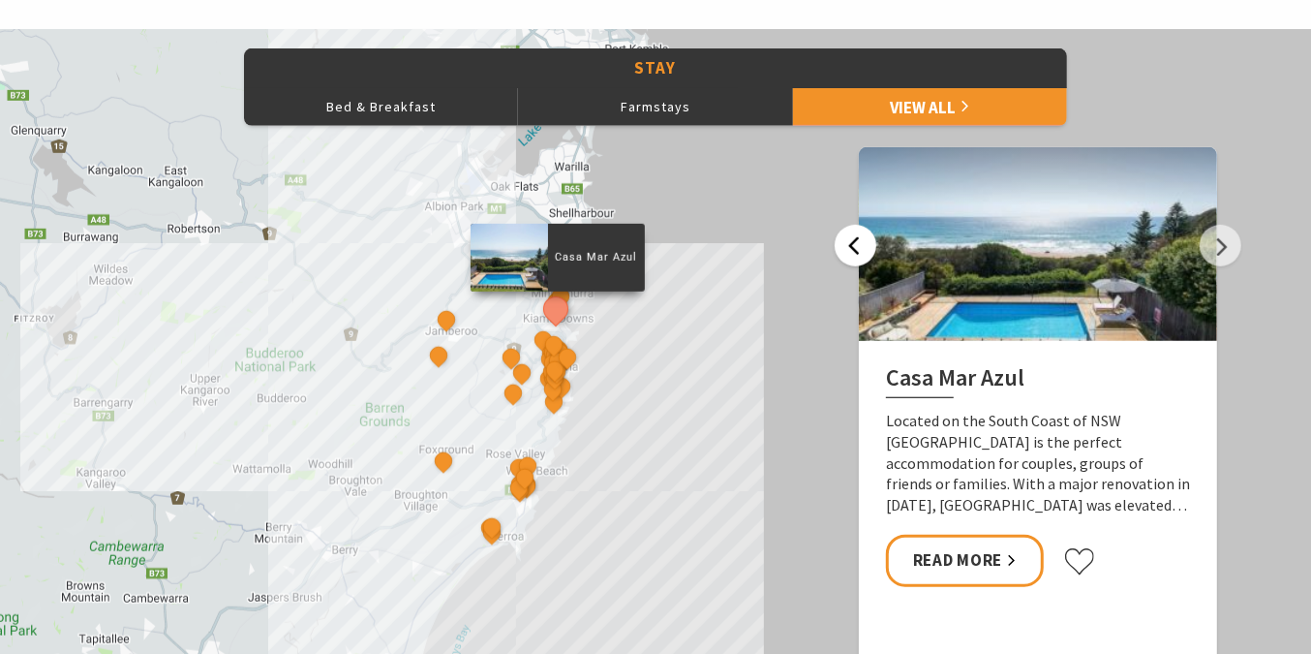
click at [860, 253] on button "Previous" at bounding box center [856, 246] width 42 height 42
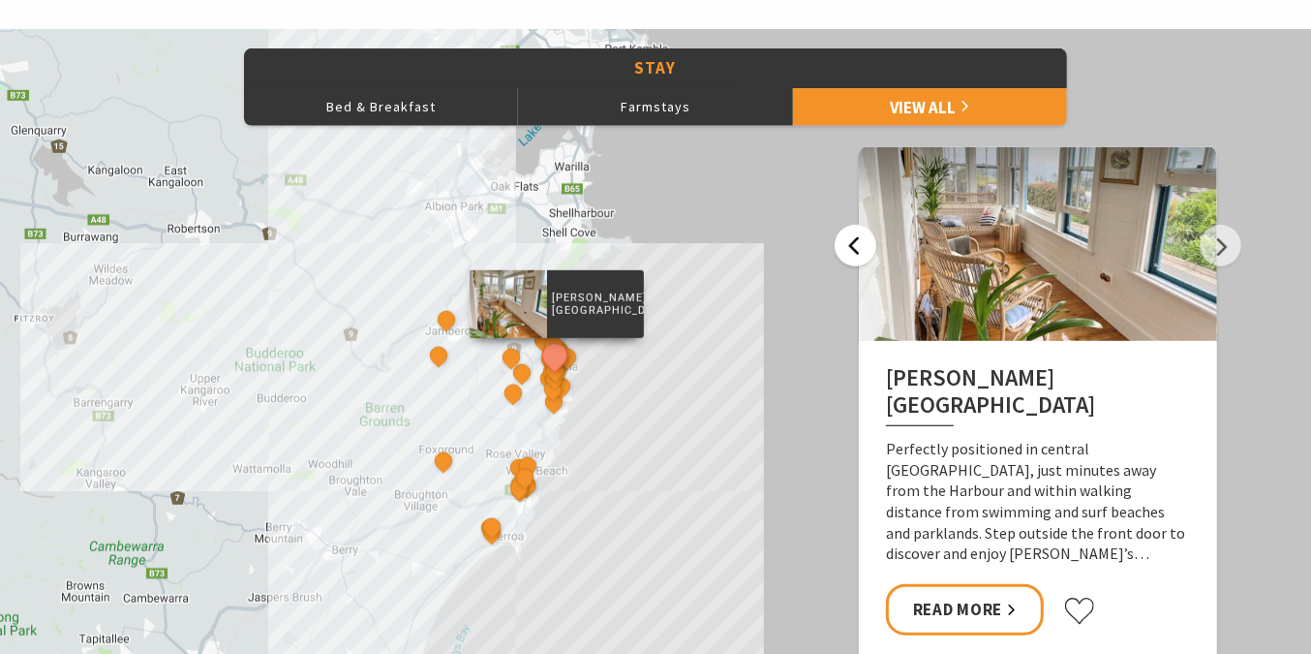
click at [860, 253] on button "Previous" at bounding box center [856, 246] width 42 height 42
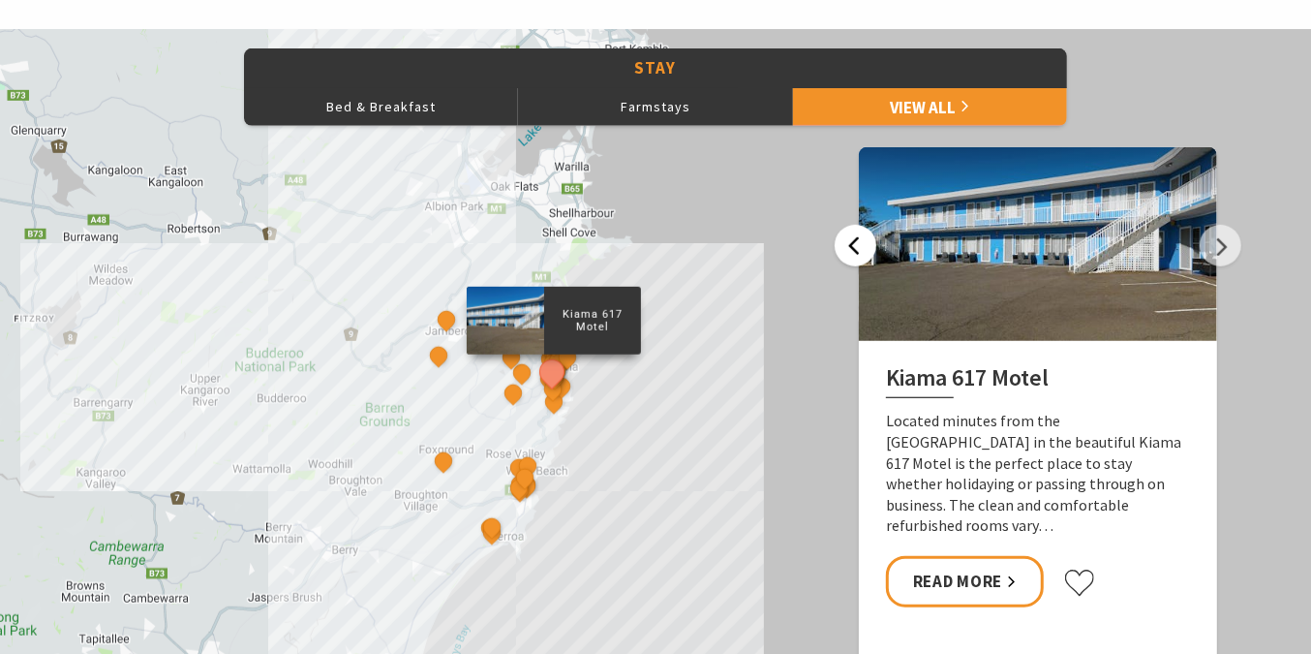
click at [860, 253] on button "Previous" at bounding box center [856, 246] width 42 height 42
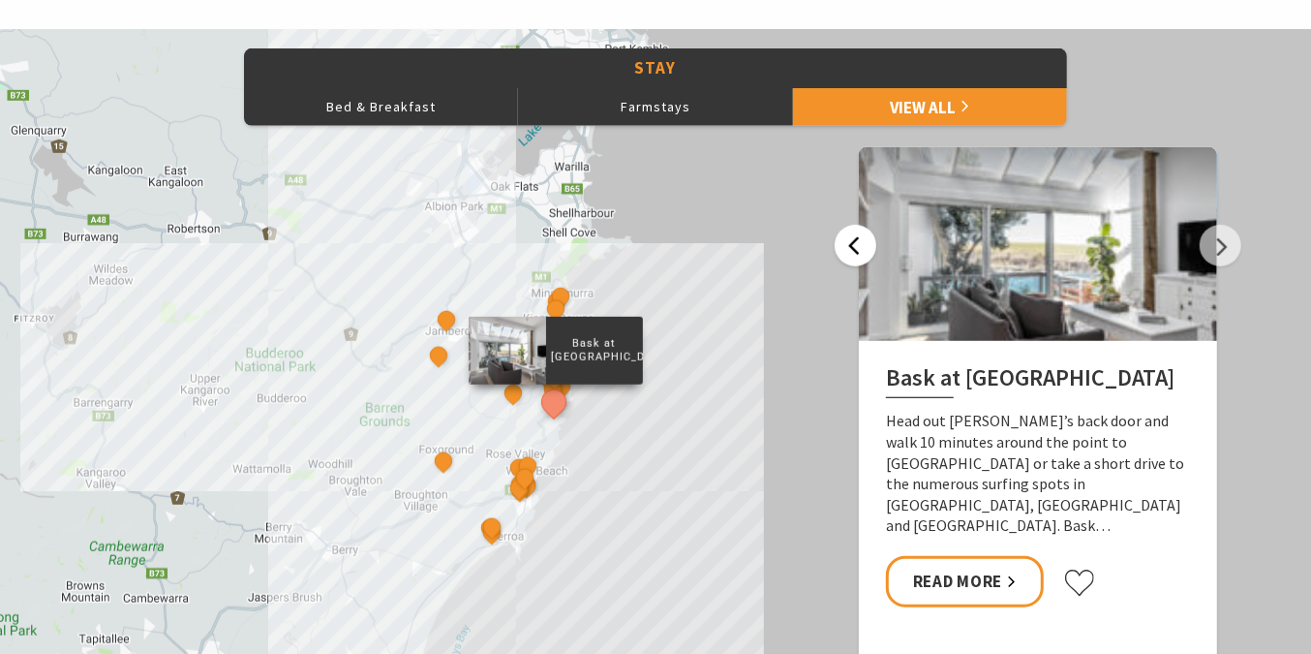
click at [860, 253] on button "Previous" at bounding box center [856, 246] width 42 height 42
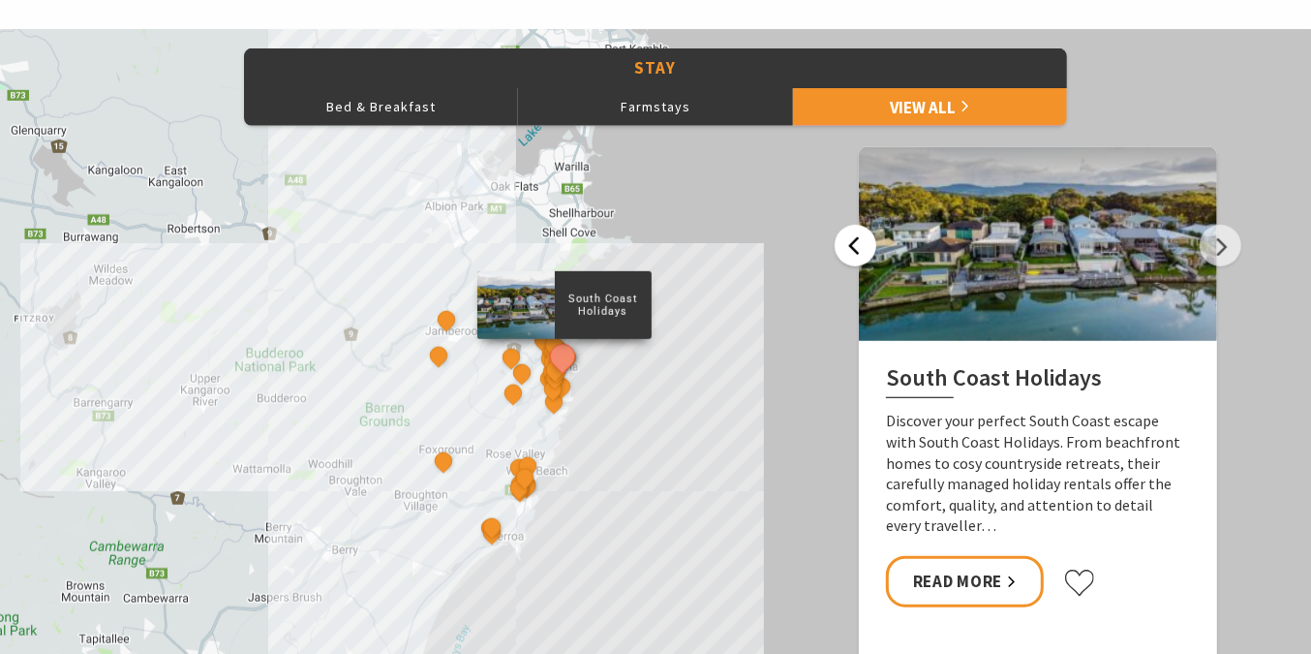
click at [860, 253] on button "Previous" at bounding box center [856, 246] width 42 height 42
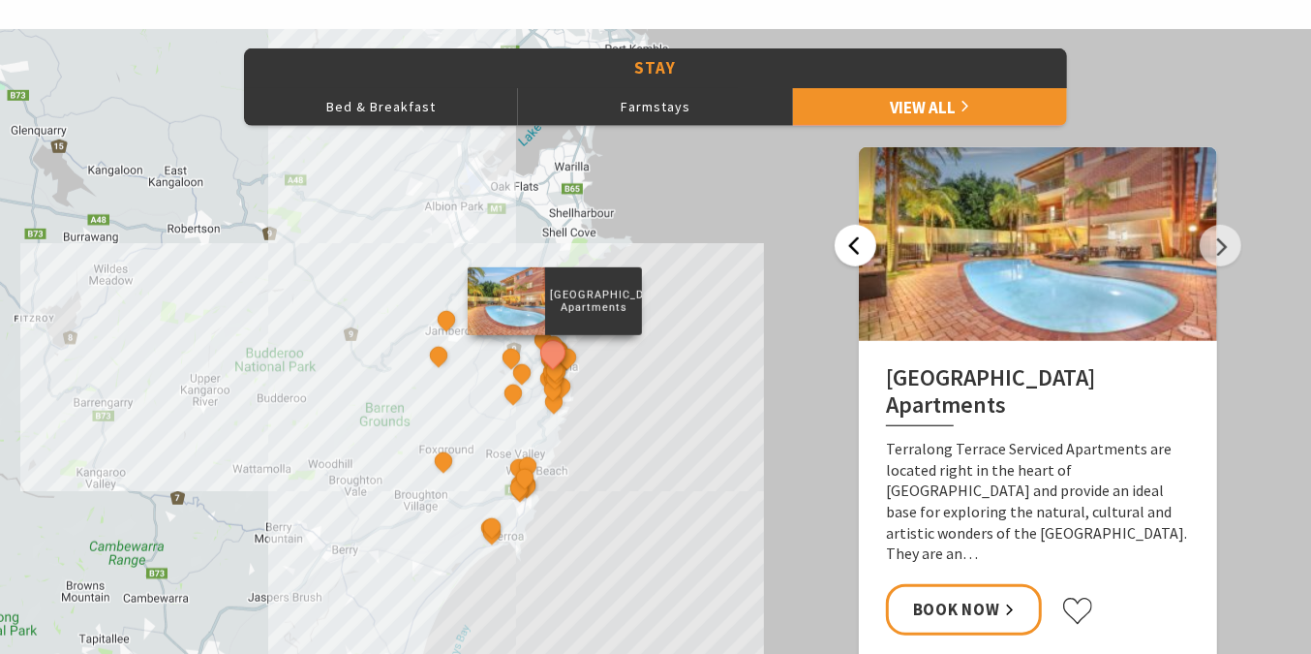
click at [860, 253] on button "Previous" at bounding box center [856, 246] width 42 height 42
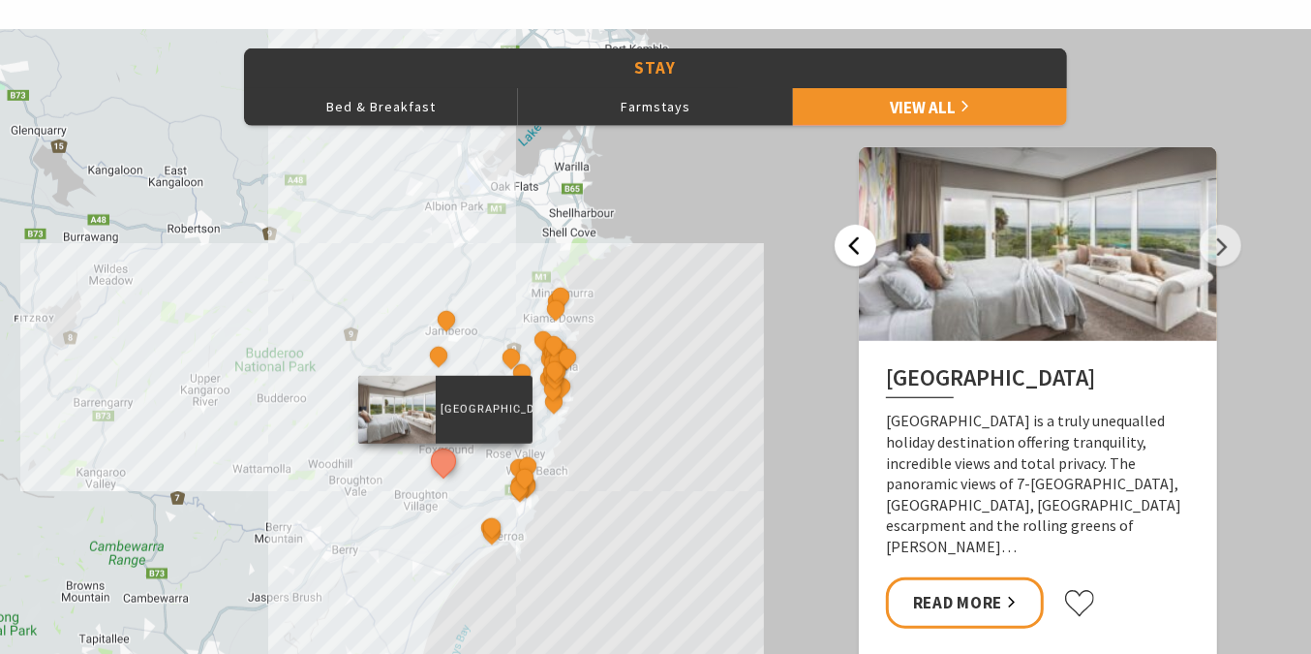
click at [860, 253] on button "Previous" at bounding box center [856, 246] width 42 height 42
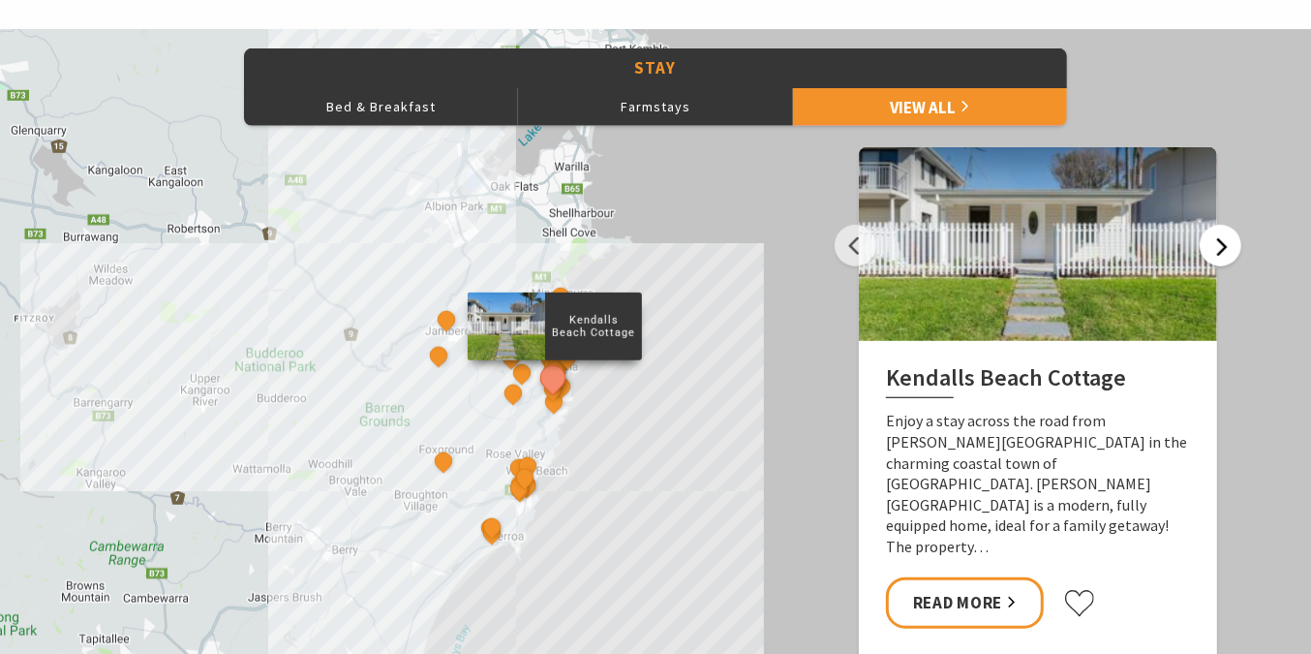
click at [1206, 250] on button "Next" at bounding box center [1221, 246] width 42 height 42
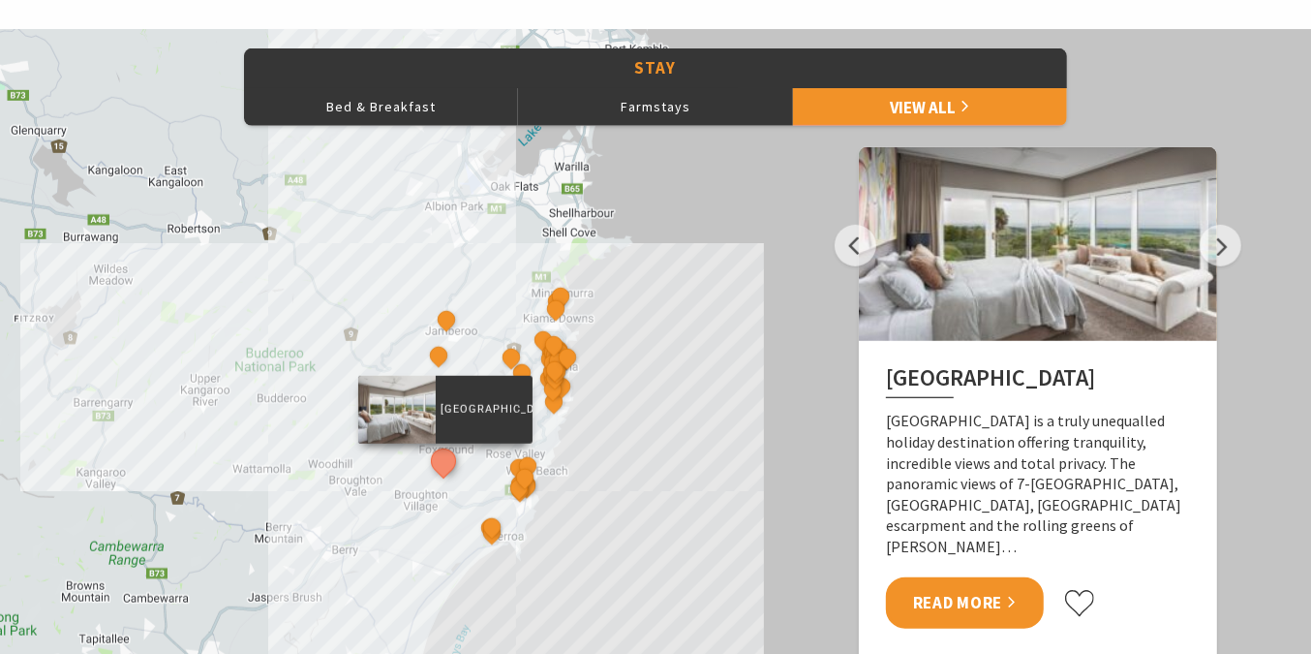
click at [995, 577] on link "Read More" at bounding box center [965, 602] width 158 height 51
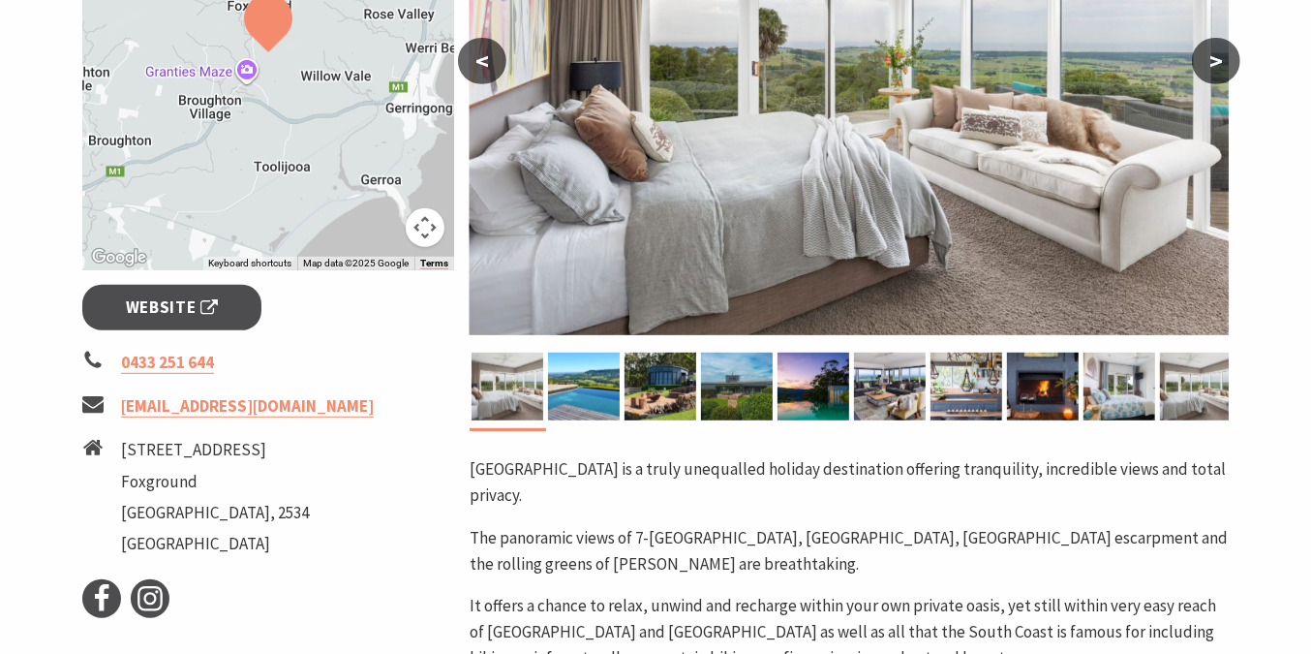
scroll to position [537, 0]
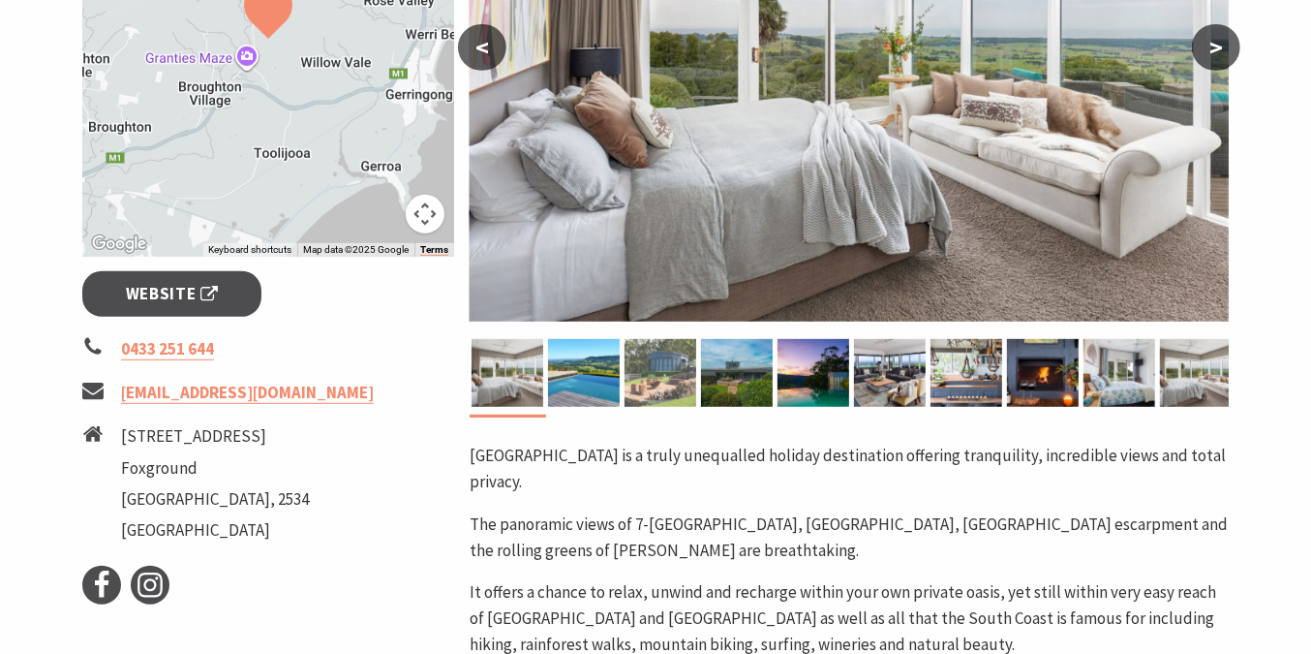
click at [671, 381] on img at bounding box center [661, 373] width 72 height 68
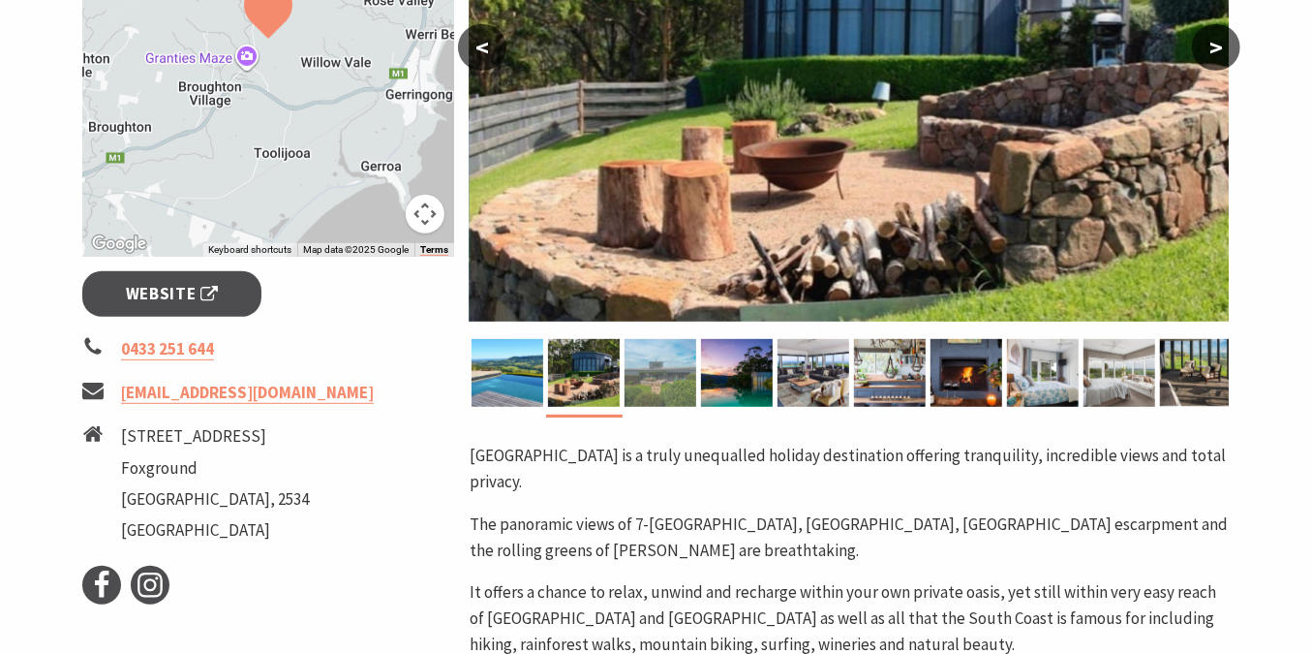
click at [699, 381] on div at bounding box center [737, 373] width 76 height 68
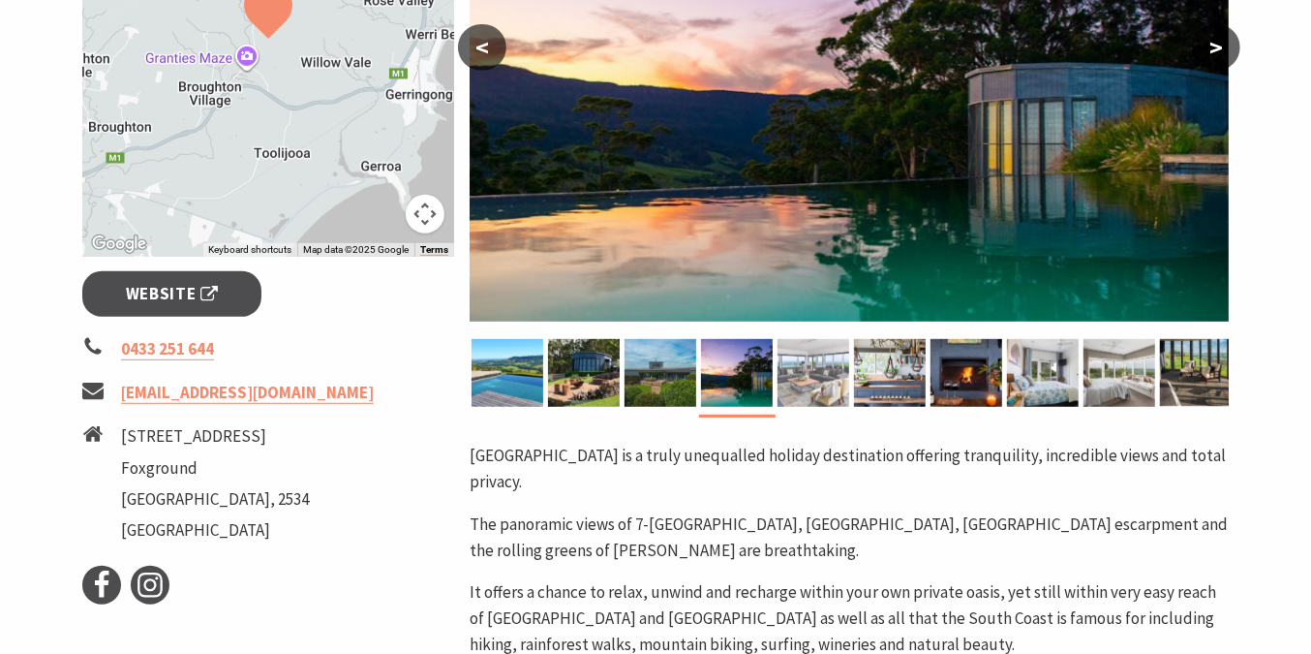
click at [809, 385] on img at bounding box center [813, 373] width 72 height 68
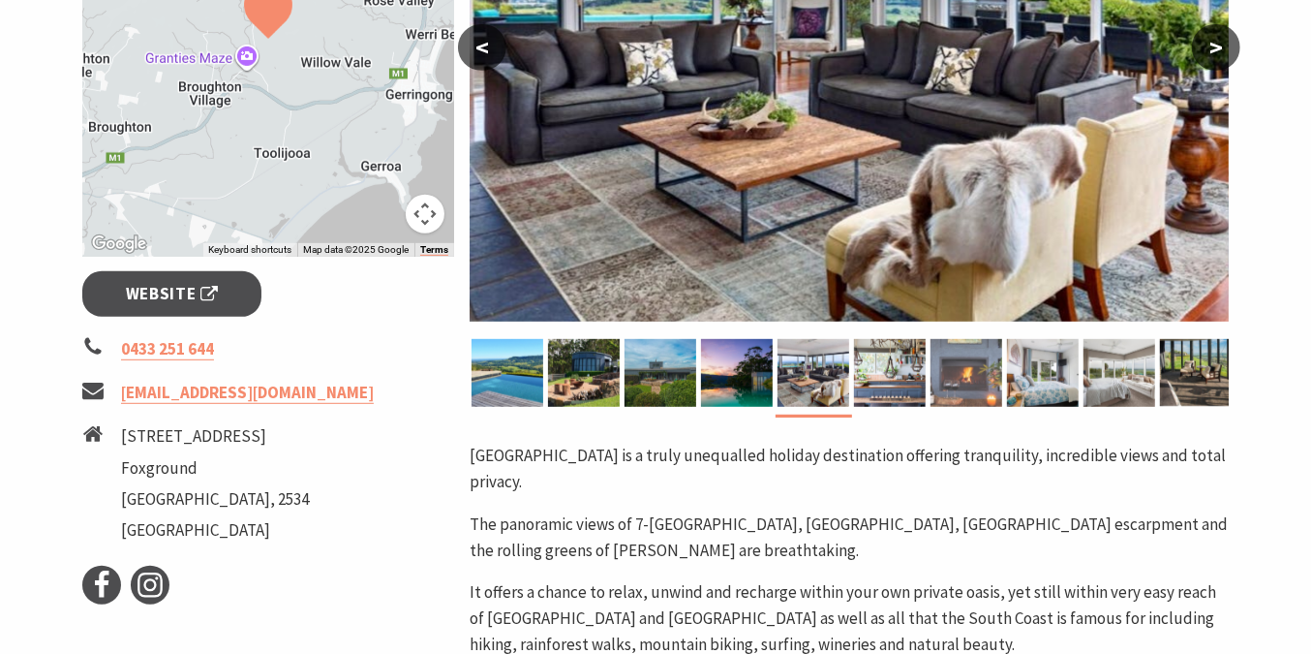
click at [981, 387] on img at bounding box center [966, 373] width 72 height 68
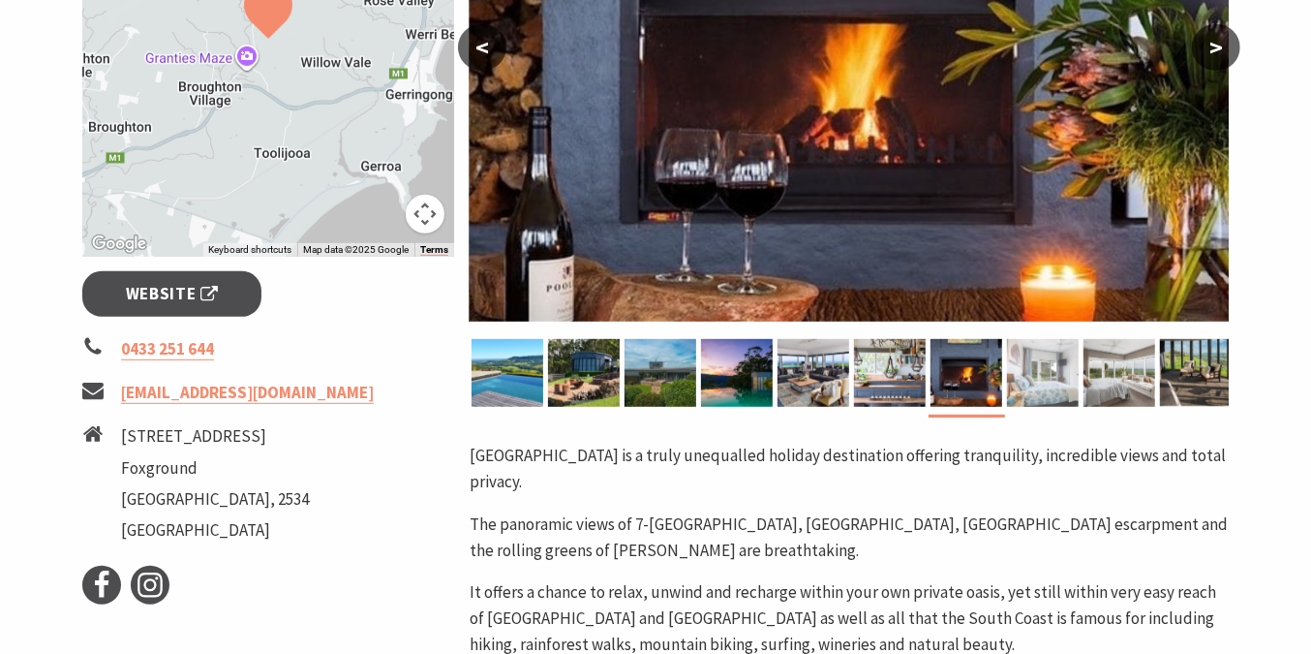
click at [1029, 381] on img at bounding box center [1043, 373] width 72 height 68
drag, startPoint x: 1193, startPoint y: 388, endPoint x: 1181, endPoint y: 383, distance: 12.6
click at [1191, 388] on img at bounding box center [1196, 373] width 72 height 68
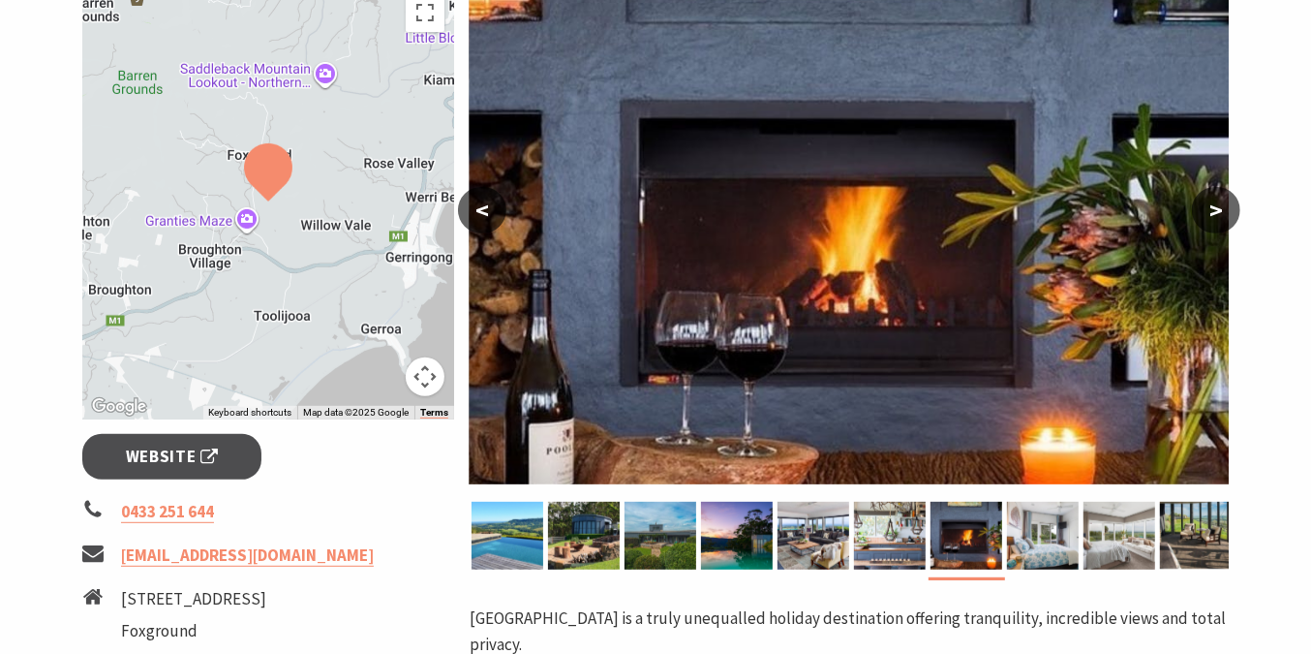
scroll to position [358, 0]
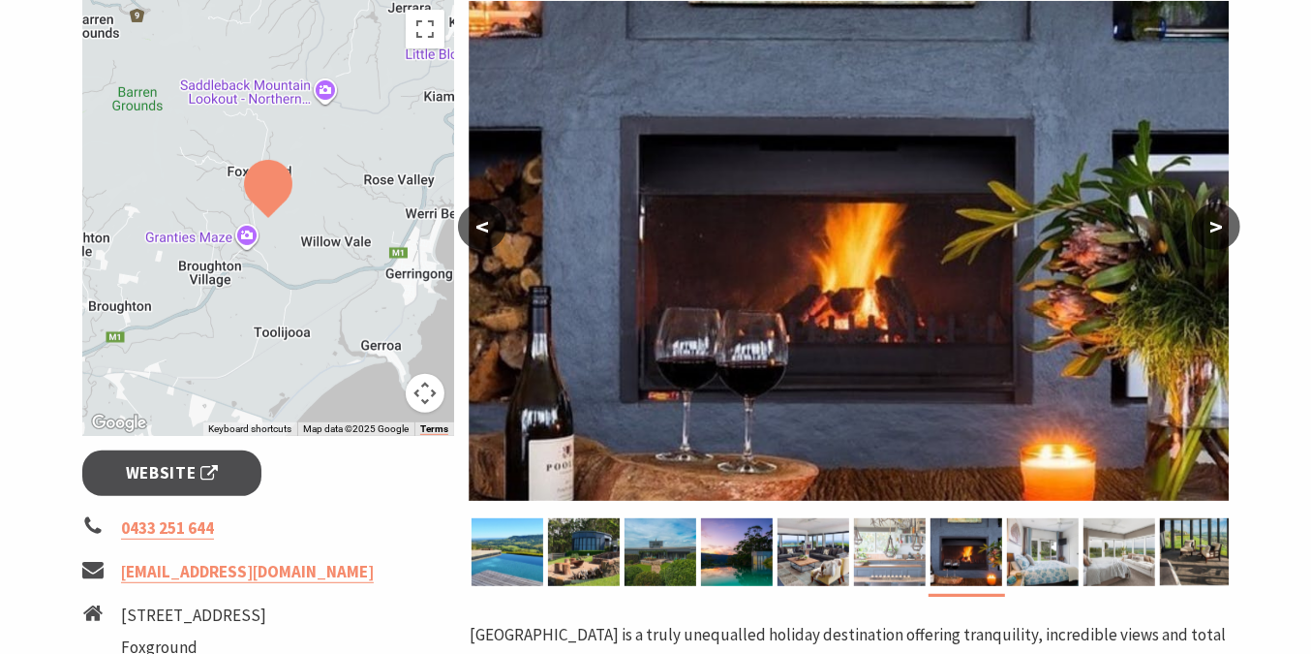
click at [900, 556] on img at bounding box center [890, 552] width 72 height 68
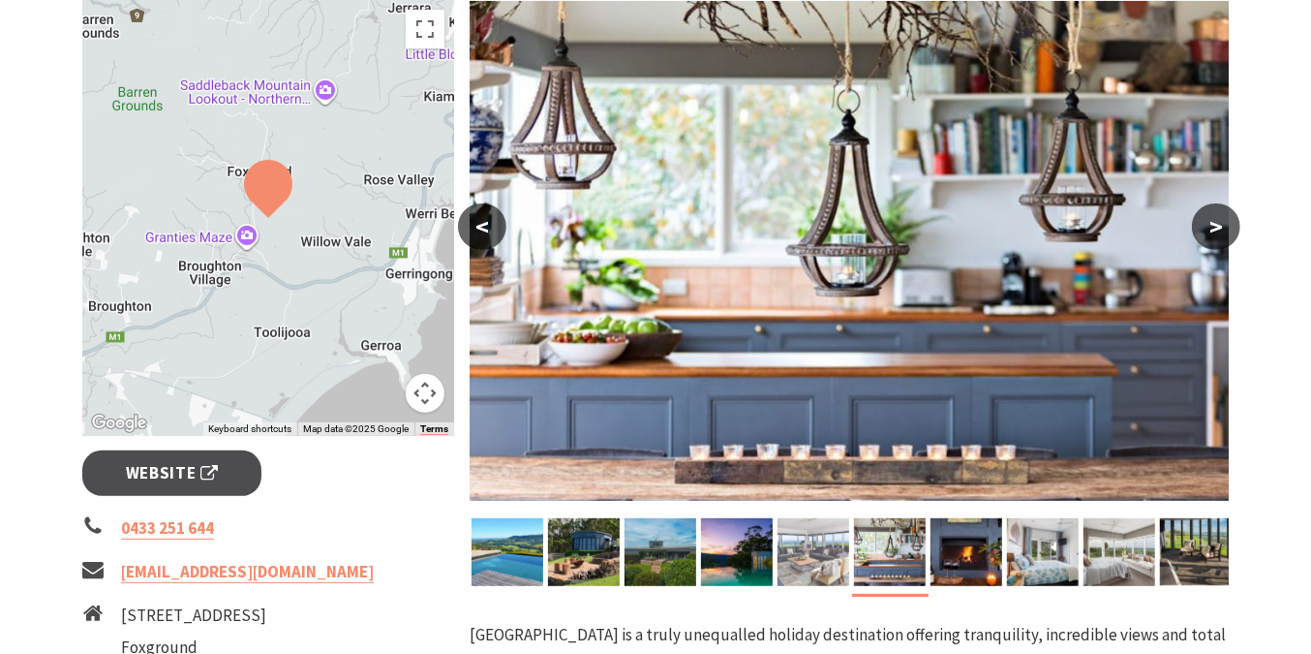
click at [824, 566] on img at bounding box center [813, 552] width 72 height 68
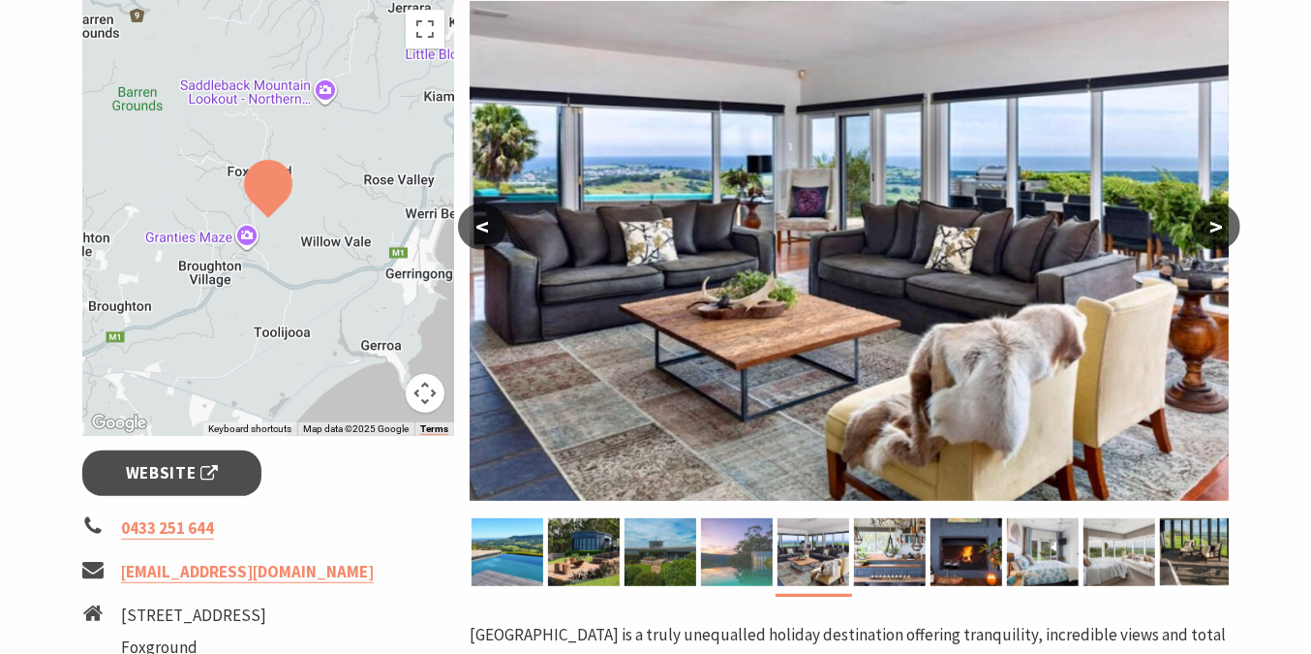
click at [760, 564] on img at bounding box center [737, 552] width 72 height 68
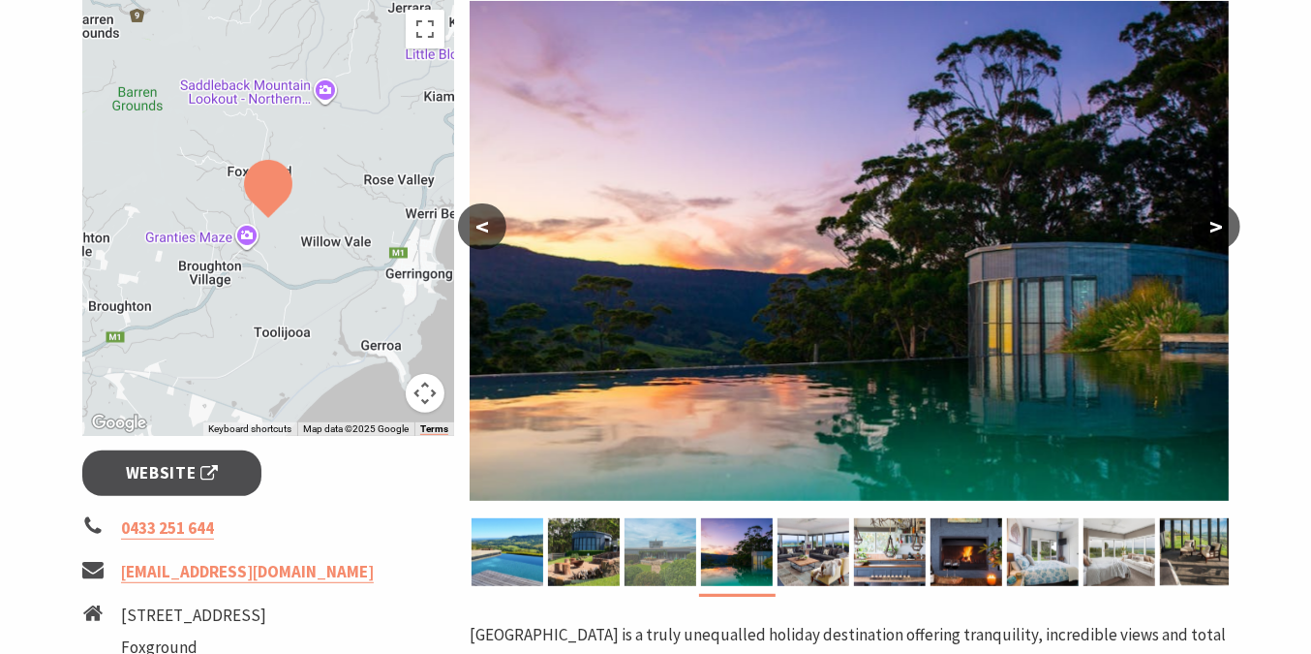
click at [644, 566] on img at bounding box center [661, 552] width 72 height 68
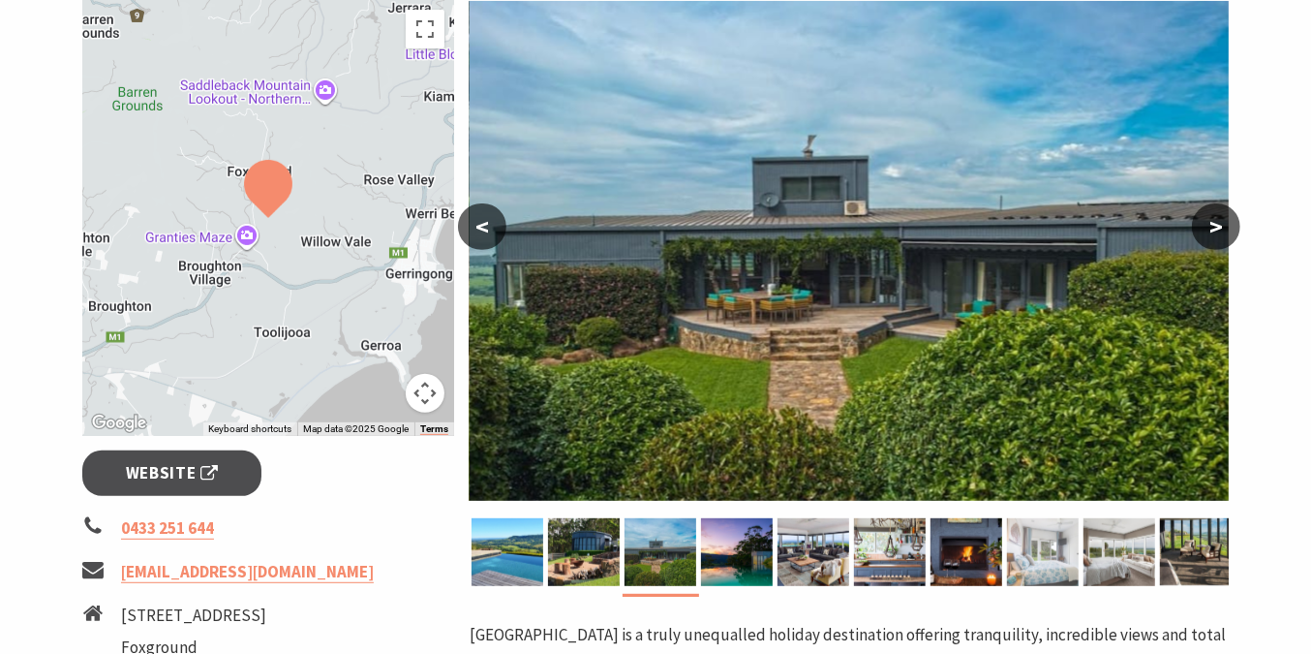
click at [1052, 558] on img at bounding box center [1043, 552] width 72 height 68
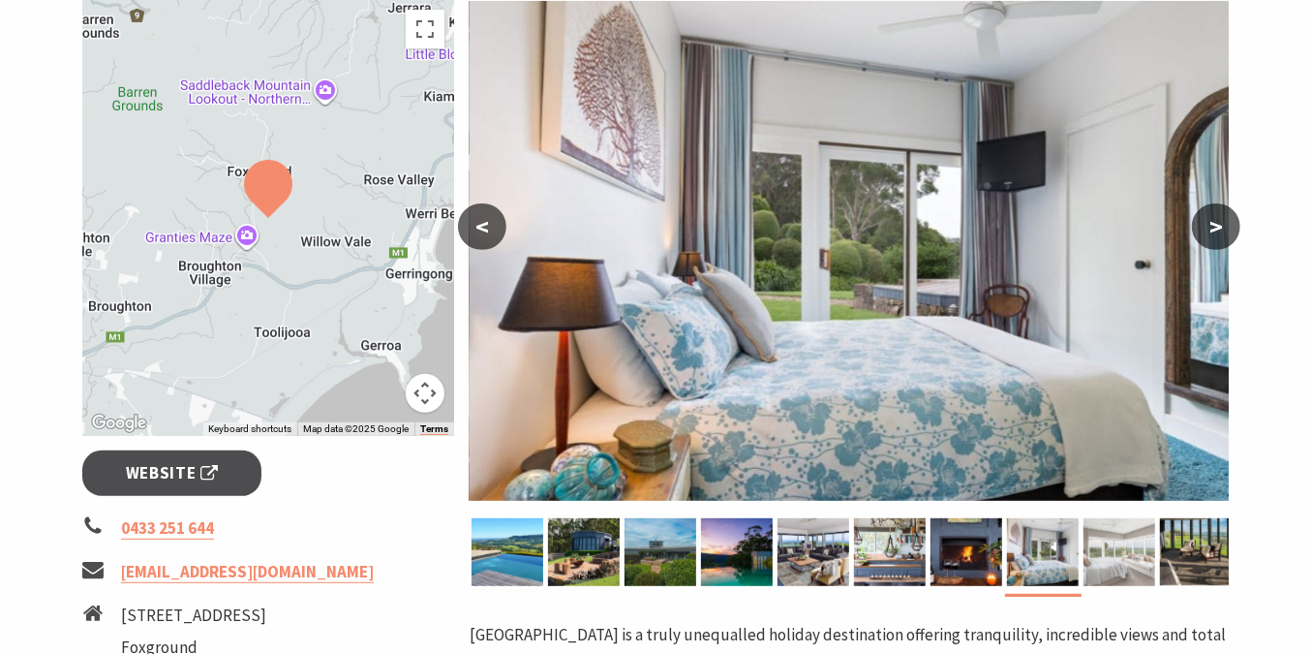
click at [1111, 562] on img at bounding box center [1119, 552] width 72 height 68
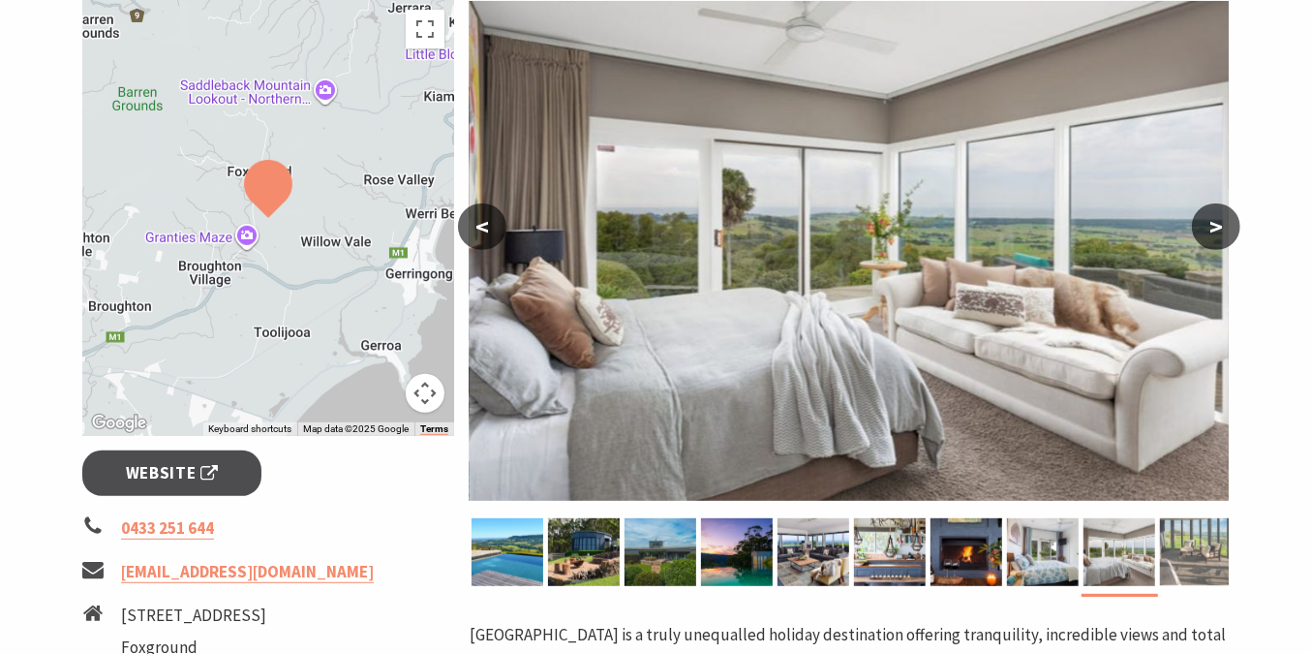
click at [1173, 552] on img at bounding box center [1196, 552] width 72 height 68
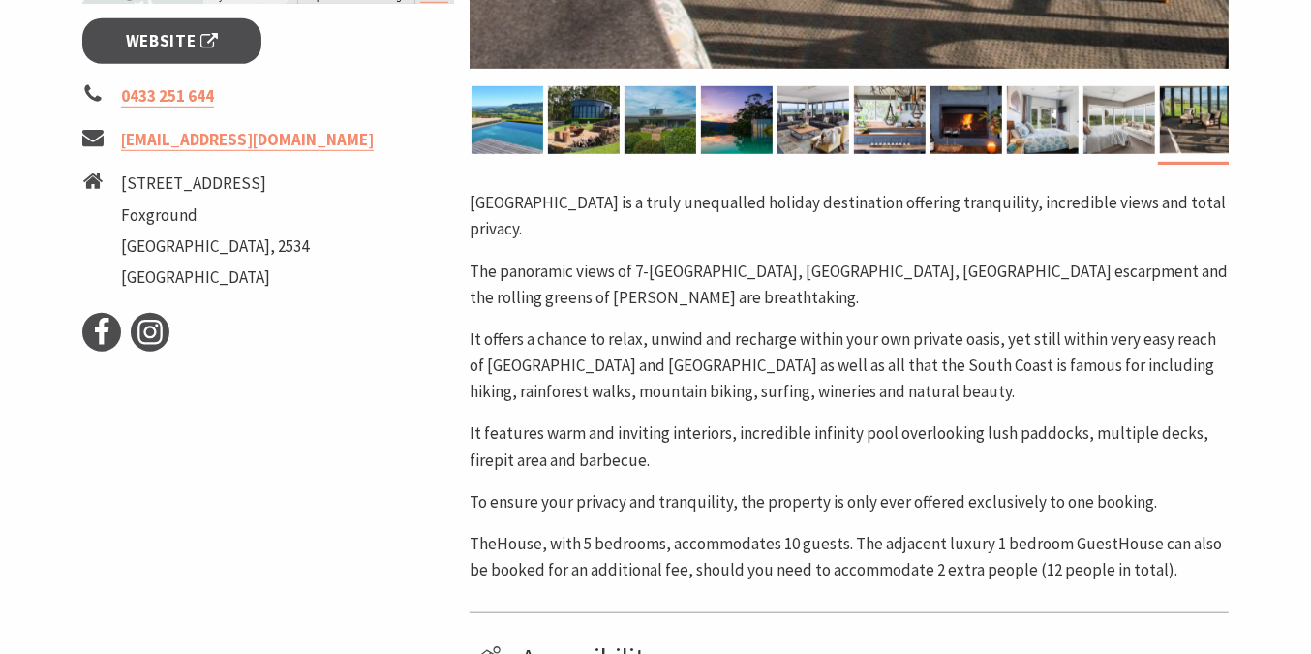
scroll to position [779, 0]
